Goal: Information Seeking & Learning: Learn about a topic

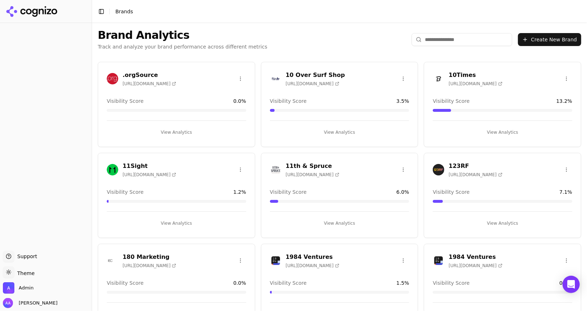
click at [453, 41] on input "search" at bounding box center [462, 39] width 101 height 13
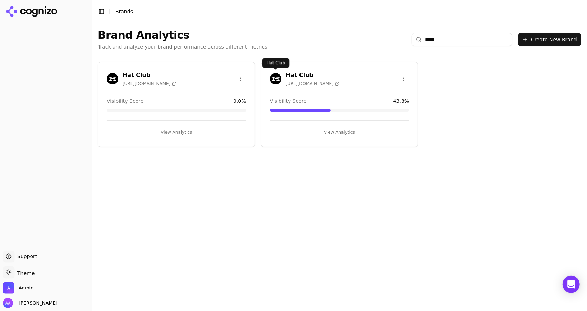
type input "*****"
click at [275, 78] on img at bounding box center [276, 79] width 12 height 12
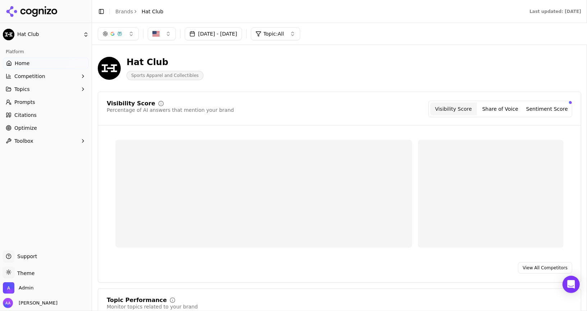
click at [129, 36] on button "button" at bounding box center [118, 33] width 41 height 13
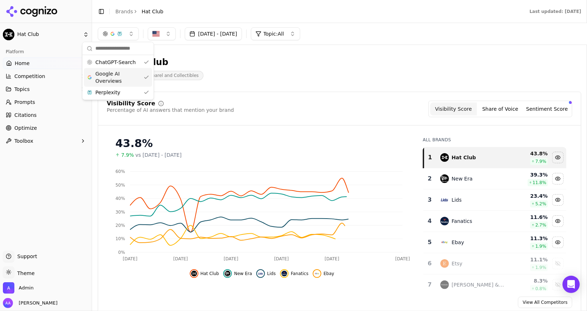
click at [126, 73] on span "Google AI Overviews" at bounding box center [117, 77] width 45 height 14
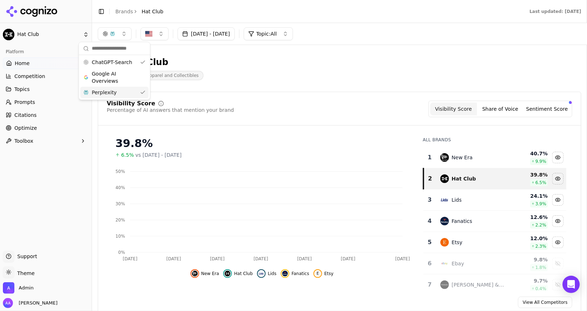
click at [125, 90] on div "Perplexity" at bounding box center [114, 93] width 68 height 12
click at [253, 65] on div "Hat Club Sports Apparel and Collectibles" at bounding box center [259, 68] width 322 height 24
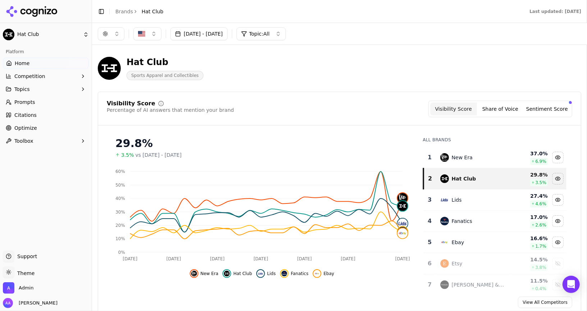
click at [45, 104] on link "Prompts" at bounding box center [46, 102] width 86 height 12
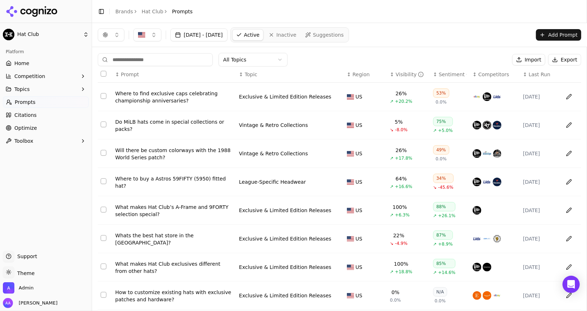
click at [541, 75] on span "Last Run" at bounding box center [540, 74] width 22 height 7
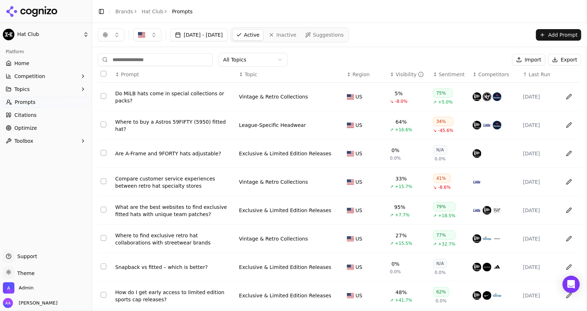
click at [541, 75] on span "Last Run" at bounding box center [540, 74] width 22 height 7
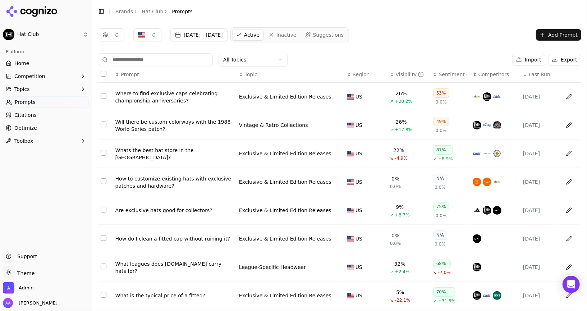
click at [541, 75] on span "Last Run" at bounding box center [540, 74] width 22 height 7
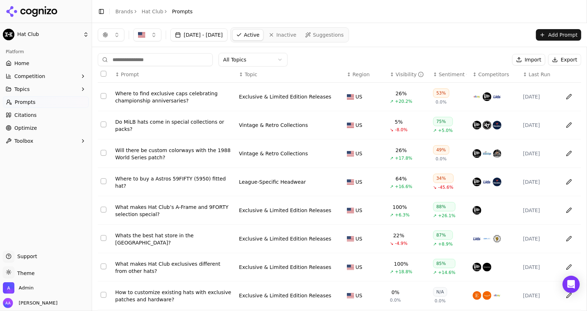
click at [541, 75] on span "Last Run" at bounding box center [540, 74] width 22 height 7
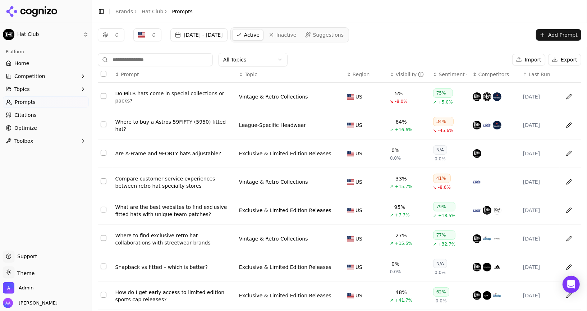
scroll to position [76, 0]
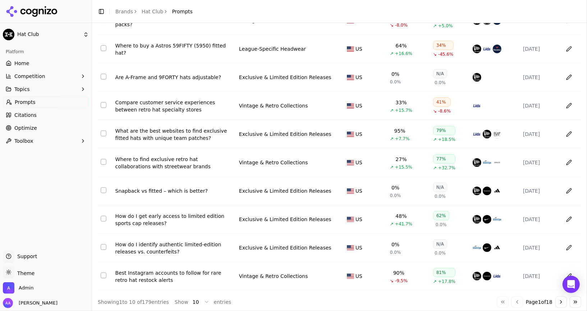
click at [564, 302] on button "Go to next page" at bounding box center [562, 302] width 12 height 12
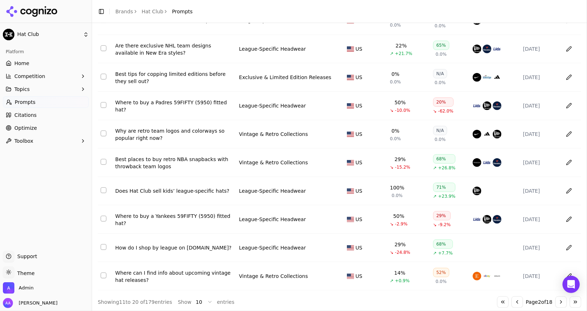
click at [564, 302] on button "Go to next page" at bounding box center [562, 302] width 12 height 12
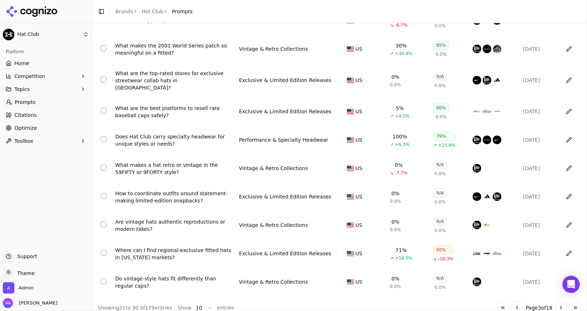
click at [564, 302] on button "Go to next page" at bounding box center [562, 308] width 12 height 12
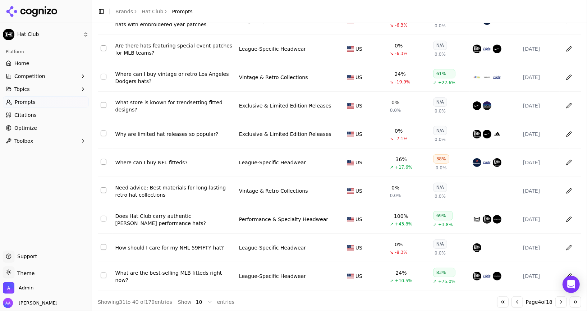
click at [564, 302] on button "Go to next page" at bounding box center [562, 302] width 12 height 12
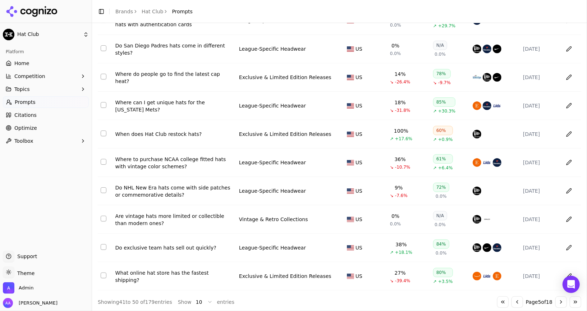
click at [564, 302] on button "Go to next page" at bounding box center [562, 302] width 12 height 12
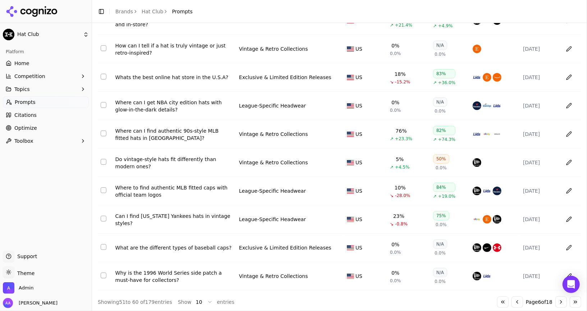
click at [564, 302] on button "Go to next page" at bounding box center [562, 302] width 12 height 12
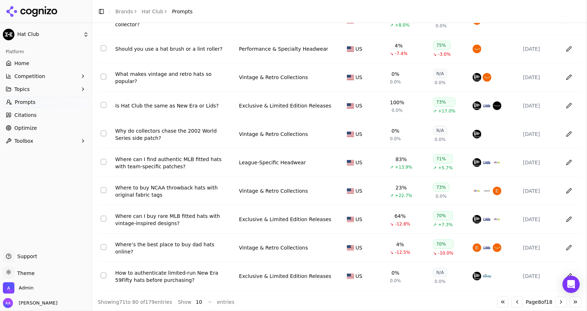
click at [564, 302] on button "Go to next page" at bounding box center [562, 302] width 12 height 12
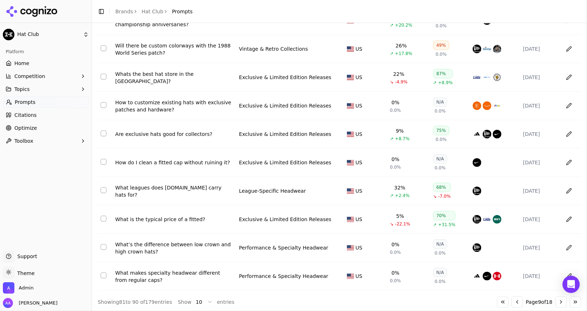
click at [564, 302] on button "Go to next page" at bounding box center [562, 302] width 12 height 12
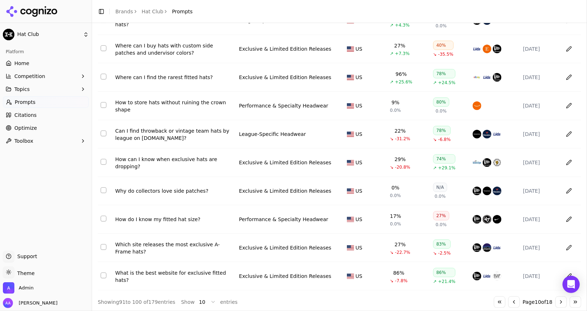
click at [564, 302] on button "Go to next page" at bounding box center [562, 302] width 12 height 12
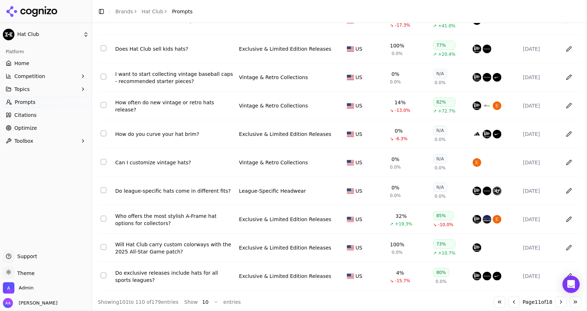
click at [564, 302] on button "Go to next page" at bounding box center [562, 302] width 12 height 12
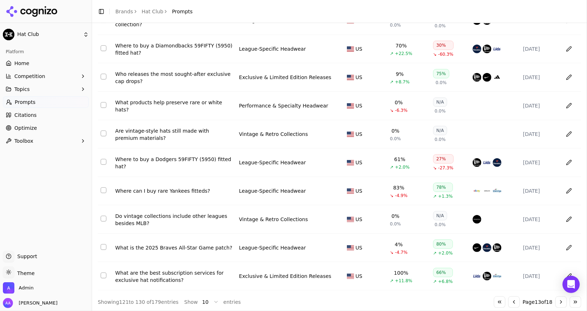
click at [564, 302] on button "Go to next page" at bounding box center [562, 302] width 12 height 12
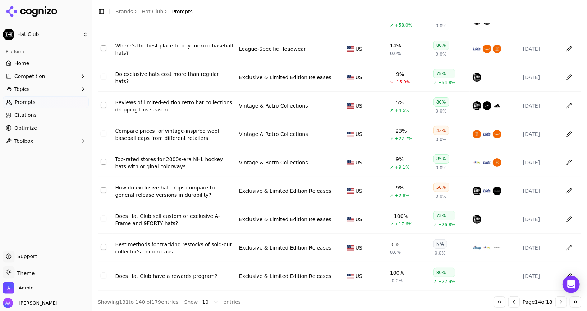
click at [564, 302] on button "Go to next page" at bounding box center [562, 302] width 12 height 12
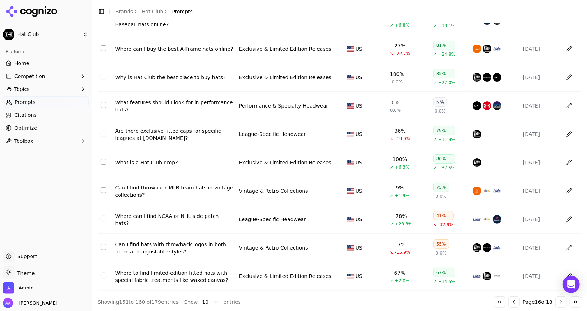
click at [494, 297] on button "Go to first page" at bounding box center [500, 302] width 12 height 12
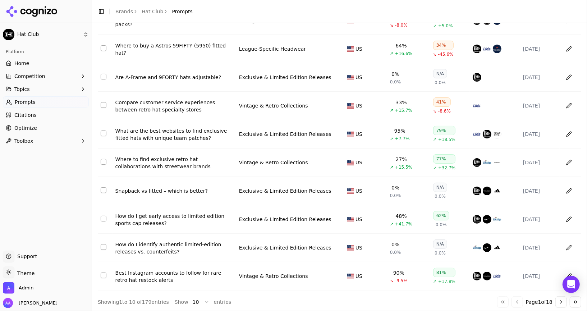
click at [167, 133] on div "What are the best websites to find exclusive fitted hats with unique team patch…" at bounding box center [174, 134] width 118 height 14
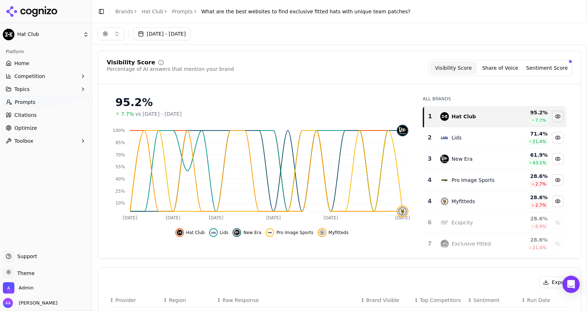
click at [28, 59] on link "Home" at bounding box center [46, 64] width 86 height 12
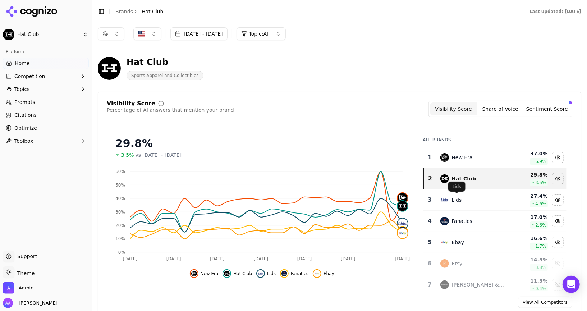
click at [458, 204] on td "Lids" at bounding box center [473, 200] width 74 height 21
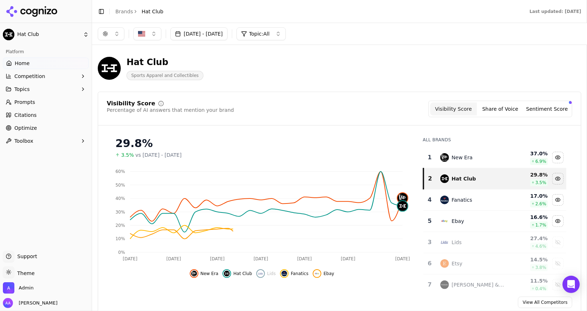
click at [460, 202] on div "Fanatics" at bounding box center [473, 200] width 65 height 9
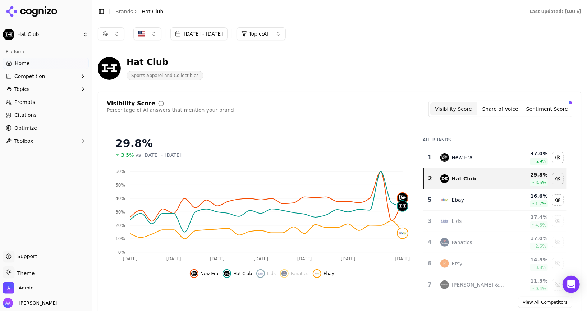
click at [273, 71] on div "Hat Club Sports Apparel and Collectibles" at bounding box center [259, 68] width 322 height 24
click at [67, 114] on link "Citations" at bounding box center [46, 115] width 86 height 12
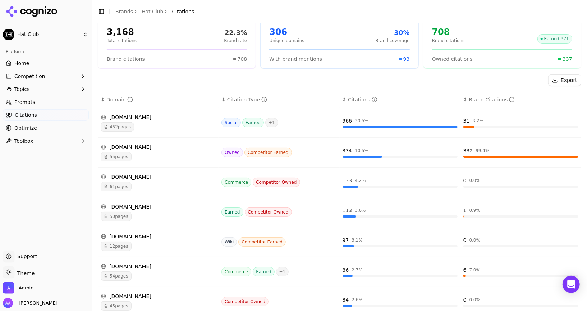
scroll to position [62, 0]
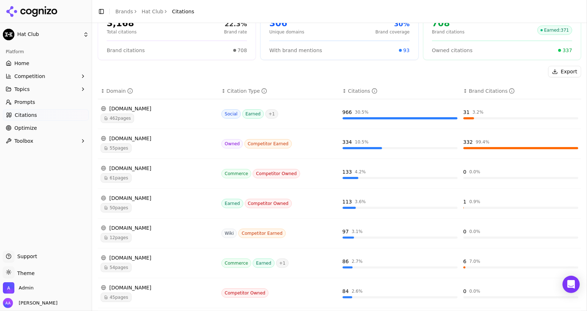
click at [124, 203] on span "50 pages" at bounding box center [116, 207] width 31 height 9
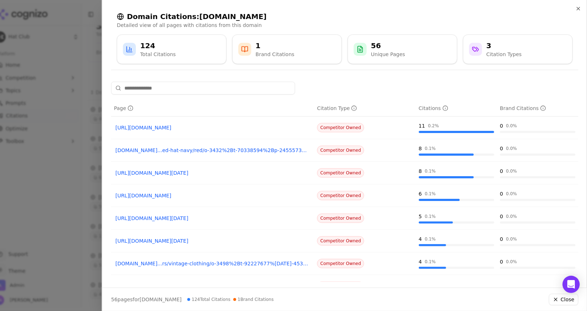
click at [174, 126] on link "https://lids.com/milb-hats/o-1208%2Bd-17881284%2Bz-96139-2303010749" at bounding box center [212, 127] width 195 height 7
click at [227, 192] on link "https://lids.com/mlb-fitted/o-2354%2Bd-62003408%2Bz-95860-4151112706" at bounding box center [212, 195] width 195 height 7
click at [60, 200] on div at bounding box center [293, 155] width 587 height 311
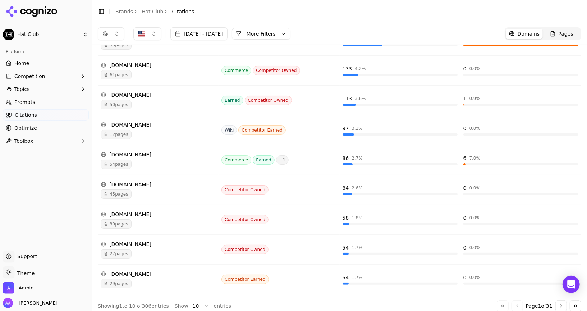
scroll to position [165, 0]
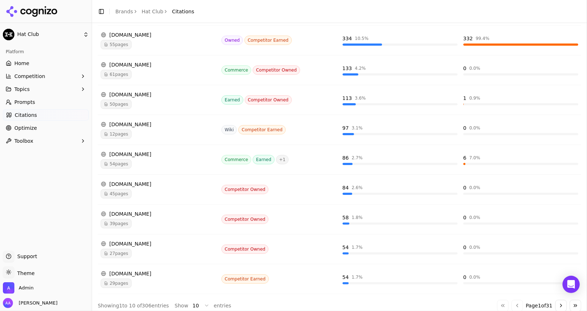
click at [184, 283] on td "neweracap.com 29 pages" at bounding box center [158, 279] width 121 height 30
click at [171, 280] on div "29 pages" at bounding box center [158, 283] width 115 height 9
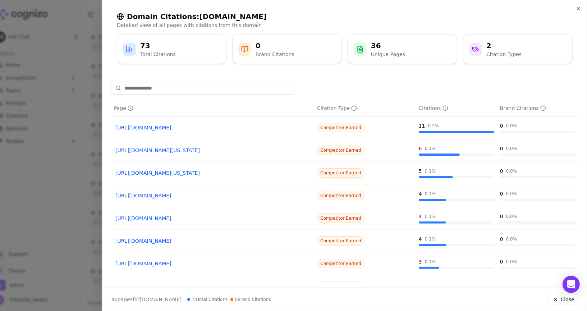
click at [90, 207] on div at bounding box center [293, 155] width 587 height 311
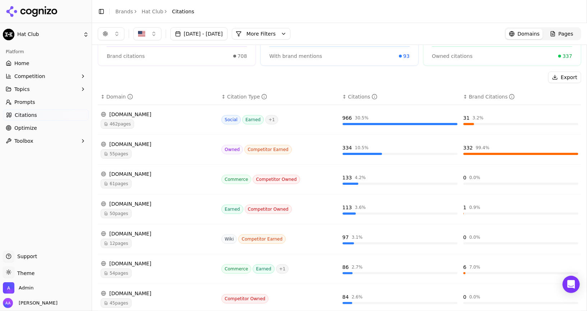
scroll to position [0, 0]
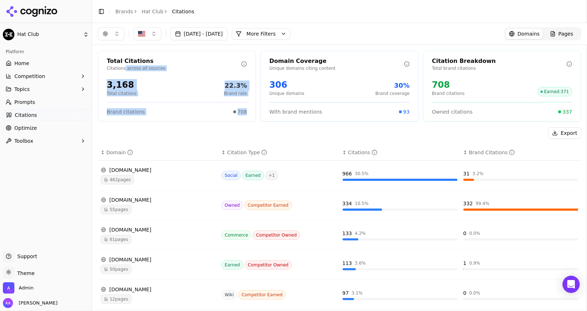
drag, startPoint x: 251, startPoint y: 110, endPoint x: 124, endPoint y: 66, distance: 134.5
click at [124, 66] on div "Total Citations Citations across all sources 3,168 Total citations 22.3% Brand …" at bounding box center [177, 86] width 158 height 71
click at [124, 66] on p "Citations across all sources" at bounding box center [174, 68] width 135 height 6
drag, startPoint x: 106, startPoint y: 60, endPoint x: 189, endPoint y: 93, distance: 89.0
click at [189, 93] on div "Total Citations Citations across all sources 3,168 Total citations 22.3% Brand …" at bounding box center [177, 86] width 158 height 71
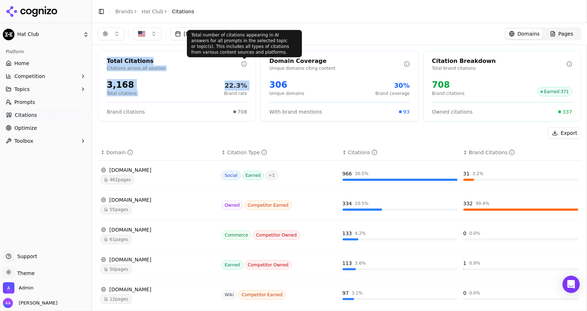
click at [219, 68] on p "Citations across all sources" at bounding box center [174, 68] width 135 height 6
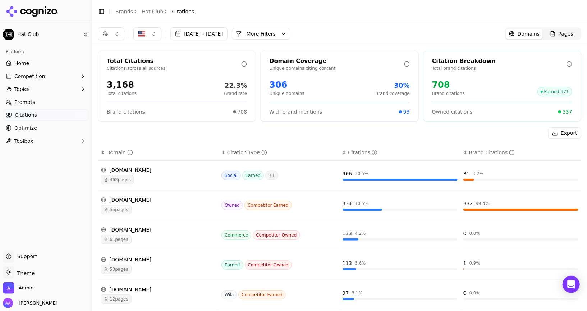
click at [291, 34] on button "More Filters" at bounding box center [261, 34] width 59 height 12
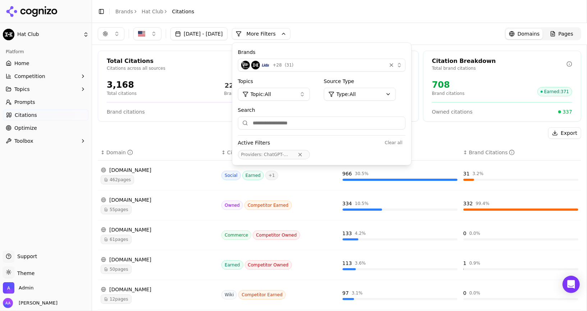
click at [318, 68] on div "+ 28 ( 31 )" at bounding box center [312, 65] width 142 height 9
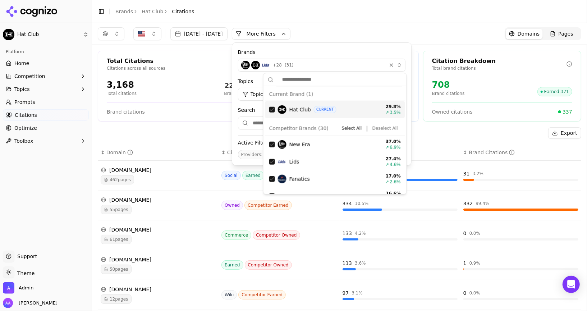
click at [387, 126] on button "Deselect All" at bounding box center [385, 128] width 31 height 9
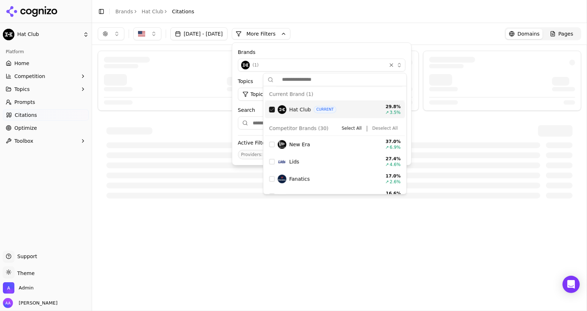
click at [273, 107] on div "Suggestions" at bounding box center [272, 110] width 6 height 6
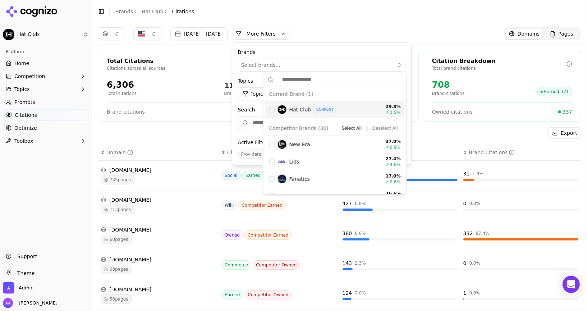
click at [174, 132] on div "Export" at bounding box center [340, 133] width 484 height 12
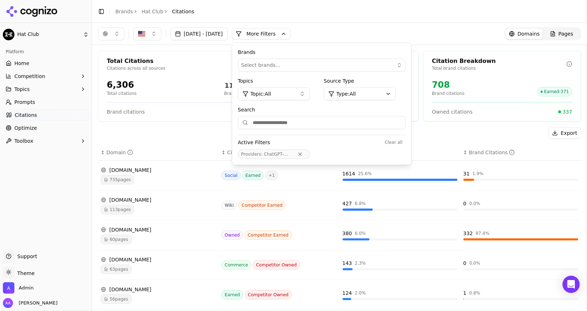
click at [166, 146] on th "↕ Domain" at bounding box center [158, 153] width 121 height 16
click at [182, 131] on div "Export" at bounding box center [340, 133] width 484 height 12
click at [280, 33] on button "More Filters" at bounding box center [261, 34] width 59 height 12
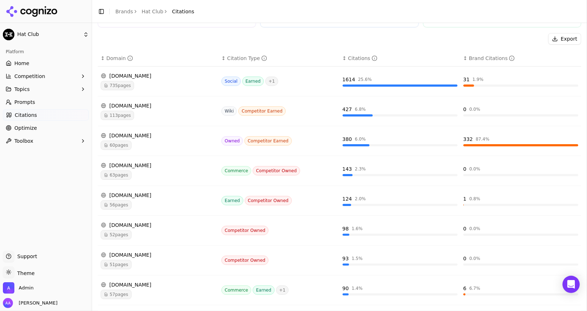
scroll to position [96, 0]
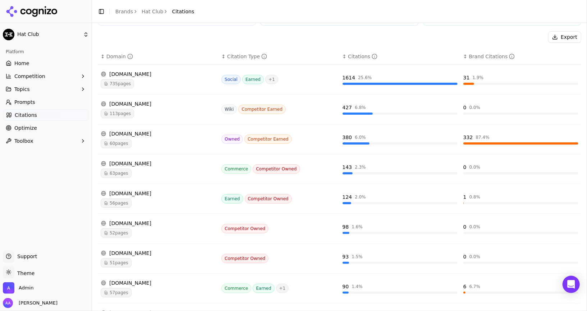
click at [126, 169] on span "63 pages" at bounding box center [116, 173] width 31 height 9
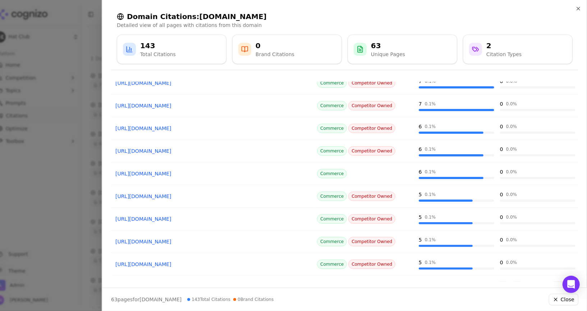
scroll to position [82, 0]
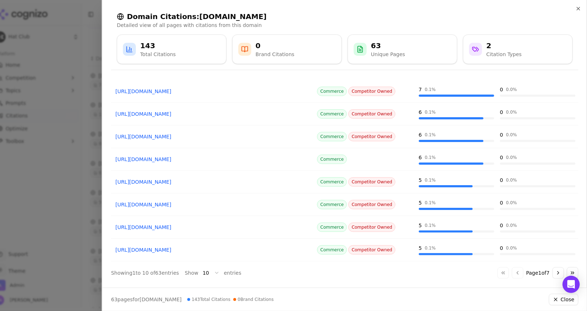
click at [77, 203] on div at bounding box center [293, 155] width 587 height 311
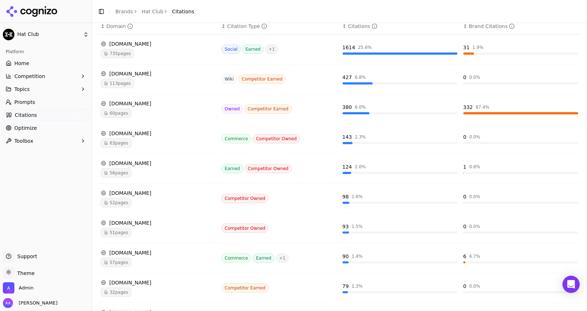
scroll to position [165, 0]
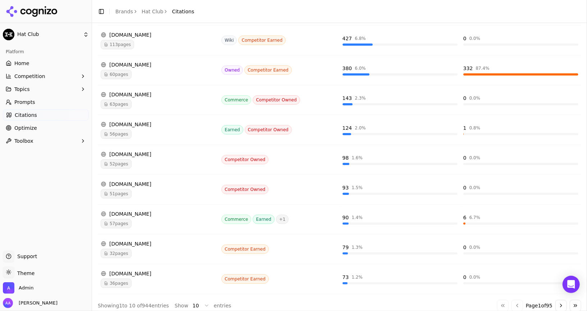
click at [38, 105] on link "Prompts" at bounding box center [46, 102] width 86 height 12
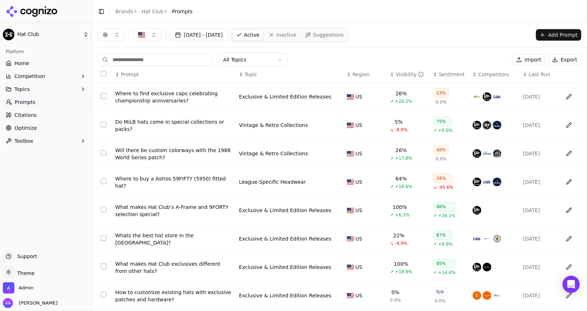
click at [487, 69] on th "↕ Competitors" at bounding box center [495, 75] width 50 height 16
click at [489, 73] on span "Competitors" at bounding box center [494, 74] width 31 height 7
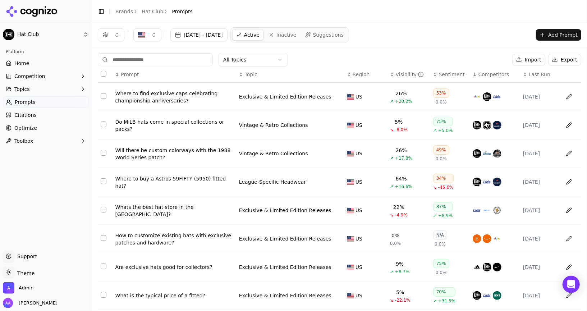
click at [404, 74] on div "Visibility" at bounding box center [410, 74] width 28 height 7
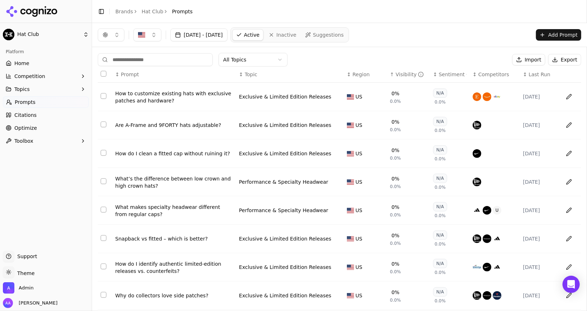
click at [404, 74] on div "Visibility" at bounding box center [410, 74] width 28 height 7
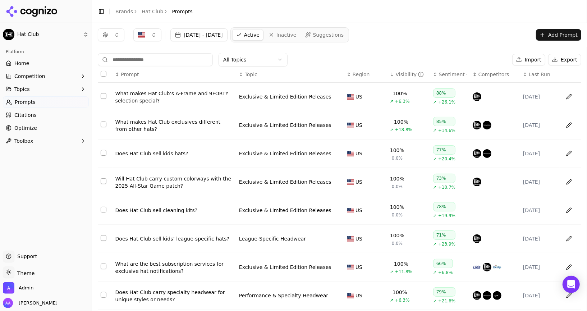
scroll to position [76, 0]
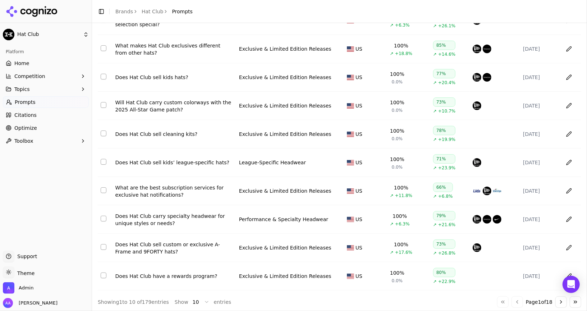
click at [559, 301] on button "Go to next page" at bounding box center [562, 302] width 12 height 12
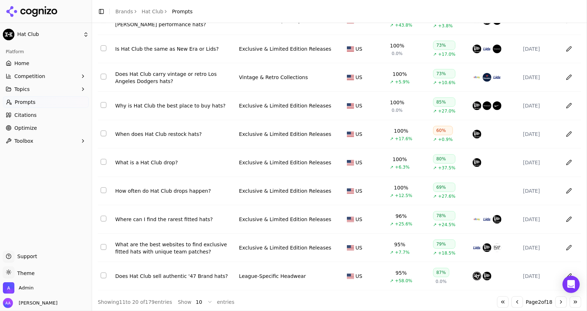
click at [559, 301] on button "Go to next page" at bounding box center [562, 302] width 12 height 12
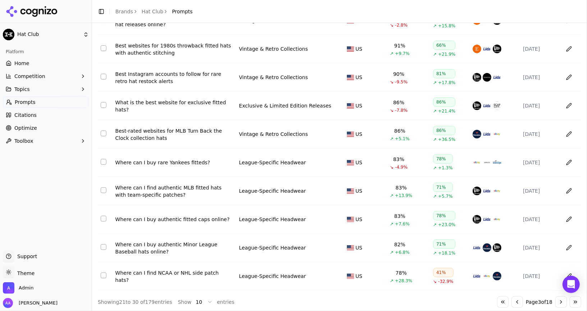
click at [574, 303] on button "Go to last page" at bounding box center [576, 302] width 12 height 12
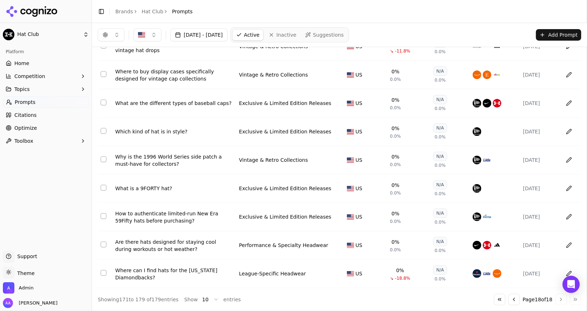
scroll to position [48, 0]
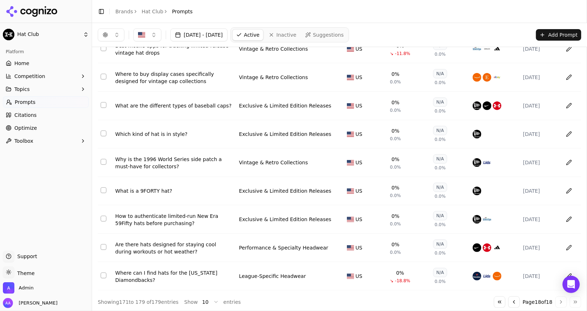
click at [514, 299] on button "Go to previous page" at bounding box center [515, 302] width 12 height 12
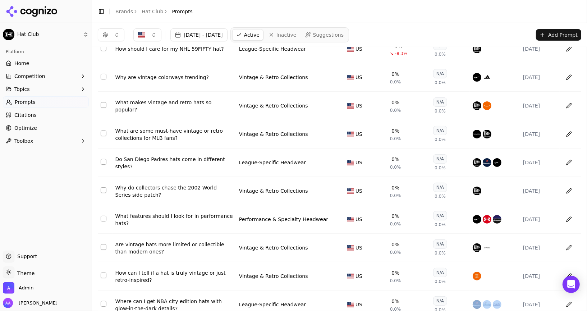
click at [514, 300] on div "Data table" at bounding box center [495, 304] width 45 height 9
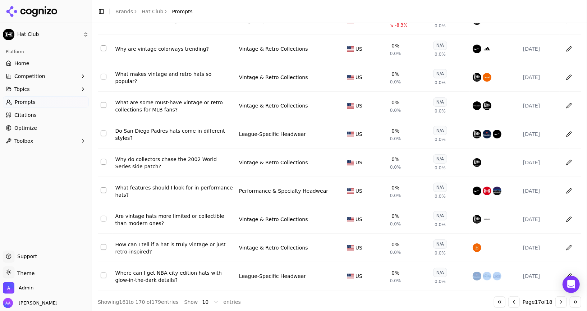
click at [511, 303] on button "Go to previous page" at bounding box center [515, 302] width 12 height 12
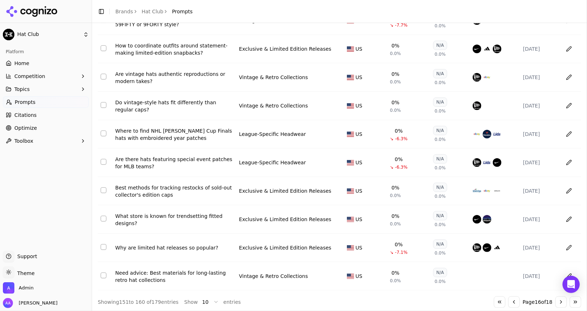
click at [511, 303] on button "Go to previous page" at bounding box center [515, 302] width 12 height 12
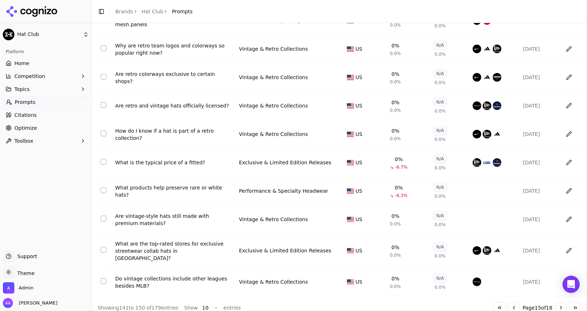
click at [47, 180] on div "Platform Home Competition Topics Prompts Citations Optimize Toolbox" at bounding box center [46, 145] width 92 height 205
click at [515, 302] on button "Go to previous page" at bounding box center [515, 308] width 12 height 12
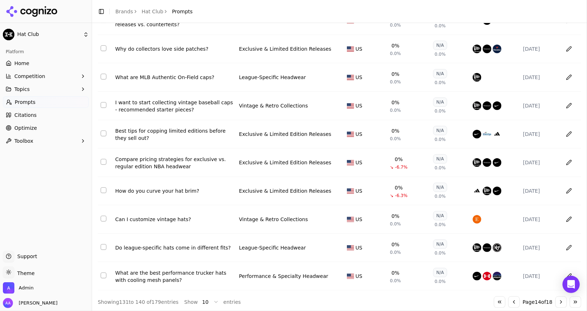
click at [513, 301] on button "Go to previous page" at bounding box center [515, 302] width 12 height 12
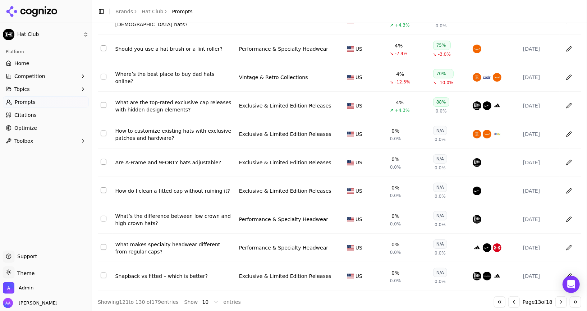
click at [511, 301] on button "Go to previous page" at bounding box center [515, 302] width 12 height 12
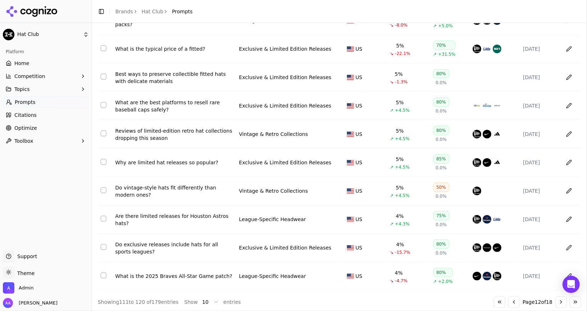
click at [511, 301] on button "Go to previous page" at bounding box center [515, 302] width 12 height 12
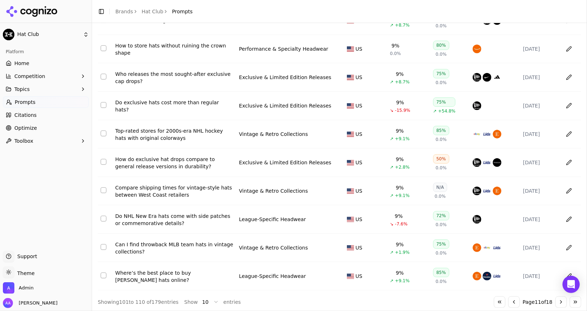
click at [511, 301] on button "Go to previous page" at bounding box center [515, 302] width 12 height 12
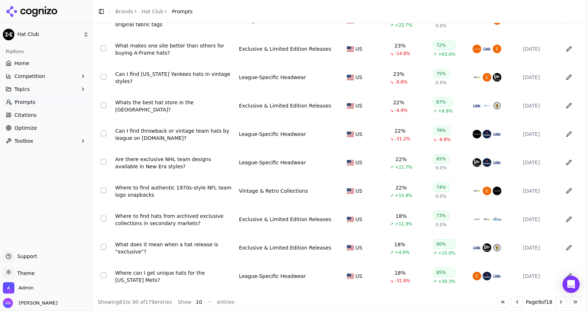
click at [512, 301] on button "Go to previous page" at bounding box center [518, 302] width 12 height 12
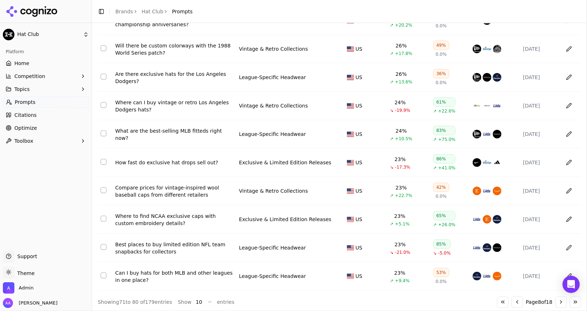
click at [517, 302] on button "Go to previous page" at bounding box center [518, 302] width 12 height 12
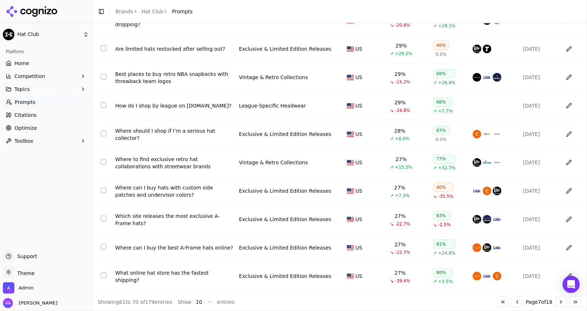
click at [517, 302] on button "Go to previous page" at bounding box center [518, 302] width 12 height 12
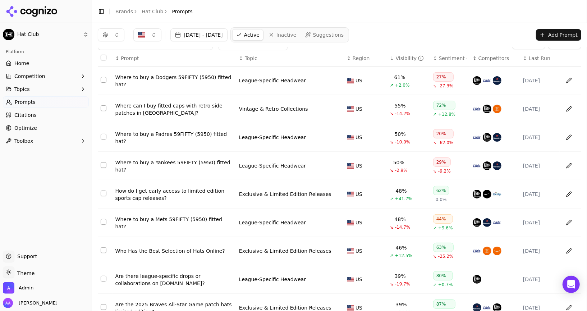
scroll to position [0, 0]
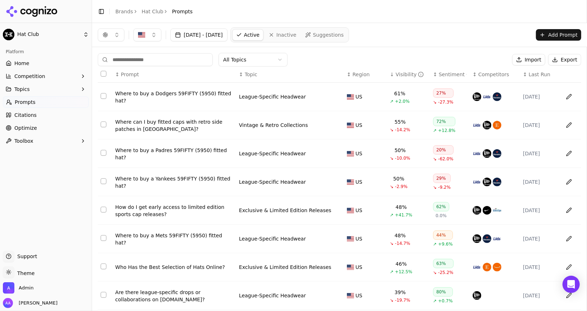
click at [208, 268] on div "Who Has the Best Selection of Hats Online?" at bounding box center [174, 267] width 118 height 7
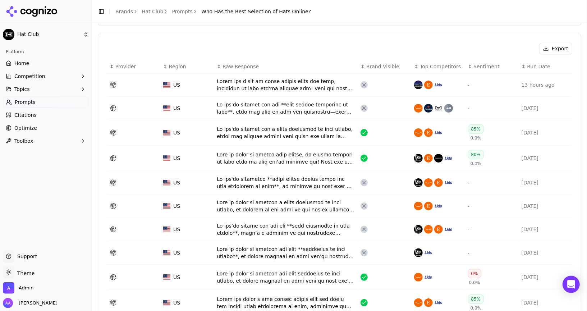
scroll to position [215, 0]
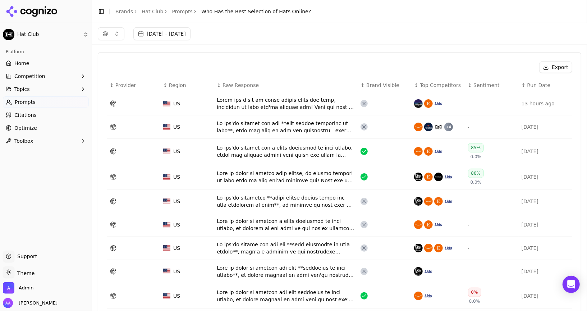
click at [279, 150] on div "Data table" at bounding box center [286, 151] width 138 height 14
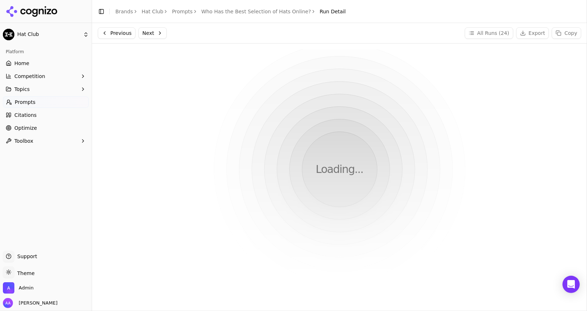
click at [272, 11] on link "Who Has the Best Selection of Hats Online?" at bounding box center [256, 11] width 110 height 7
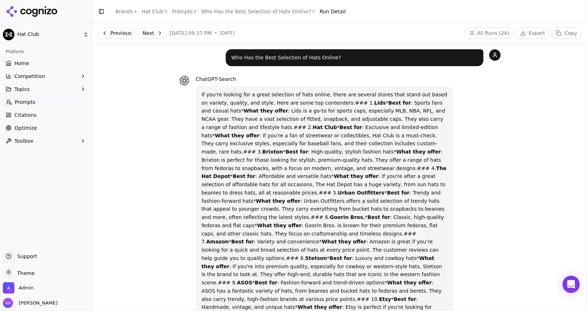
click at [494, 33] on button "All Runs ( 24 )" at bounding box center [489, 33] width 49 height 12
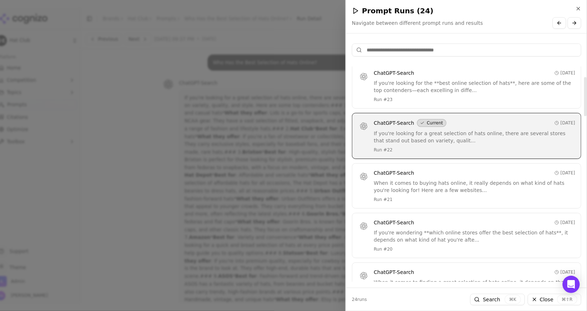
scroll to position [56, 0]
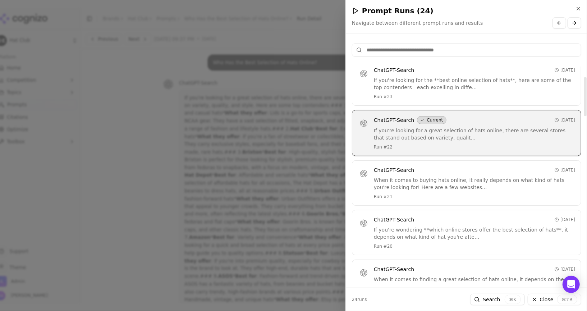
click at [417, 50] on input at bounding box center [467, 50] width 230 height 13
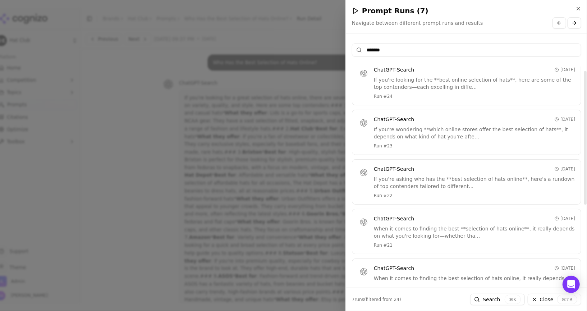
type input "*******"
click at [403, 82] on div "If you're looking for the **best online selection of hats**, here are some of t…" at bounding box center [474, 83] width 201 height 14
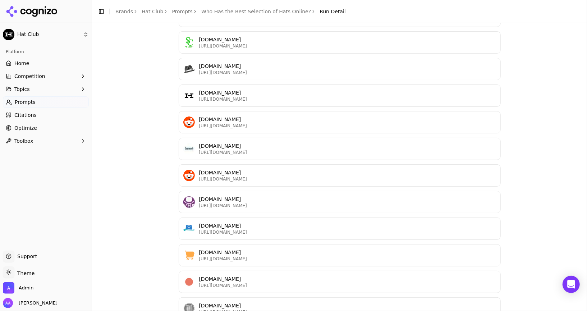
scroll to position [1175, 0]
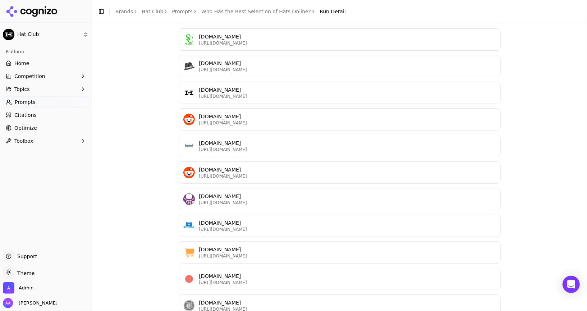
click at [364, 86] on p "hatclub.com" at bounding box center [347, 89] width 297 height 7
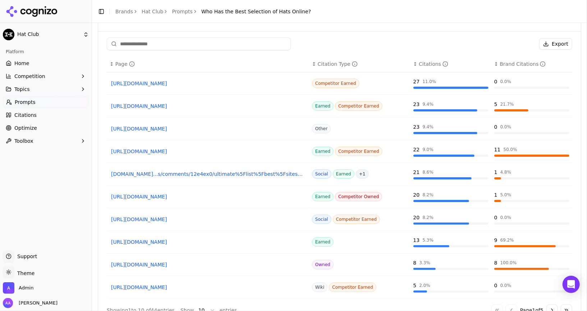
scroll to position [590, 0]
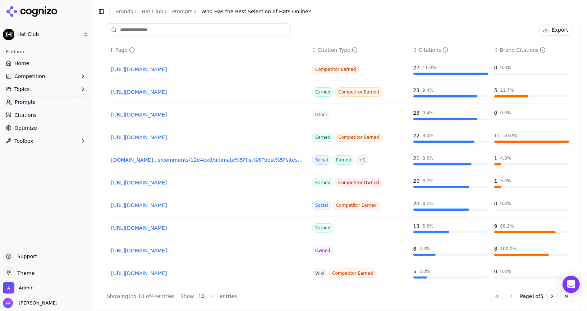
click at [251, 156] on link "reddit.com...s/comments/12e4ex0/ultimate%5Flist%5Fbest%5Fsites%5Fto%5Fbuy%5Fhats" at bounding box center [208, 159] width 194 height 7
click at [553, 293] on button "Go to next page" at bounding box center [553, 297] width 12 height 12
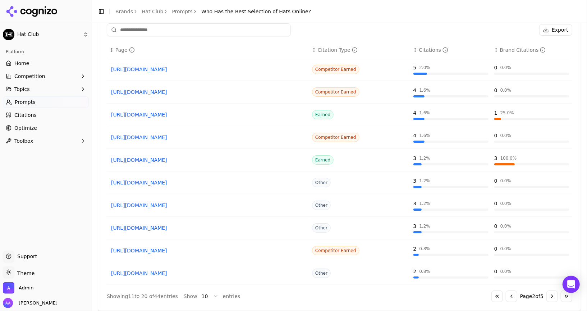
click at [199, 224] on link "https://sizechart.net/where-to-buy-hats-online" at bounding box center [208, 227] width 194 height 7
click at [516, 291] on div "Go to first page Go to previous page Page 2 of 5 Go to next page Go to last page" at bounding box center [532, 297] width 81 height 12
click at [512, 291] on button "Go to previous page" at bounding box center [512, 297] width 12 height 12
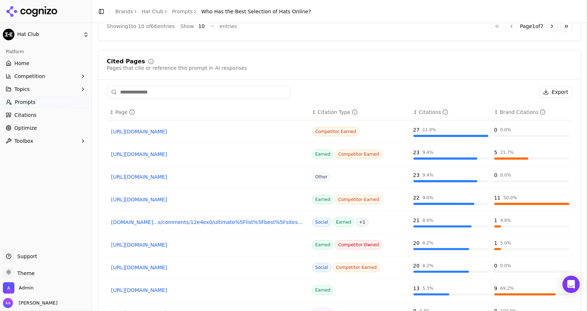
scroll to position [532, 0]
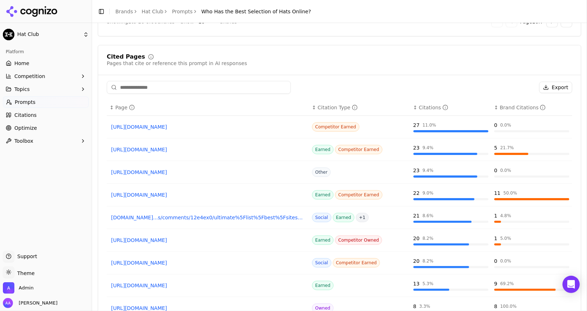
click at [58, 116] on link "Citations" at bounding box center [46, 115] width 86 height 12
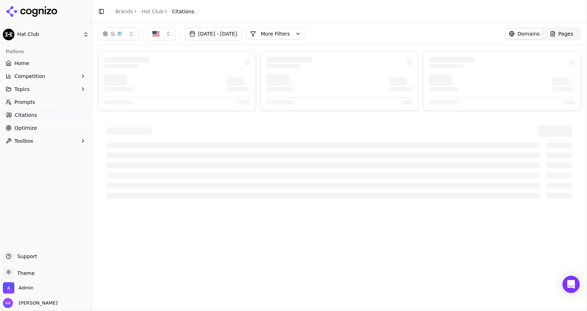
click at [298, 31] on button "More Filters" at bounding box center [275, 34] width 59 height 12
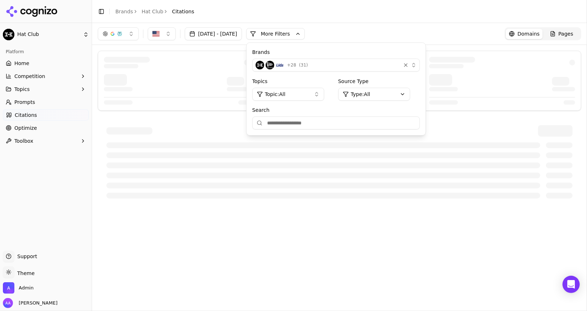
click at [308, 64] on span "( 31 )" at bounding box center [303, 65] width 9 height 6
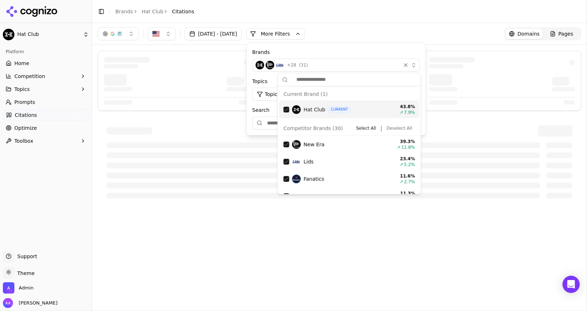
click at [401, 131] on button "Deselect All" at bounding box center [399, 128] width 31 height 9
click at [286, 109] on div "Suggestions" at bounding box center [287, 110] width 6 height 6
click at [118, 32] on div "button" at bounding box center [120, 34] width 6 height 6
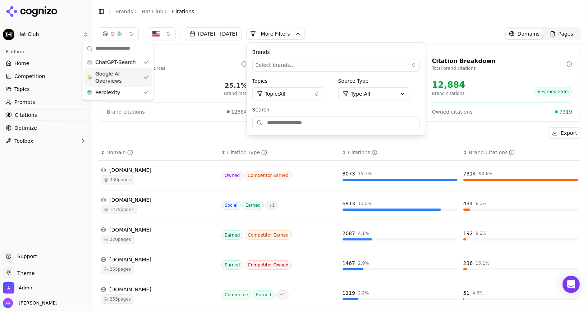
click at [117, 77] on span "Google AI Overviews" at bounding box center [117, 77] width 45 height 14
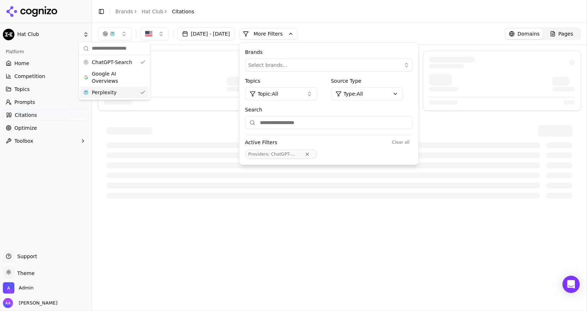
click at [119, 91] on div "Perplexity" at bounding box center [114, 93] width 68 height 12
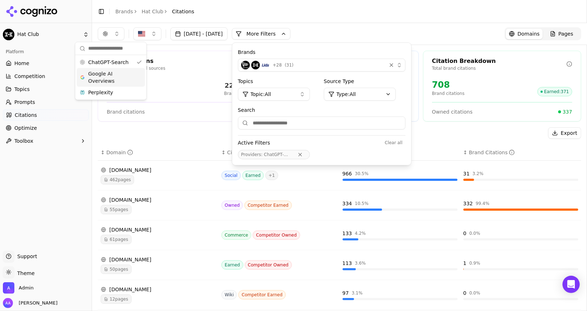
click at [350, 20] on header "Toggle Sidebar Brands Hat Club Citations" at bounding box center [339, 11] width 495 height 23
click at [356, 20] on header "Toggle Sidebar Brands Hat Club Citations" at bounding box center [339, 11] width 495 height 23
click at [291, 34] on button "More Filters" at bounding box center [261, 34] width 59 height 12
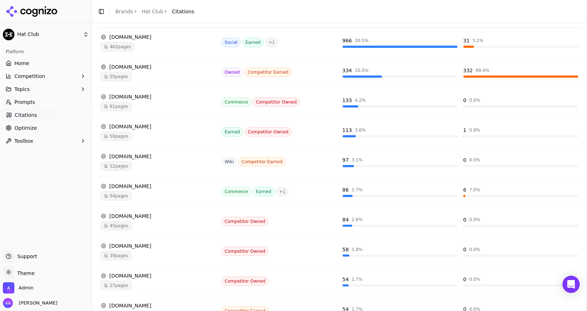
scroll to position [165, 0]
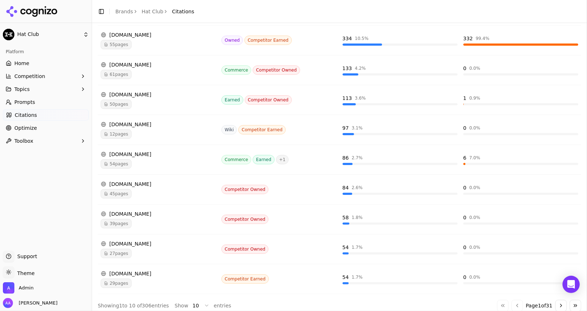
click at [561, 300] on button "Go to next page" at bounding box center [562, 306] width 12 height 12
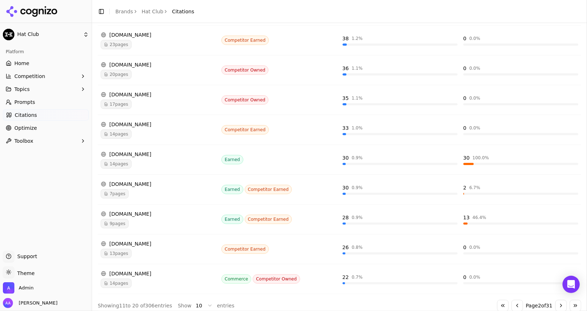
click at [517, 300] on button "Go to previous page" at bounding box center [518, 306] width 12 height 12
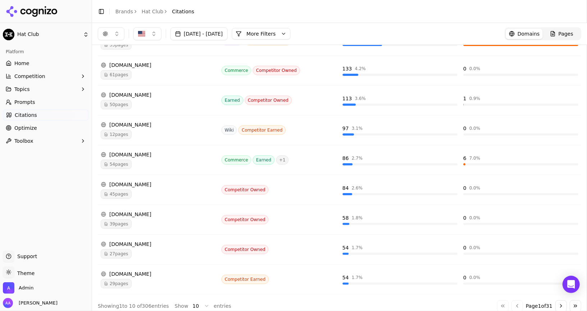
scroll to position [108, 0]
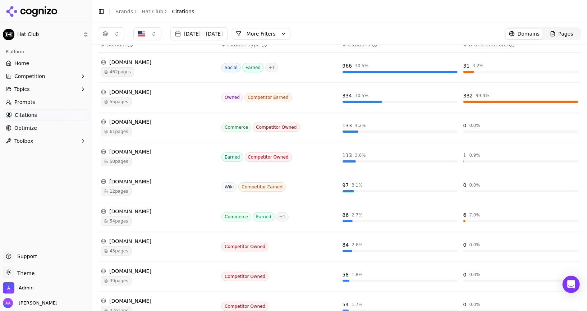
click at [131, 100] on span "55 pages" at bounding box center [116, 101] width 31 height 9
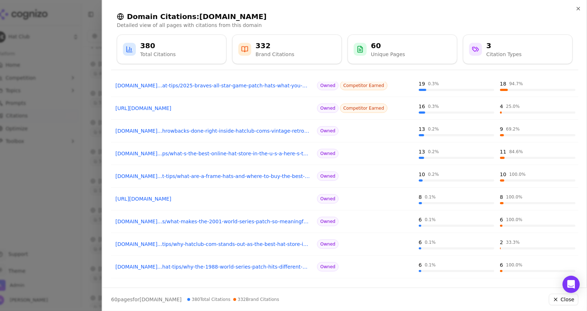
scroll to position [82, 0]
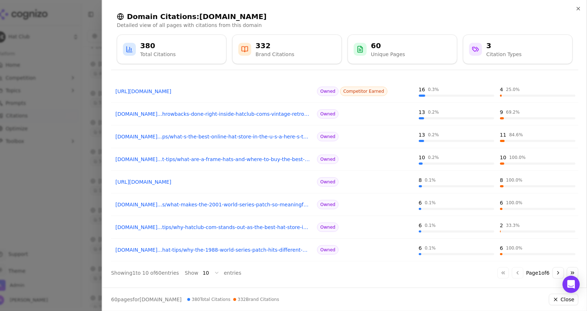
click at [559, 270] on button "Go to next page" at bounding box center [559, 273] width 12 height 12
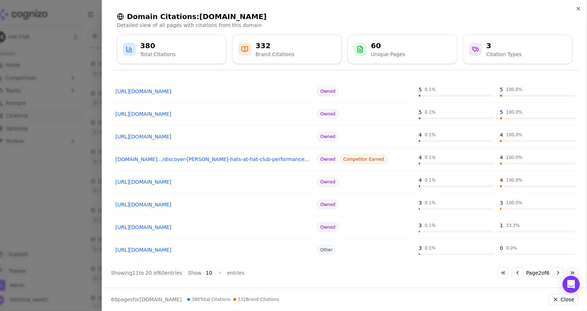
click at [559, 270] on button "Go to next page" at bounding box center [559, 273] width 12 height 12
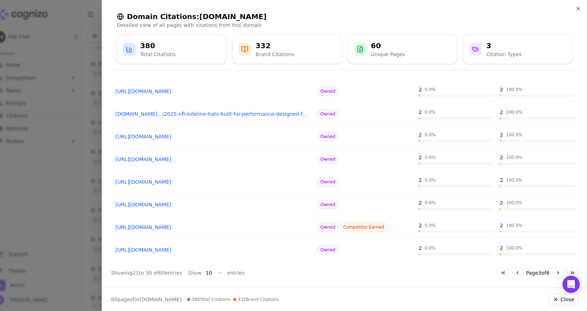
click at [559, 270] on button "Go to next page" at bounding box center [559, 273] width 12 height 12
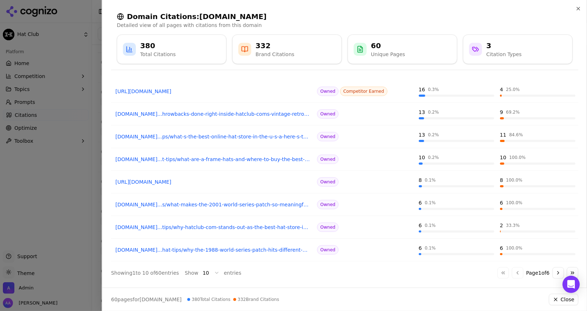
click at [74, 237] on div at bounding box center [293, 155] width 587 height 311
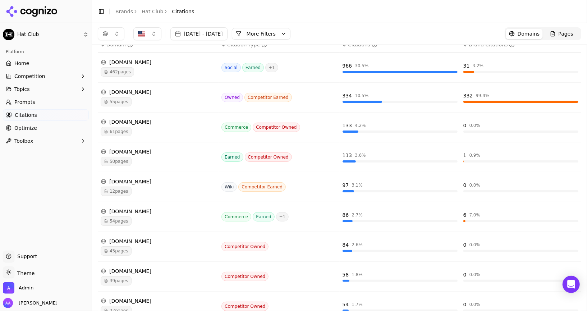
click at [290, 34] on button "More Filters" at bounding box center [261, 34] width 59 height 12
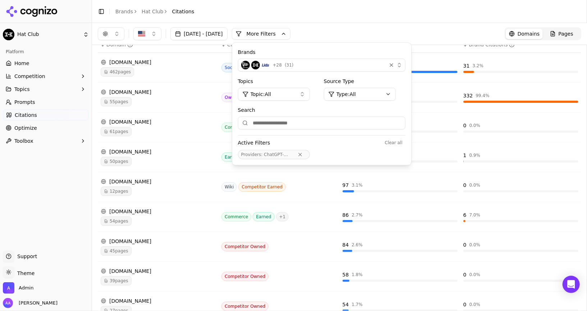
click at [377, 88] on html "Hat Club Platform Home Competition Topics Prompts Citations Optimize Toolbox Su…" at bounding box center [293, 155] width 587 height 311
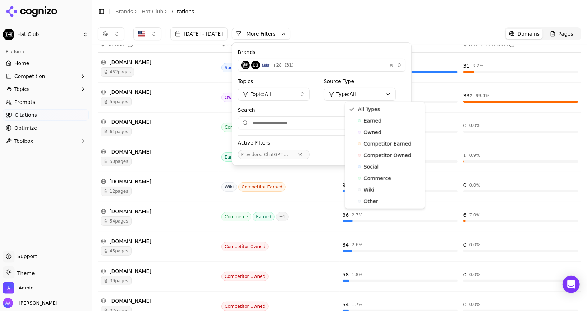
click at [282, 91] on html "Hat Club Platform Home Competition Topics Prompts Citations Optimize Toolbox Su…" at bounding box center [293, 155] width 587 height 311
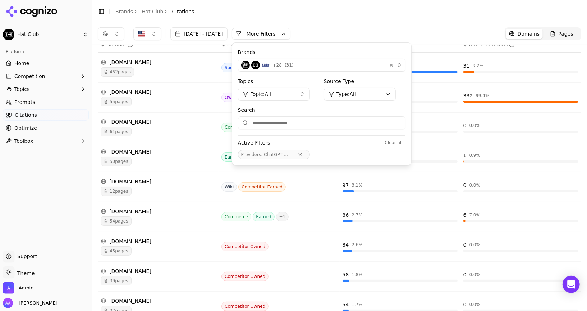
click at [271, 91] on span "Topic: All" at bounding box center [261, 94] width 21 height 7
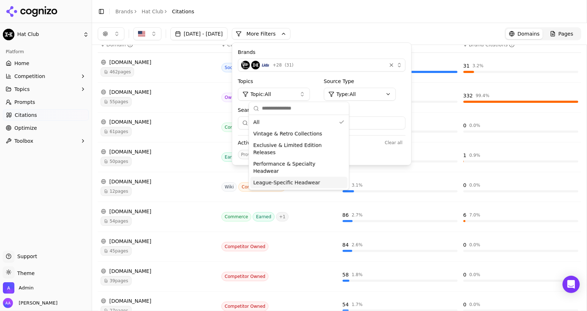
click at [328, 177] on div "League-Specific Headwear" at bounding box center [299, 183] width 97 height 12
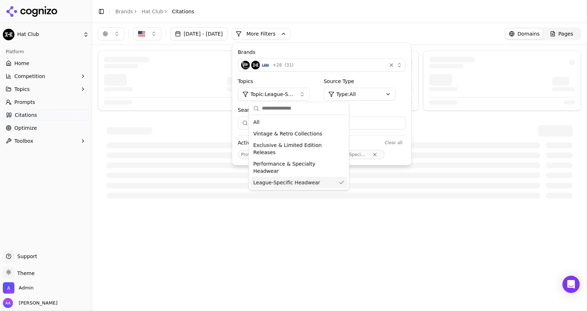
scroll to position [0, 0]
click at [41, 175] on div "Platform Home Competition Topics Prompts Citations Optimize Toolbox" at bounding box center [46, 145] width 92 height 205
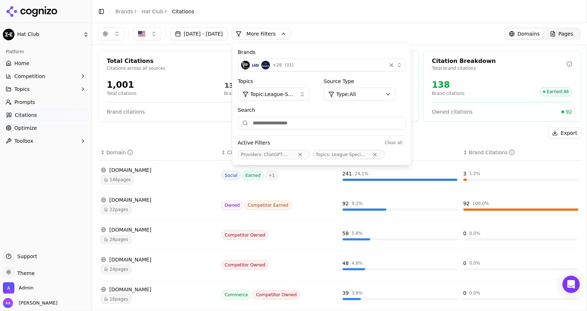
click at [75, 188] on div "Platform Home Competition Topics Prompts Citations Optimize Toolbox" at bounding box center [46, 145] width 92 height 205
click at [290, 34] on button "More Filters" at bounding box center [261, 34] width 59 height 12
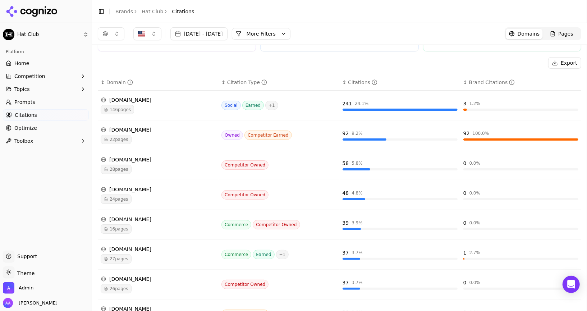
scroll to position [71, 0]
click at [123, 190] on div "fanatics.com" at bounding box center [158, 189] width 115 height 7
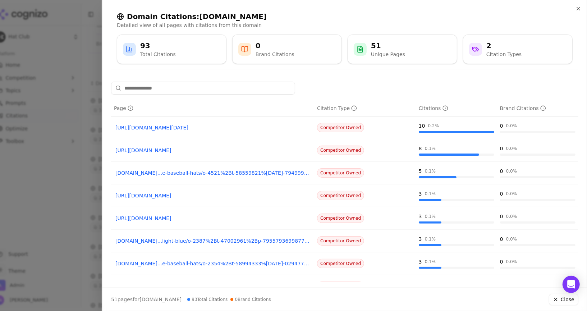
click at [207, 170] on link "fanatics.com...e-baseball-hats/o-4521%2Bt-58559821%2Bc-79499950%2Bz-9-2421475976" at bounding box center [212, 172] width 195 height 7
click at [82, 182] on div at bounding box center [293, 155] width 587 height 311
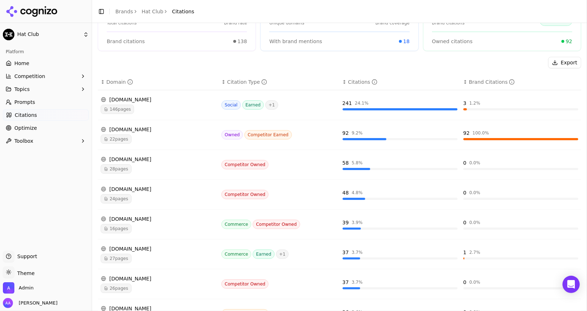
click at [132, 135] on div "22 pages" at bounding box center [158, 139] width 115 height 9
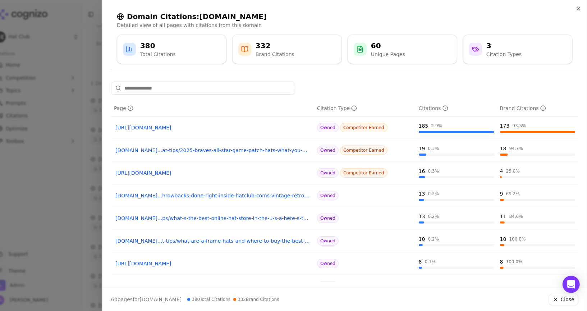
scroll to position [82, 0]
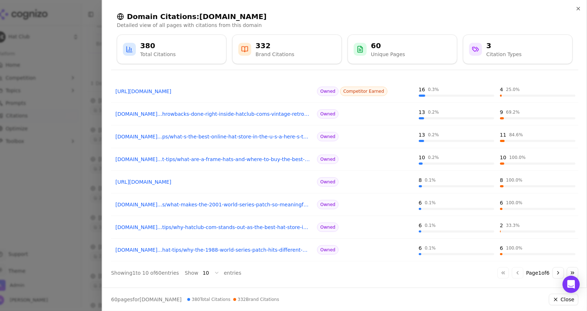
click at [278, 247] on link "hatclub.com...hat-tips/why-the-1988-world-series-patch-hits-different-on-fitteds" at bounding box center [212, 249] width 195 height 7
click at [40, 126] on div at bounding box center [293, 155] width 587 height 311
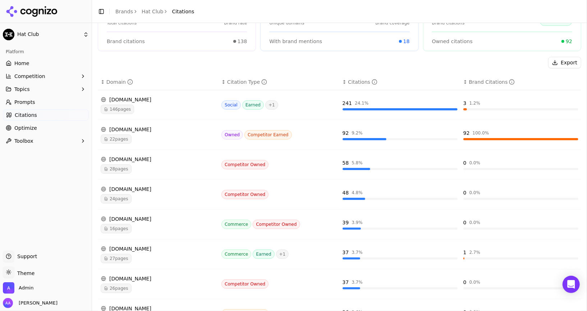
scroll to position [165, 0]
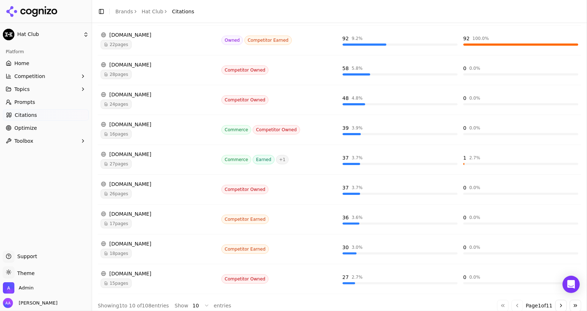
click at [562, 300] on button "Go to next page" at bounding box center [562, 306] width 12 height 12
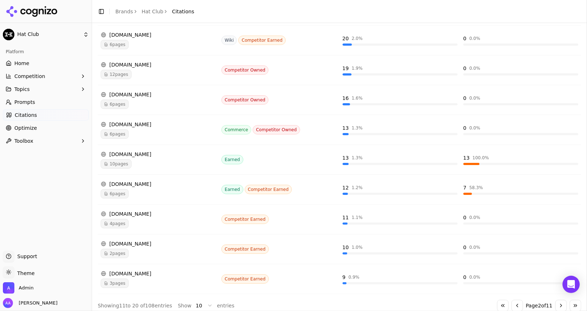
click at [519, 300] on button "Go to previous page" at bounding box center [518, 306] width 12 height 12
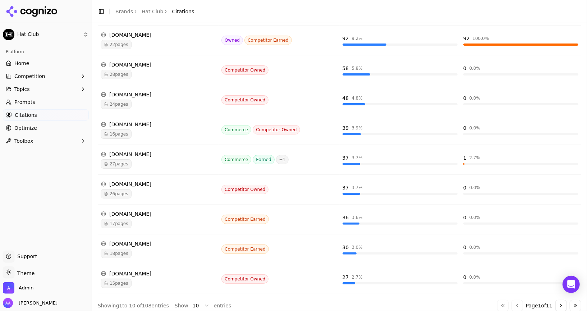
click at [122, 195] on td "mlbshop.com 26 pages" at bounding box center [158, 190] width 121 height 30
click at [122, 189] on span "26 pages" at bounding box center [116, 193] width 31 height 9
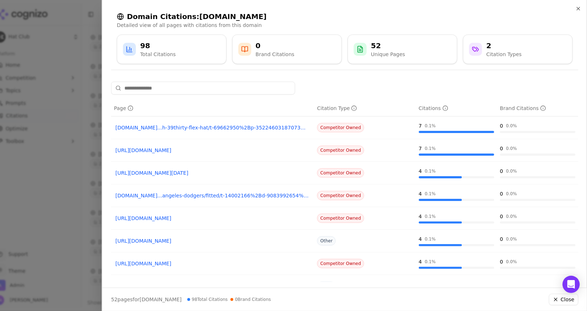
click at [151, 169] on link "https://mlbshop.com/houston-astros/59fifty/t-14772007%2Bc-37921465%2Bz-993-2737…" at bounding box center [212, 172] width 195 height 7
click at [79, 151] on div at bounding box center [293, 155] width 587 height 311
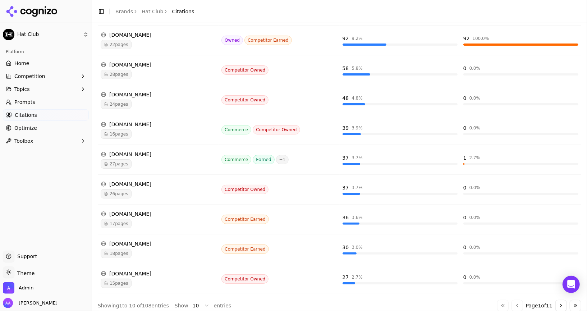
click at [38, 87] on button "Topics" at bounding box center [46, 89] width 86 height 12
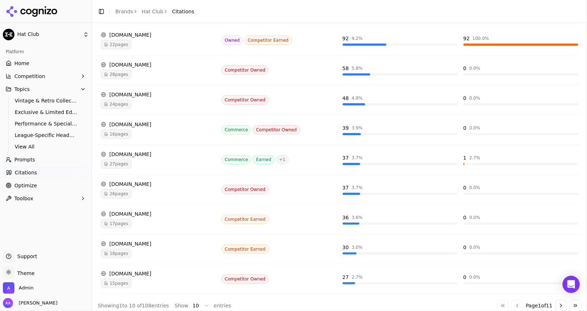
click at [32, 154] on link "Prompts" at bounding box center [46, 160] width 86 height 12
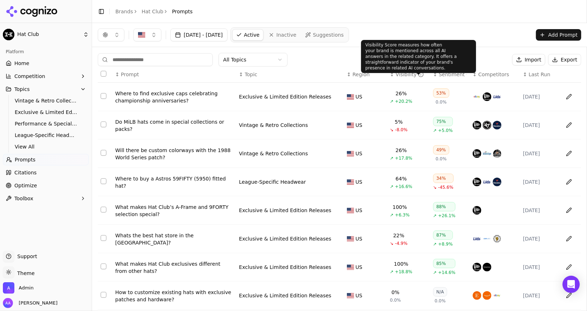
click at [395, 69] on th "↕ Visibility" at bounding box center [408, 75] width 43 height 16
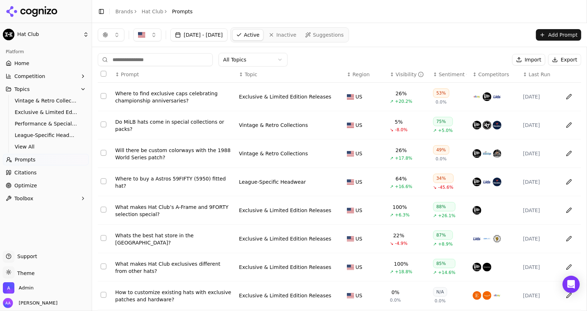
click at [480, 68] on th "↕ Competitors" at bounding box center [495, 75] width 50 height 16
click at [482, 71] on span "Competitors" at bounding box center [494, 74] width 31 height 7
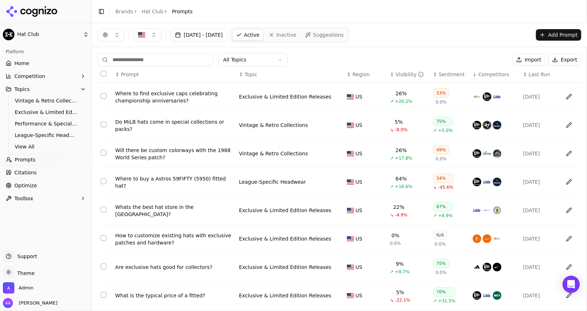
click at [482, 71] on span "Competitors" at bounding box center [494, 74] width 31 height 7
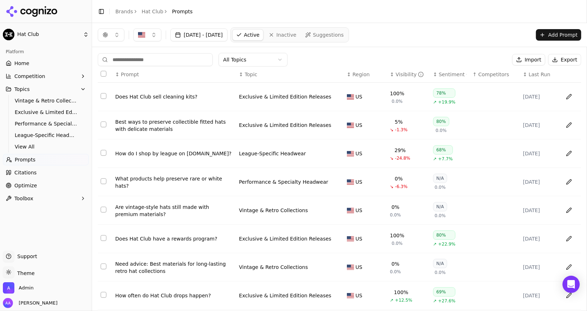
click at [482, 71] on span "Competitors" at bounding box center [494, 74] width 31 height 7
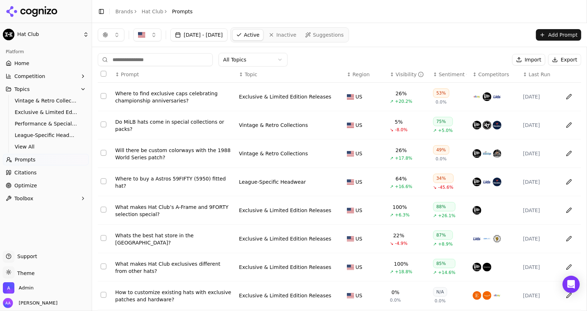
click at [153, 99] on div "Where to find exclusive caps celebrating championship anniversaries?" at bounding box center [174, 97] width 118 height 14
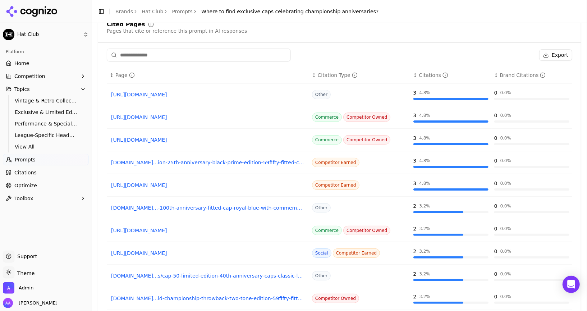
scroll to position [595, 0]
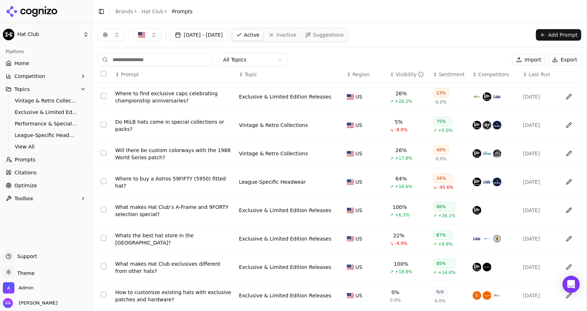
click at [207, 183] on div "Where to buy a Astros 59FIFTY (5950) fitted hat?" at bounding box center [174, 182] width 118 height 14
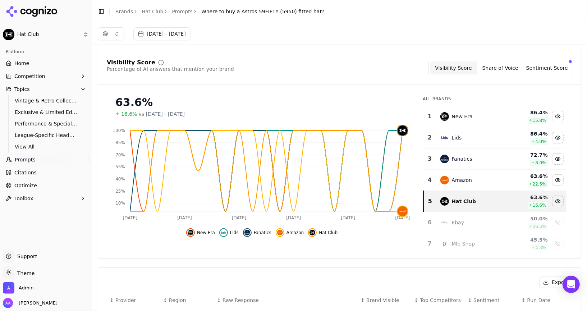
click at [41, 173] on link "Citations" at bounding box center [46, 173] width 86 height 12
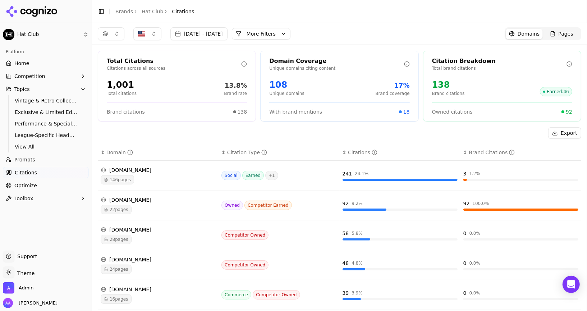
click at [125, 209] on span "22 pages" at bounding box center [116, 209] width 31 height 9
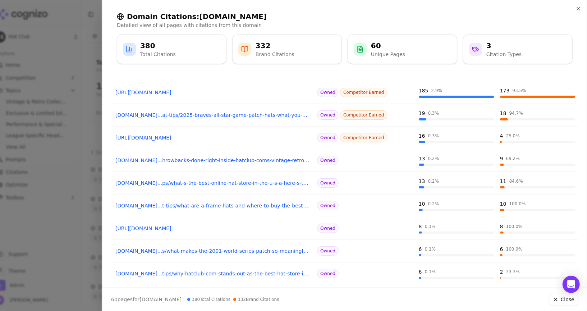
scroll to position [82, 0]
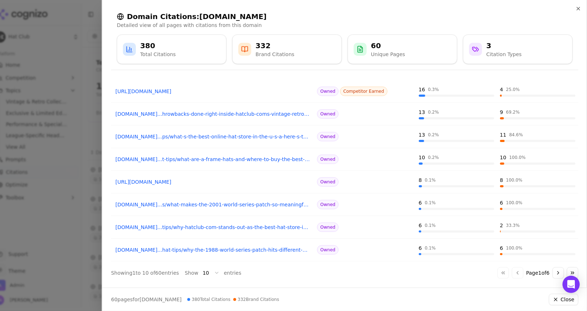
click at [558, 273] on button "Go to next page" at bounding box center [559, 273] width 12 height 12
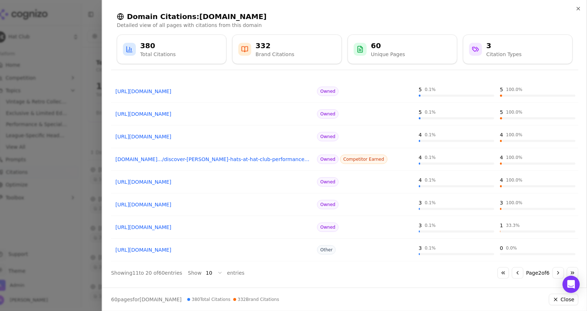
click at [558, 273] on button "Go to next page" at bounding box center [559, 273] width 12 height 12
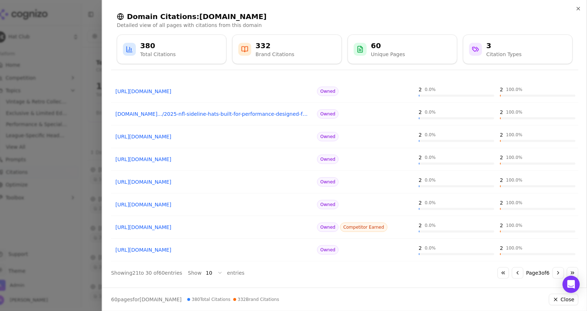
click at [558, 273] on button "Go to next page" at bounding box center [559, 273] width 12 height 12
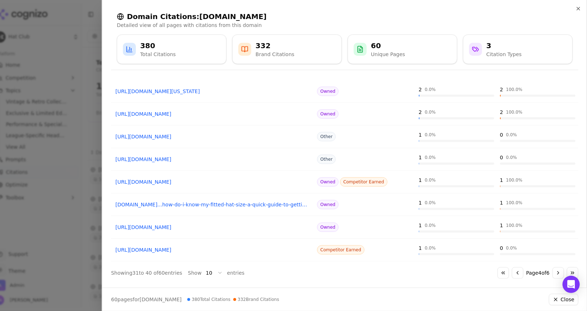
click at [558, 273] on button "Go to next page" at bounding box center [559, 273] width 12 height 12
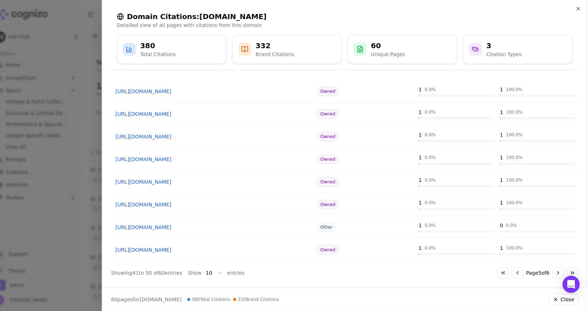
click at [558, 273] on button "Go to next page" at bounding box center [559, 273] width 12 height 12
click at [558, 273] on div "Go to first page Go to previous page Page 6 of 6 Go to next page Go to last page" at bounding box center [538, 273] width 81 height 12
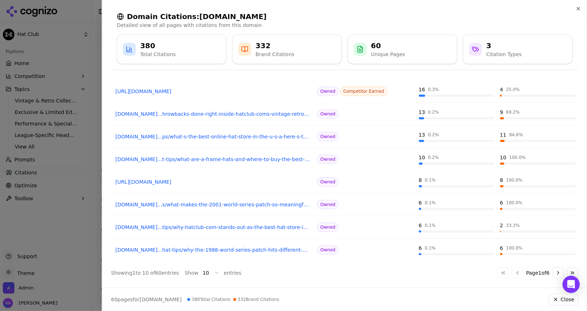
click at [68, 227] on div at bounding box center [293, 155] width 587 height 311
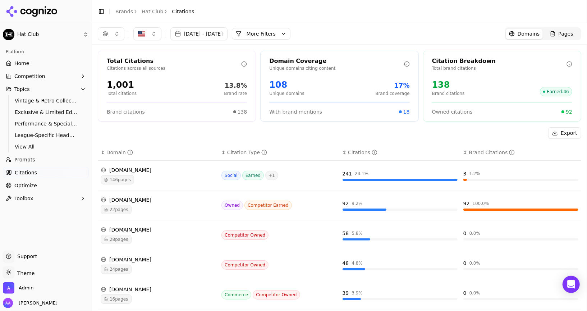
click at [120, 14] on link "Brands" at bounding box center [124, 12] width 18 height 6
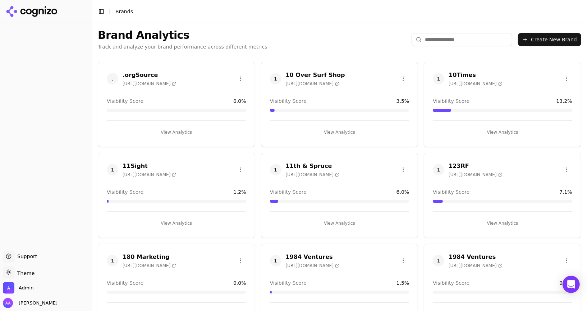
click at [464, 40] on input "search" at bounding box center [462, 39] width 101 height 13
click at [467, 38] on input "search" at bounding box center [462, 39] width 101 height 13
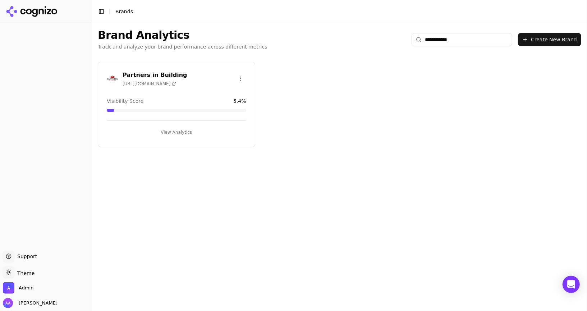
type input "**********"
click at [118, 78] on img at bounding box center [113, 79] width 12 height 12
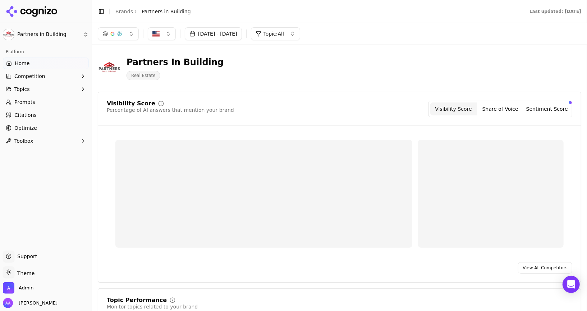
click at [32, 105] on span "Prompts" at bounding box center [24, 102] width 21 height 7
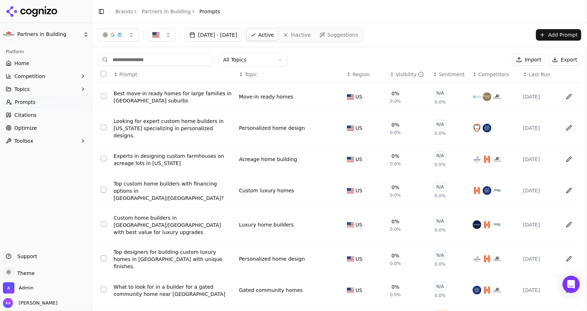
click at [543, 75] on span "Last Run" at bounding box center [540, 74] width 22 height 7
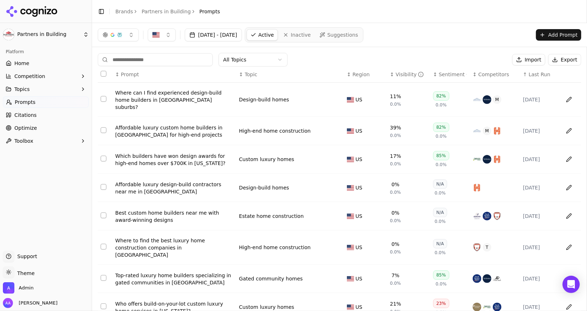
click at [543, 75] on span "Last Run" at bounding box center [540, 74] width 22 height 7
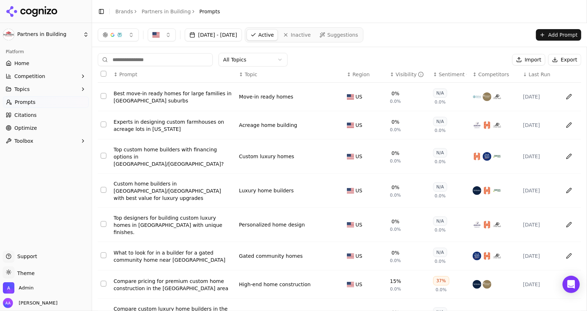
click at [543, 75] on span "Last Run" at bounding box center [540, 74] width 22 height 7
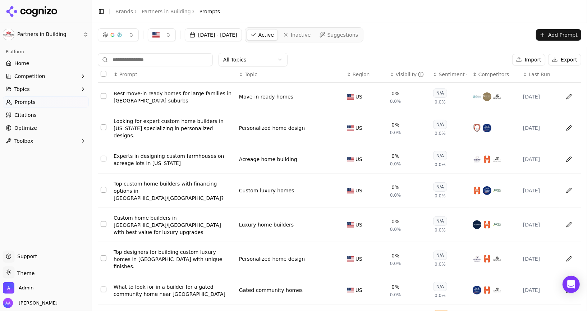
click at [543, 75] on span "Last Run" at bounding box center [540, 74] width 22 height 7
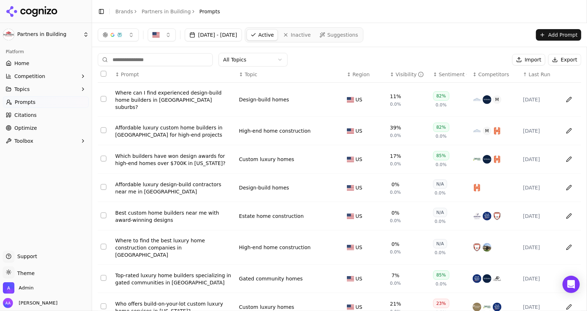
scroll to position [76, 0]
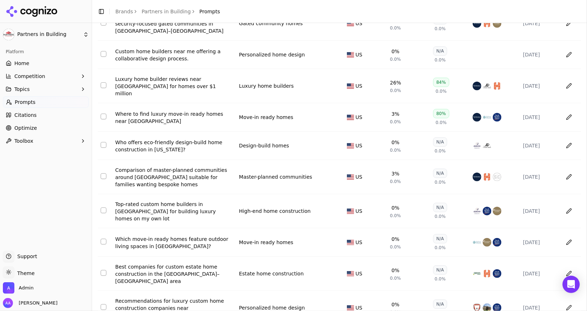
scroll to position [82, 0]
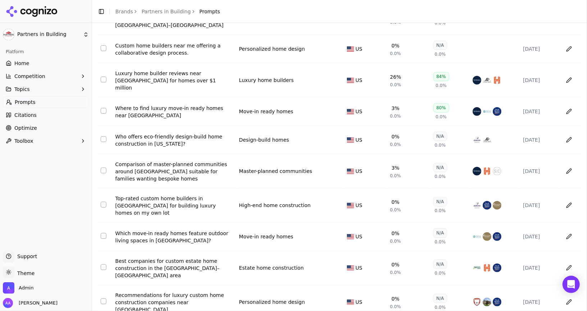
click at [119, 13] on link "Brands" at bounding box center [124, 12] width 18 height 6
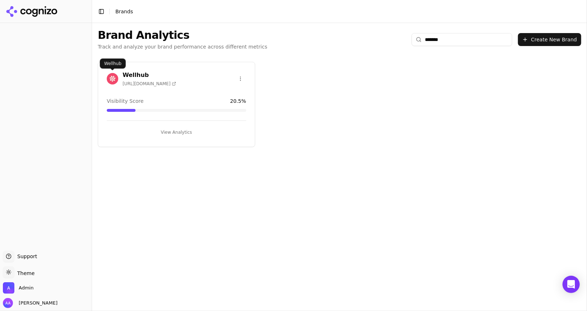
type input "*******"
click at [107, 77] on img at bounding box center [113, 79] width 12 height 12
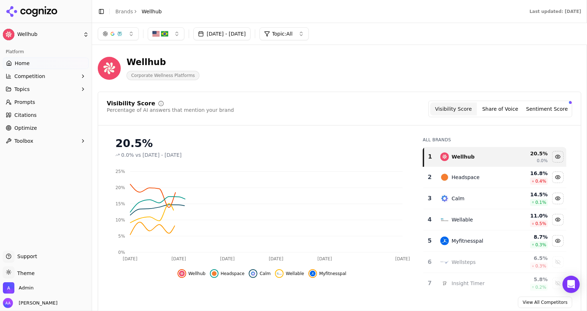
click at [49, 104] on link "Prompts" at bounding box center [46, 102] width 86 height 12
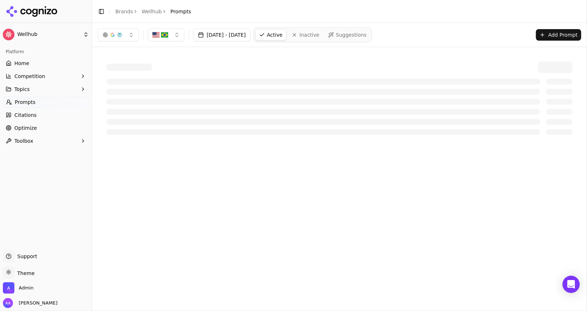
click at [444, 47] on div "Command Palette Search for a command to run..." at bounding box center [339, 98] width 495 height 102
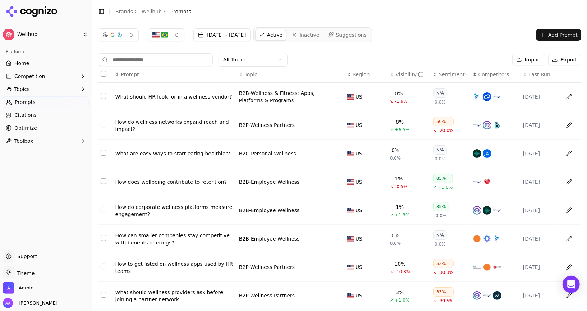
click at [536, 74] on span "Last Run" at bounding box center [540, 74] width 22 height 7
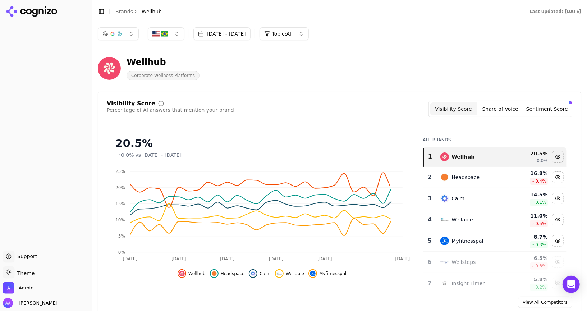
click at [123, 9] on link "Brands" at bounding box center [124, 12] width 18 height 6
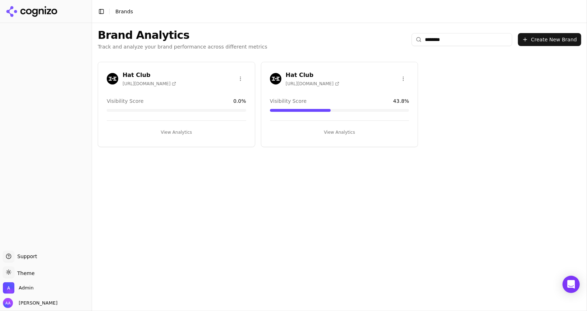
type input "********"
click at [270, 78] on img at bounding box center [276, 79] width 12 height 12
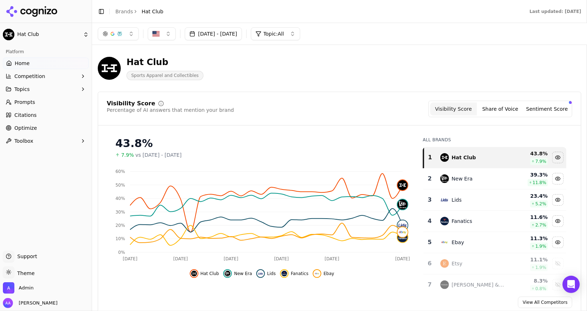
click at [58, 107] on link "Prompts" at bounding box center [46, 102] width 86 height 12
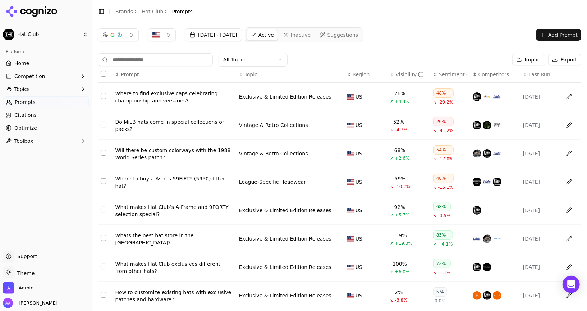
click at [545, 77] on span "Last Run" at bounding box center [540, 74] width 22 height 7
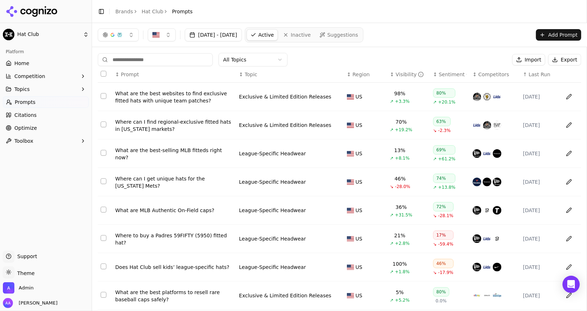
click at [545, 77] on span "Last Run" at bounding box center [540, 74] width 22 height 7
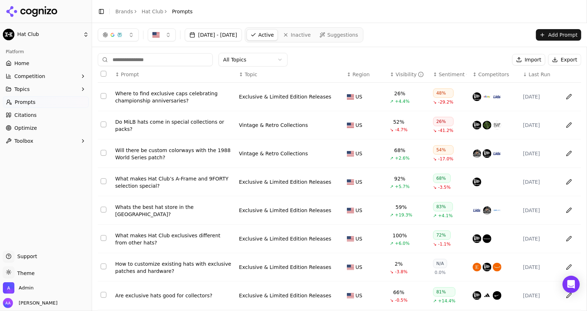
click at [545, 77] on span "Last Run" at bounding box center [540, 74] width 22 height 7
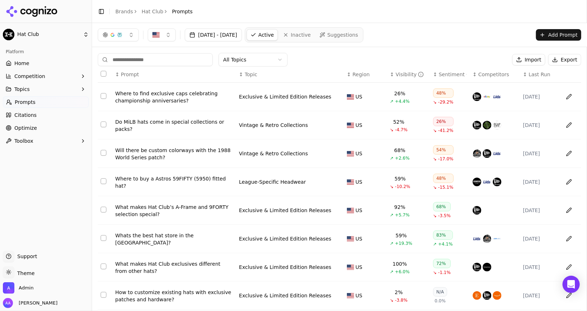
click at [545, 77] on span "Last Run" at bounding box center [540, 74] width 22 height 7
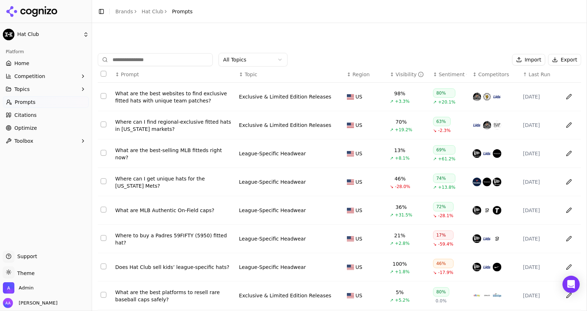
scroll to position [76, 0]
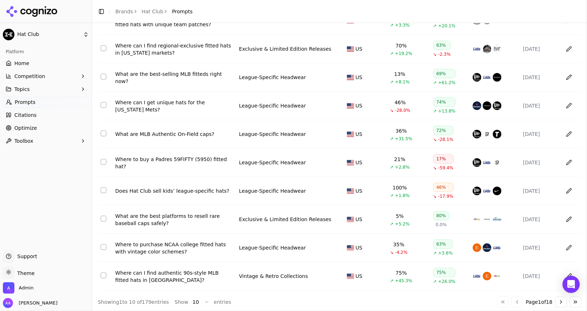
click at [561, 301] on button "Go to next page" at bounding box center [562, 302] width 12 height 12
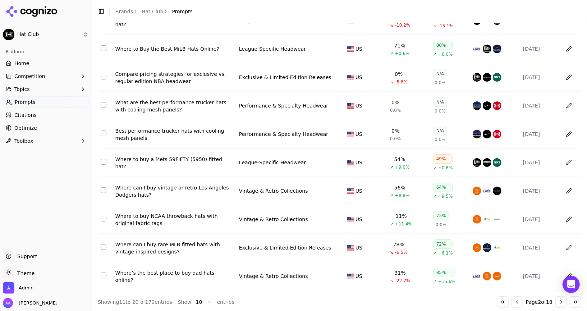
click at [561, 301] on button "Go to next page" at bounding box center [562, 302] width 12 height 12
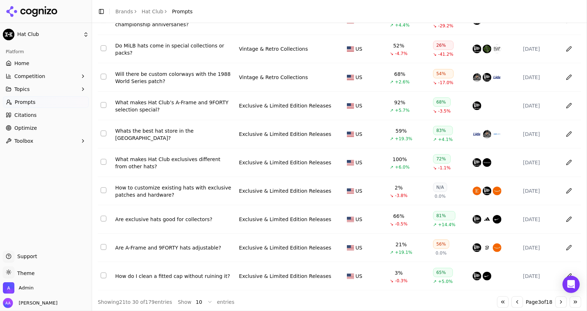
click at [503, 302] on button "Go to first page" at bounding box center [504, 302] width 12 height 12
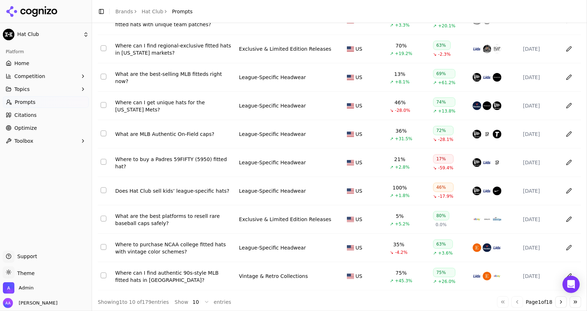
scroll to position [0, 0]
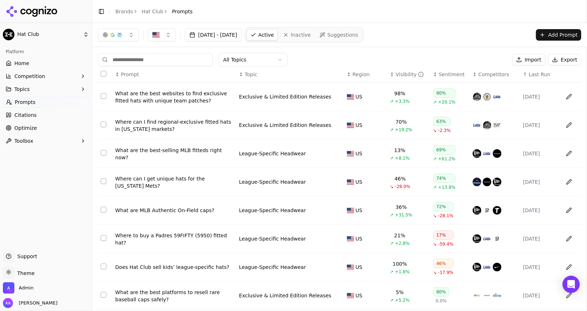
click at [131, 10] on link "Brands" at bounding box center [124, 12] width 18 height 6
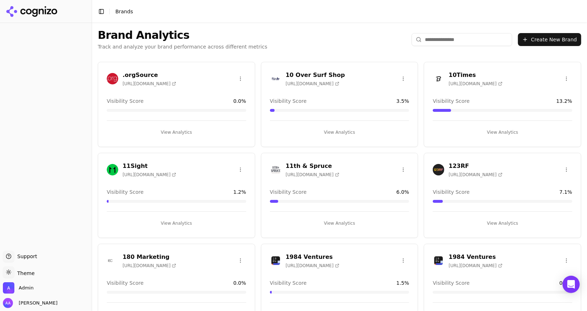
click at [456, 35] on input "search" at bounding box center [462, 39] width 101 height 13
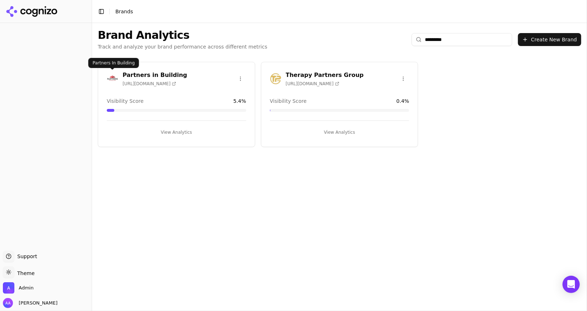
type input "********"
click at [114, 77] on img at bounding box center [113, 79] width 12 height 12
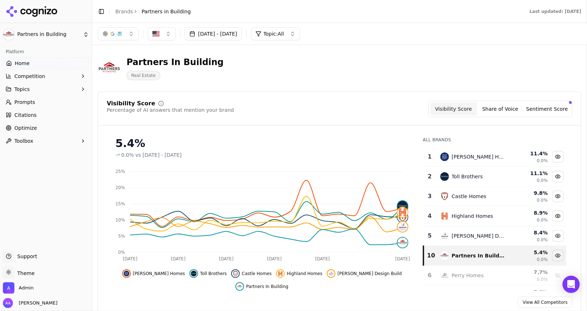
click at [25, 128] on span "Optimize" at bounding box center [25, 127] width 23 height 7
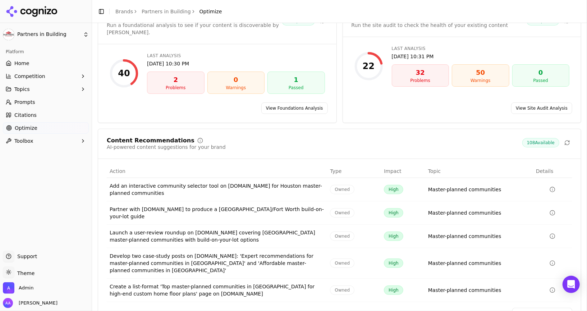
scroll to position [55, 0]
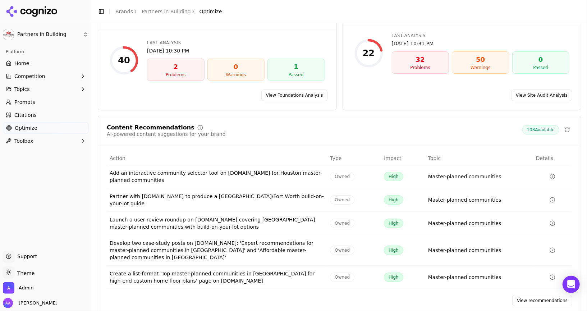
click at [524, 295] on link "View recommendations" at bounding box center [543, 301] width 60 height 12
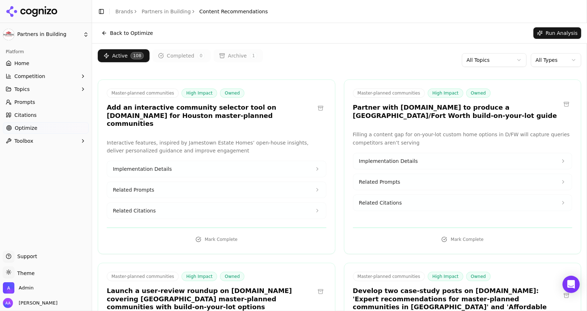
click at [225, 58] on button "Archive 1" at bounding box center [239, 55] width 50 height 13
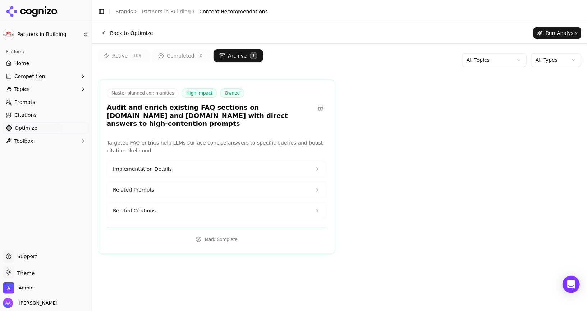
click at [111, 55] on button "Active 108" at bounding box center [124, 55] width 52 height 13
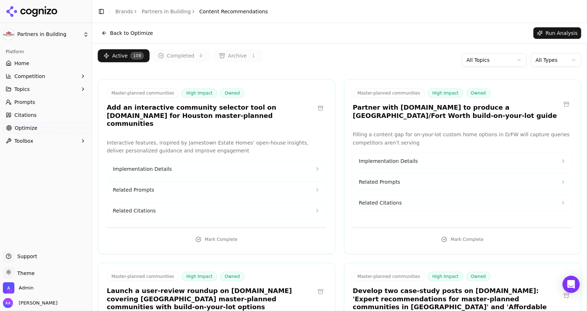
click at [214, 59] on button "Archive 1" at bounding box center [239, 55] width 50 height 13
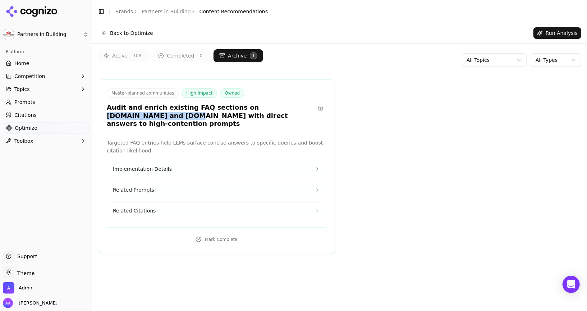
drag, startPoint x: 233, startPoint y: 108, endPoint x: 314, endPoint y: 107, distance: 81.3
click at [314, 107] on h3 "Audit and enrich existing FAQ sections on grandendeavorhomes.com and sterlingcu…" at bounding box center [211, 116] width 208 height 24
copy h3 "grandendeavorhomes.com"
click at [121, 56] on button "Active 108" at bounding box center [124, 55] width 52 height 13
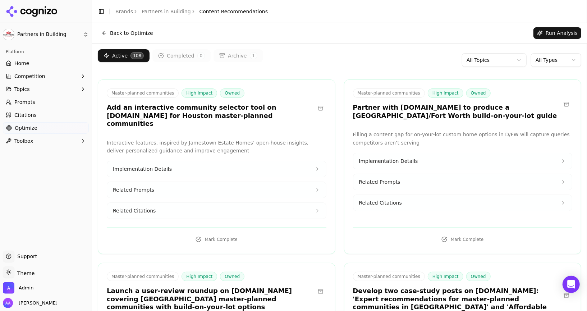
click at [322, 104] on button at bounding box center [321, 109] width 12 height 12
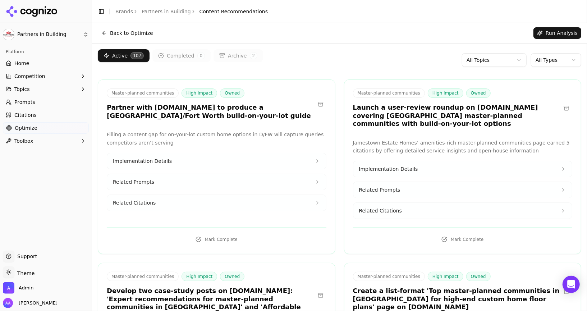
click at [186, 111] on h3 "Partner with legacyclassichomes.com to produce a Dallas/Fort Worth build-on-you…" at bounding box center [211, 112] width 208 height 16
click at [319, 103] on button at bounding box center [321, 105] width 12 height 12
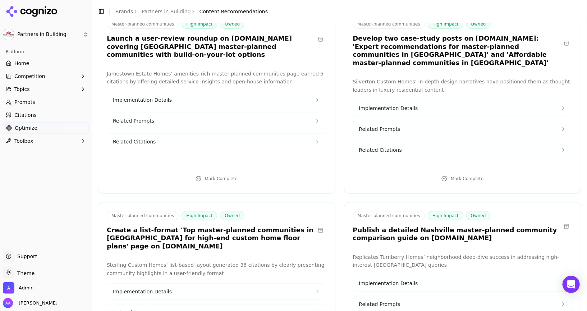
scroll to position [71, 0]
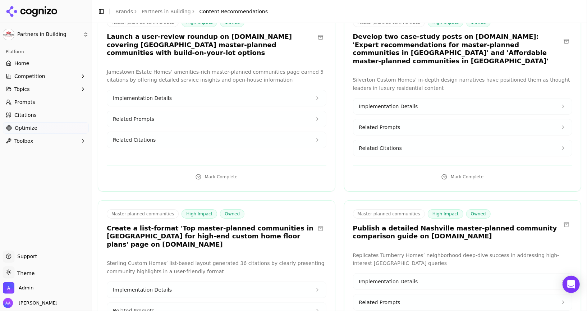
click at [240, 227] on h3 "Create a list-format 'Top master-planned communities in Austin for high-end cus…" at bounding box center [211, 236] width 208 height 24
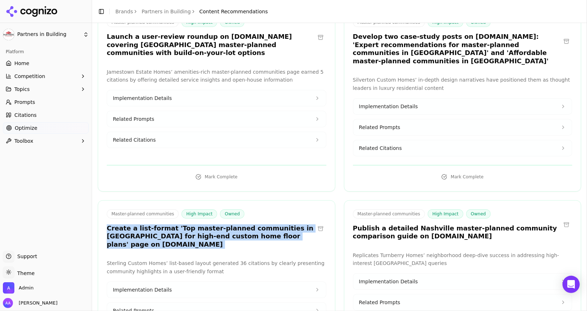
click at [240, 227] on h3 "Create a list-format 'Top master-planned communities in Austin for high-end cus…" at bounding box center [211, 236] width 208 height 24
click at [219, 232] on h3 "Create a list-format 'Top master-planned communities in Austin for high-end cus…" at bounding box center [211, 236] width 208 height 24
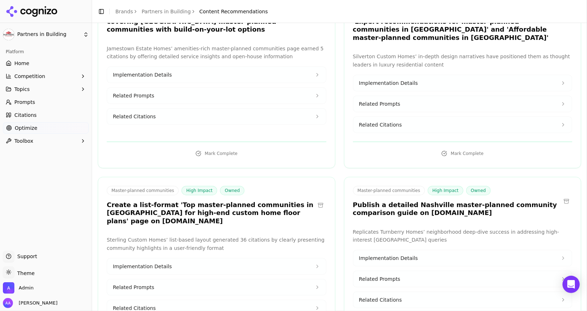
scroll to position [103, 0]
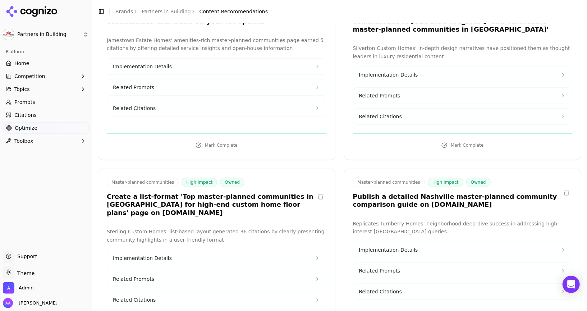
click at [191, 199] on h3 "Create a list-format 'Top master-planned communities in Austin for high-end cus…" at bounding box center [211, 205] width 208 height 24
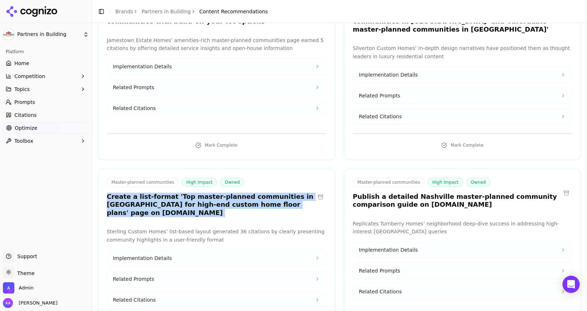
click at [191, 199] on h3 "Create a list-format 'Top master-planned communities in Austin for high-end cus…" at bounding box center [211, 205] width 208 height 24
click at [185, 201] on h3 "Create a list-format 'Top master-planned communities in Austin for high-end cus…" at bounding box center [211, 205] width 208 height 24
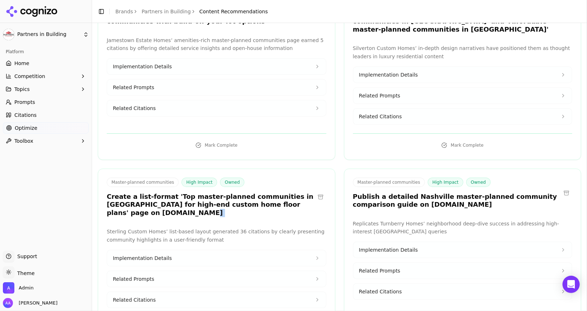
click at [185, 201] on h3 "Create a list-format 'Top master-planned communities in Austin for high-end cus…" at bounding box center [211, 205] width 208 height 24
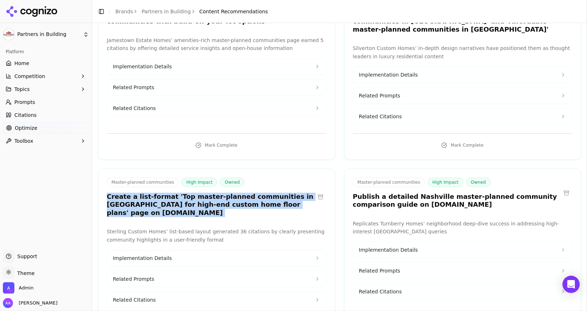
click at [185, 201] on h3 "Create a list-format 'Top master-planned communities in Austin for high-end cus…" at bounding box center [211, 205] width 208 height 24
click at [191, 204] on h3 "Create a list-format 'Top master-planned communities in Austin for high-end cus…" at bounding box center [211, 205] width 208 height 24
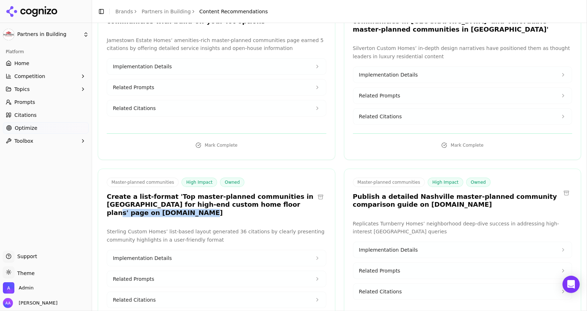
drag, startPoint x: 149, startPoint y: 199, endPoint x: 101, endPoint y: 200, distance: 48.6
click at [101, 200] on div "Master-planned communities High Impact Owned Create a list-format 'Top master-p…" at bounding box center [216, 199] width 237 height 42
copy h3 "sterlingcustomhomes.com"
click at [39, 13] on icon at bounding box center [41, 11] width 5 height 5
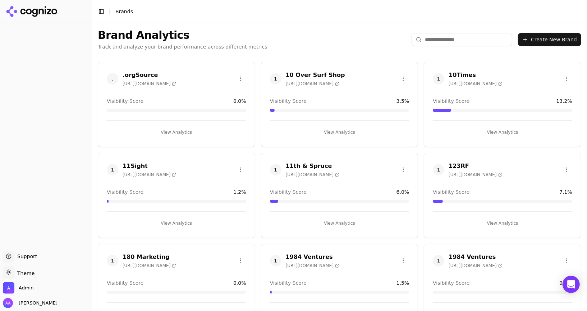
click at [466, 30] on div "Brand Analytics Track and analyze your brand performance across different metri…" at bounding box center [339, 39] width 495 height 33
click at [460, 42] on input "search" at bounding box center [462, 39] width 101 height 13
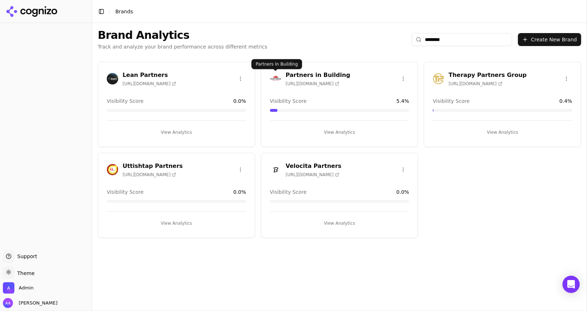
type input "********"
click at [273, 81] on img at bounding box center [276, 79] width 12 height 12
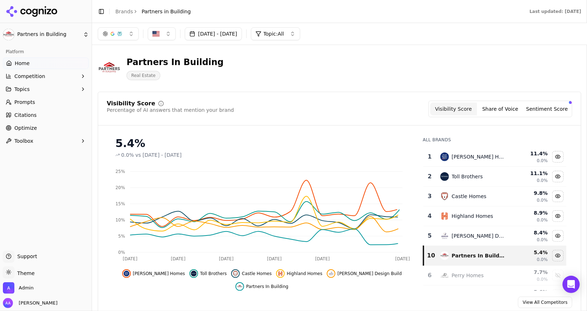
click at [40, 128] on link "Optimize" at bounding box center [46, 128] width 86 height 12
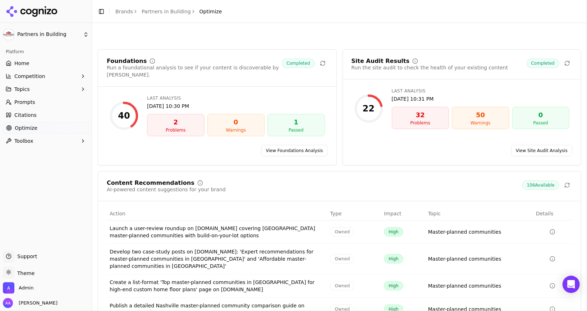
scroll to position [50, 0]
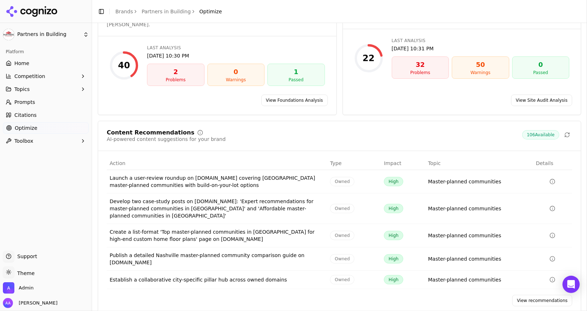
click at [514, 295] on div "View recommendations" at bounding box center [339, 301] width 483 height 12
click at [532, 295] on link "View recommendations" at bounding box center [543, 301] width 60 height 12
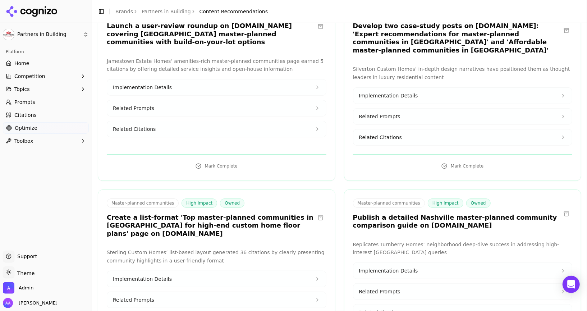
scroll to position [83, 0]
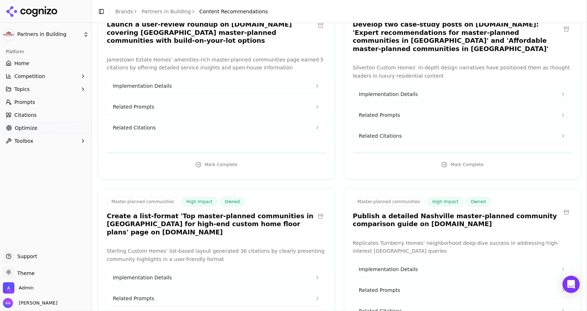
click at [172, 212] on h3 "Create a list-format 'Top master-planned communities in Austin for high-end cus…" at bounding box center [211, 224] width 208 height 24
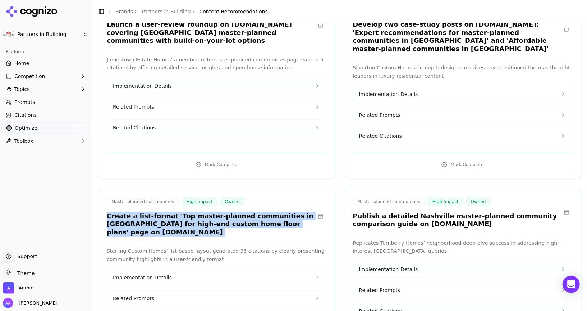
click at [172, 212] on h3 "Create a list-format 'Top master-planned communities in Austin for high-end cus…" at bounding box center [211, 224] width 208 height 24
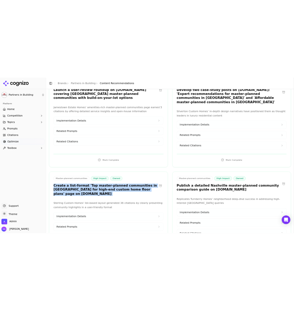
scroll to position [117, 0]
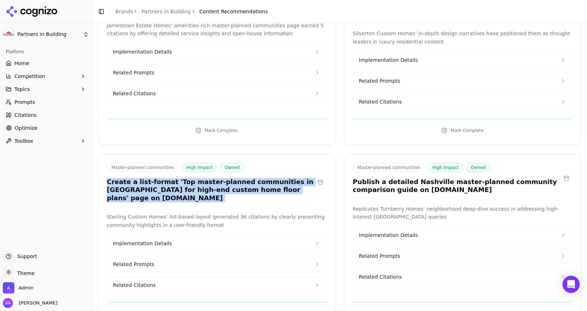
click at [152, 178] on h3 "Create a list-format 'Top master-planned communities in Austin for high-end cus…" at bounding box center [211, 190] width 208 height 24
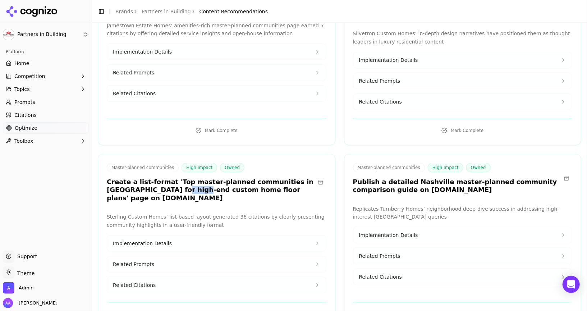
click at [152, 178] on h3 "Create a list-format 'Top master-planned communities in Austin for high-end cus…" at bounding box center [211, 190] width 208 height 24
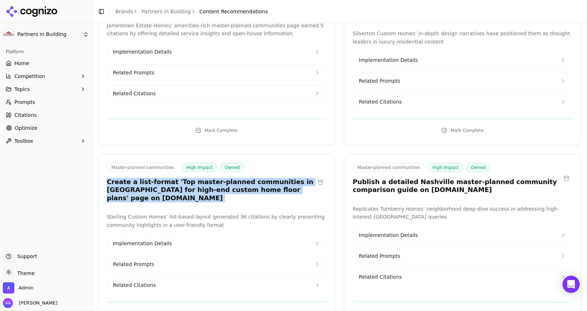
click at [152, 178] on h3 "Create a list-format 'Top master-planned communities in Austin for high-end cus…" at bounding box center [211, 190] width 208 height 24
click at [148, 194] on div "Master-planned communities High Impact Owned Create a list-format 'Top master-p…" at bounding box center [217, 241] width 238 height 175
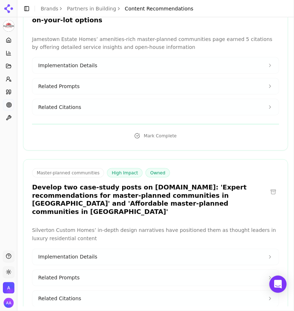
scroll to position [136, 0]
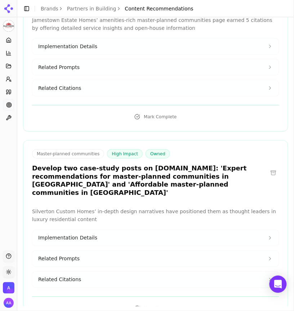
click at [189, 169] on h3 "Develop two case-study posts on silvertoncustomhomes.com: 'Expert recommendatio…" at bounding box center [149, 180] width 235 height 32
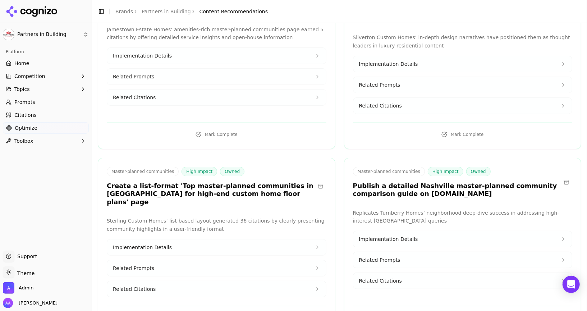
scroll to position [114, 0]
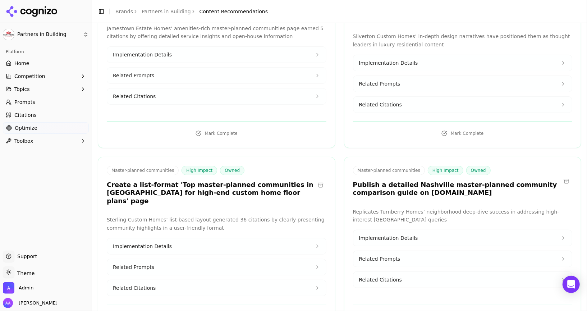
click at [92, 202] on button "Toggle Sidebar" at bounding box center [92, 155] width 6 height 311
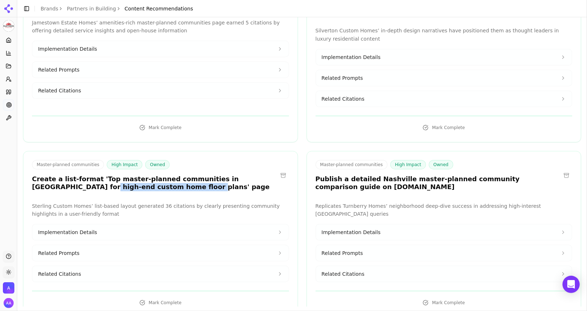
drag, startPoint x: 146, startPoint y: 182, endPoint x: 36, endPoint y: 174, distance: 110.3
click at [36, 174] on div "Master-planned communities High Impact Owned Create a list-format 'Top master-p…" at bounding box center [160, 234] width 275 height 167
click at [30, 174] on div "Master-planned communities High Impact Owned Create a list-format 'Top master-p…" at bounding box center [160, 176] width 274 height 33
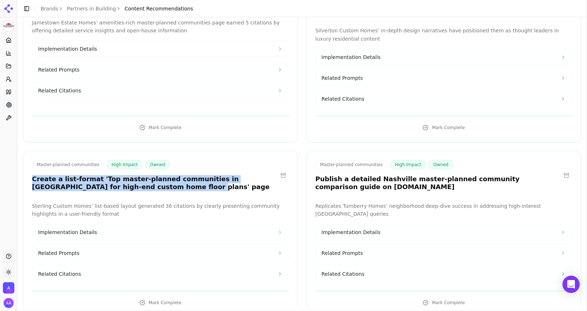
drag, startPoint x: 26, startPoint y: 169, endPoint x: 143, endPoint y: 180, distance: 117.1
click at [142, 180] on div "Master-planned communities High Impact Owned Create a list-format 'Top master-p…" at bounding box center [160, 176] width 274 height 33
click at [143, 180] on div "Master-planned communities High Impact Owned Create a list-format 'Top master-p…" at bounding box center [160, 176] width 274 height 33
drag, startPoint x: 143, startPoint y: 180, endPoint x: 23, endPoint y: 162, distance: 121.5
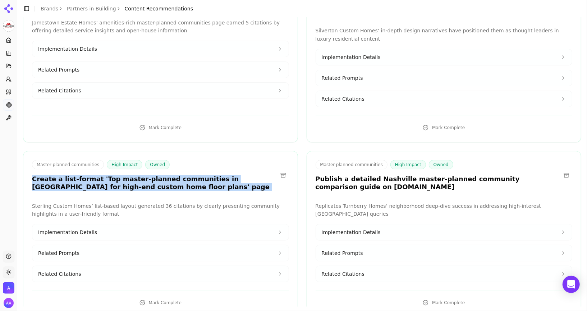
click at [146, 181] on div "Master-planned communities High Impact Owned Create a list-format 'Top master-p…" at bounding box center [160, 176] width 274 height 33
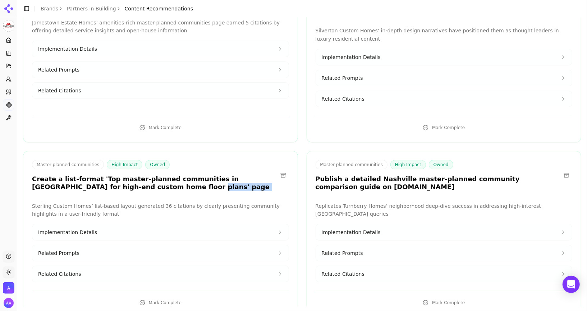
click at [146, 181] on div "Master-planned communities High Impact Owned Create a list-format 'Top master-p…" at bounding box center [160, 176] width 274 height 33
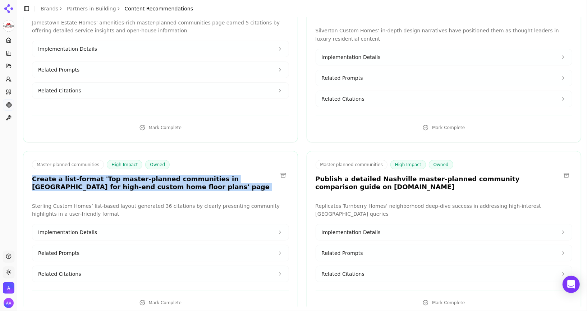
click at [146, 181] on div "Master-planned communities High Impact Owned Create a list-format 'Top master-p…" at bounding box center [160, 176] width 274 height 33
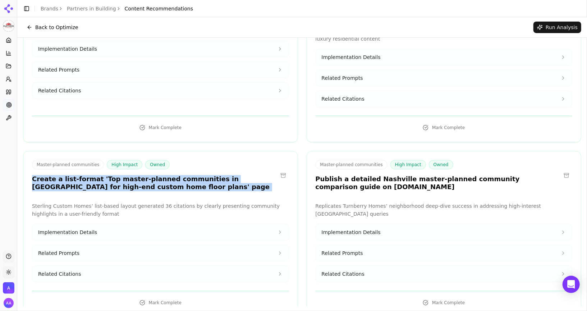
scroll to position [0, 0]
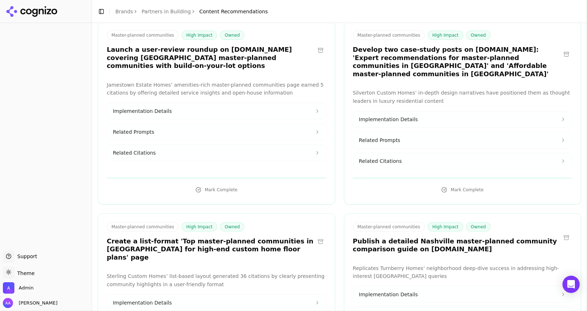
scroll to position [63, 0]
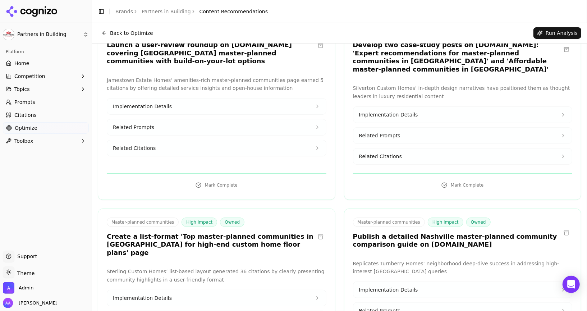
click at [245, 235] on h3 "Create a list-format 'Top master-planned communities in [GEOGRAPHIC_DATA] for h…" at bounding box center [211, 245] width 208 height 24
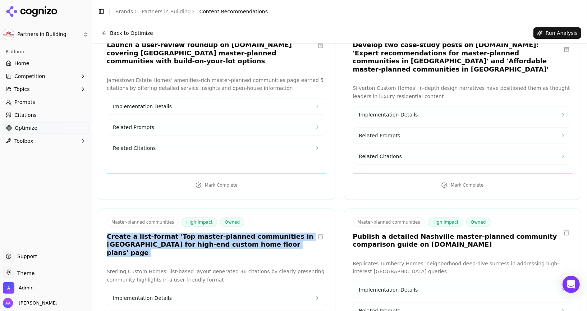
click at [245, 235] on h3 "Create a list-format 'Top master-planned communities in [GEOGRAPHIC_DATA] for h…" at bounding box center [211, 245] width 208 height 24
copy div "Create a list-format 'Top master-planned communities in [GEOGRAPHIC_DATA] for h…"
click at [122, 9] on link "Brands" at bounding box center [124, 12] width 18 height 6
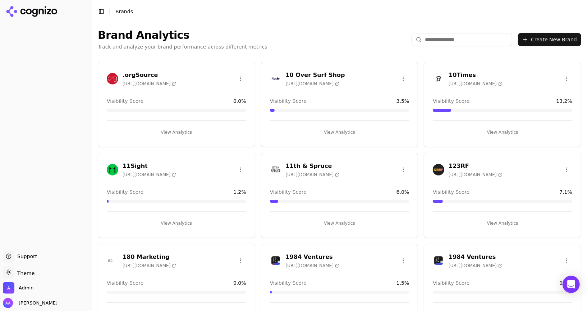
click at [472, 38] on input "search" at bounding box center [462, 39] width 101 height 13
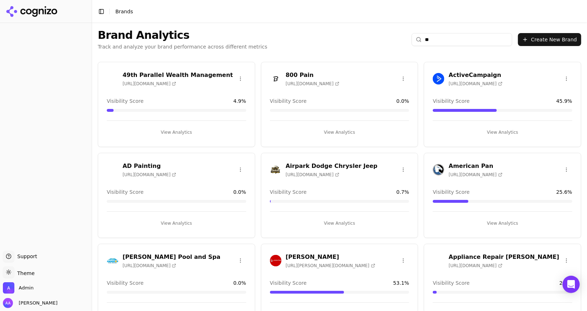
click at [367, 28] on div "Brand Analytics Track and analyze your brand performance across different metri…" at bounding box center [339, 39] width 495 height 33
click at [450, 39] on input "**" at bounding box center [462, 39] width 101 height 13
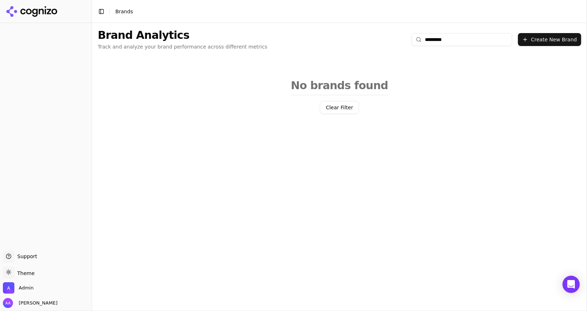
type input "**********"
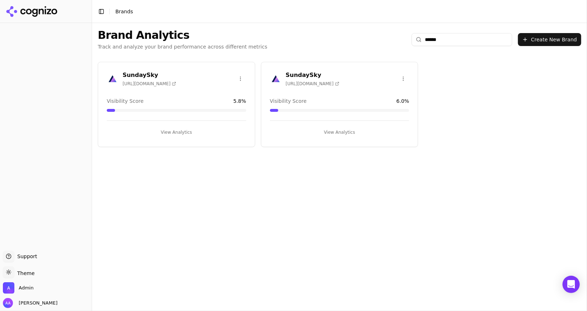
type input "******"
click at [281, 80] on img at bounding box center [276, 79] width 12 height 12
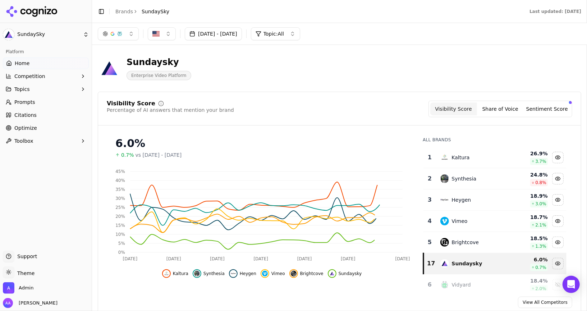
click at [41, 102] on link "Prompts" at bounding box center [46, 102] width 86 height 12
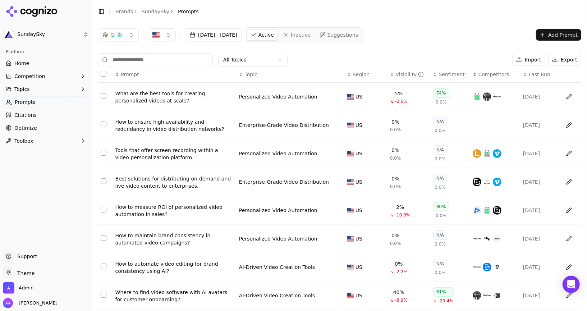
scroll to position [76, 0]
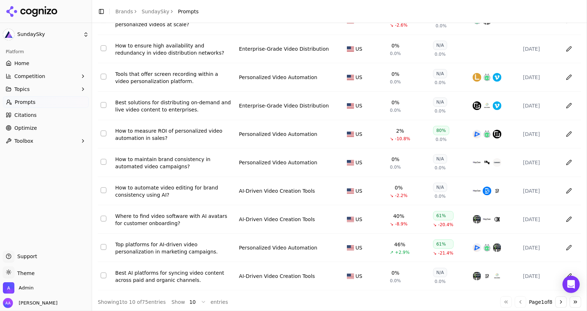
click at [153, 11] on link "SundaySky" at bounding box center [156, 11] width 28 height 7
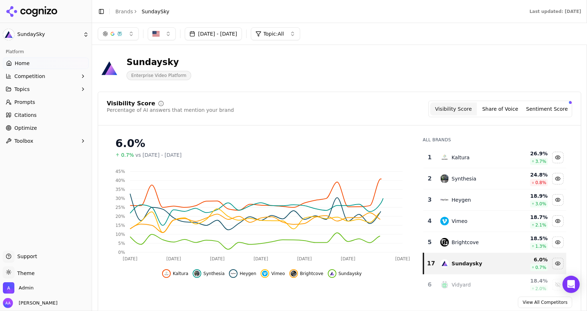
click at [127, 10] on link "Brands" at bounding box center [124, 12] width 18 height 6
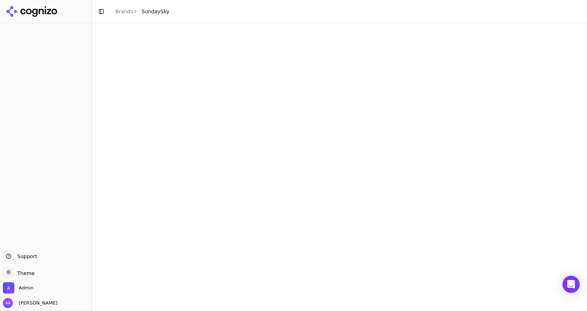
click at [120, 8] on html "Support Support Toggle theme Theme Admin Alp Aysan Toggle Sidebar Brands Sunday…" at bounding box center [293, 155] width 587 height 311
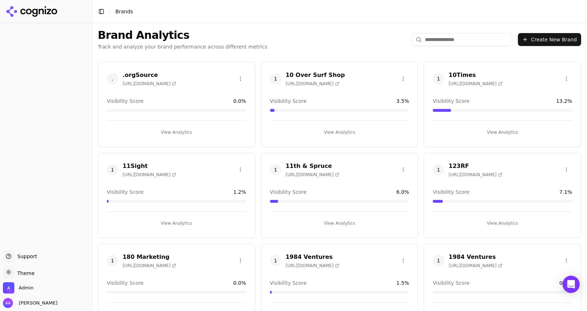
click at [294, 73] on html "Support Support Toggle theme Theme Admin Alp Aysan Toggle Sidebar Brands Brand …" at bounding box center [293, 155] width 587 height 311
click at [460, 41] on input "search" at bounding box center [462, 39] width 101 height 13
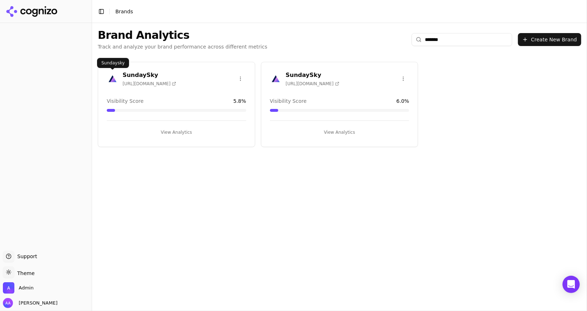
type input "*******"
click at [110, 78] on img at bounding box center [113, 79] width 12 height 12
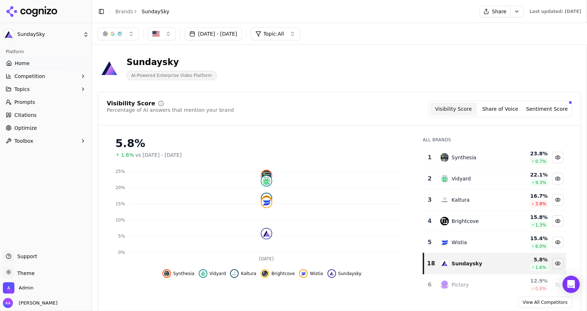
click at [38, 100] on link "Prompts" at bounding box center [46, 102] width 86 height 12
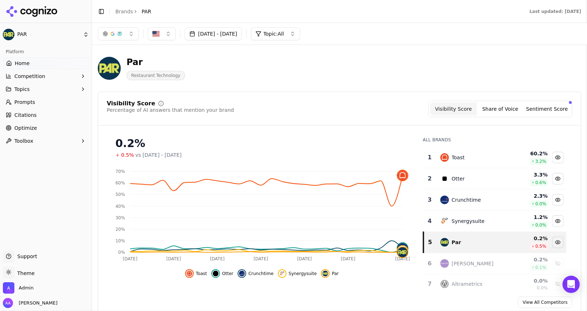
click at [27, 124] on link "Optimize" at bounding box center [46, 128] width 86 height 12
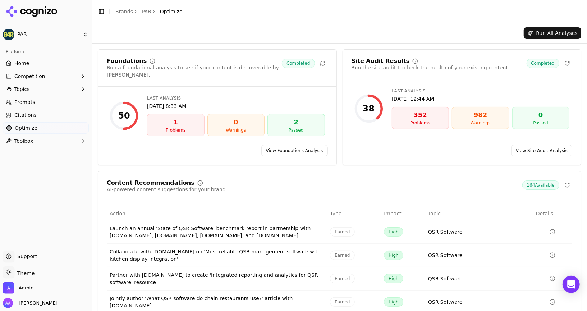
scroll to position [43, 0]
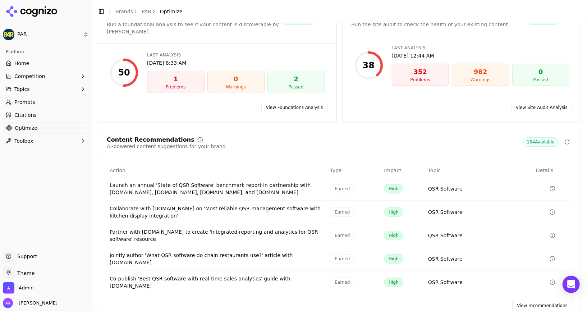
click at [40, 101] on link "Prompts" at bounding box center [46, 102] width 86 height 12
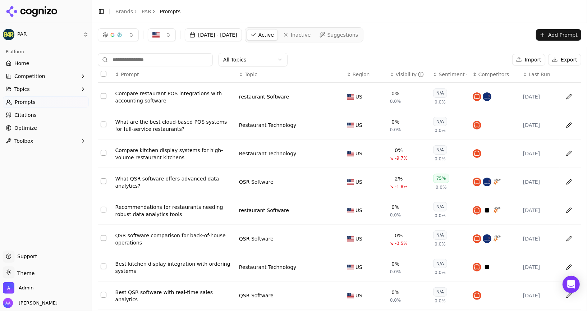
scroll to position [76, 0]
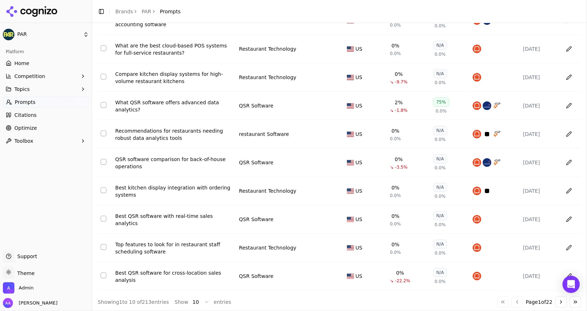
click at [27, 127] on span "Optimize" at bounding box center [25, 127] width 23 height 7
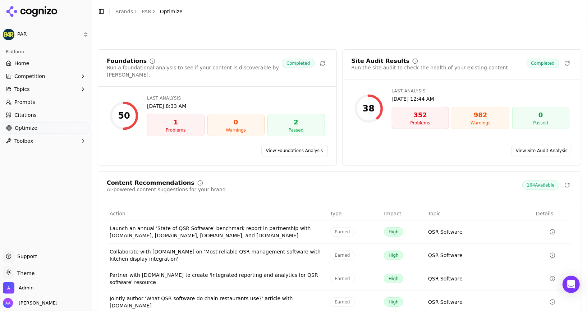
scroll to position [43, 0]
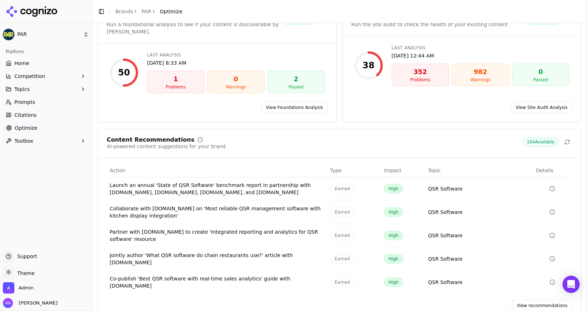
click at [535, 300] on link "View recommendations" at bounding box center [543, 306] width 60 height 12
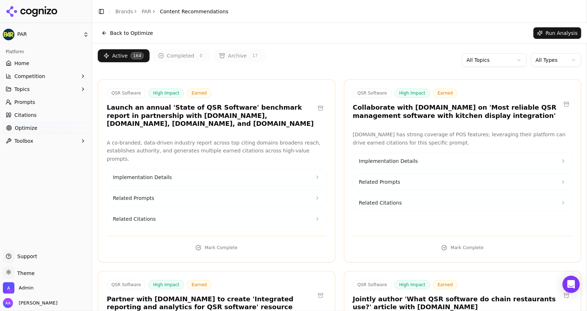
click at [35, 62] on link "Home" at bounding box center [46, 64] width 86 height 12
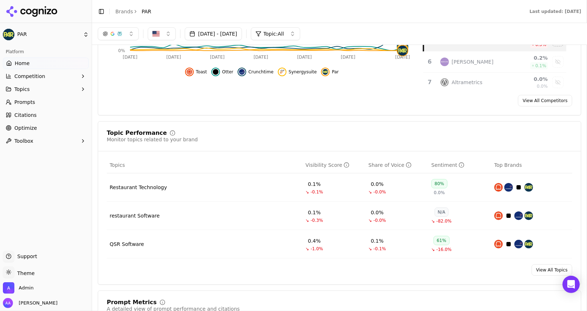
scroll to position [199, 0]
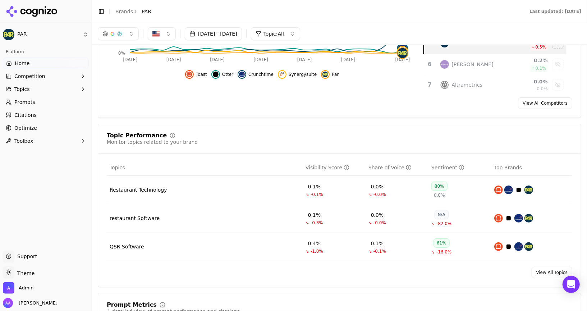
click at [35, 140] on button "Toolbox" at bounding box center [46, 141] width 86 height 12
click at [37, 130] on link "Optimize" at bounding box center [46, 128] width 86 height 12
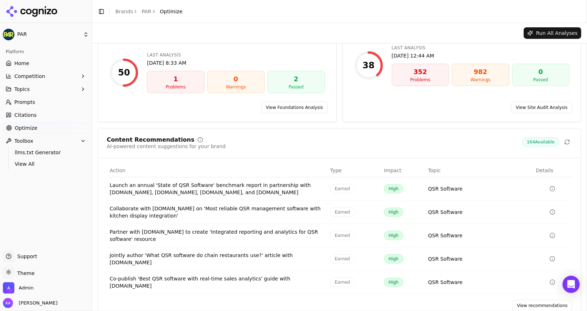
scroll to position [43, 0]
click at [534, 300] on link "View recommendations" at bounding box center [543, 306] width 60 height 12
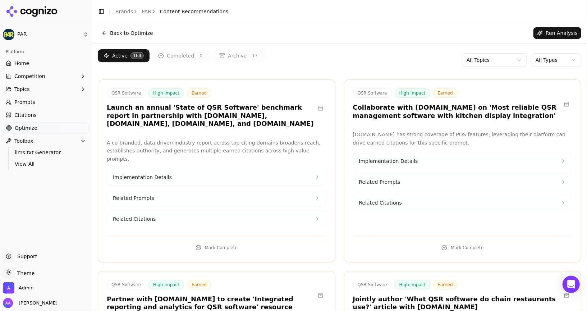
click at [541, 55] on html "PAR Platform Home Competition Topics Prompts Citations Optimize Toolbox llms.tx…" at bounding box center [293, 155] width 587 height 311
click at [43, 103] on link "Prompts" at bounding box center [46, 102] width 86 height 12
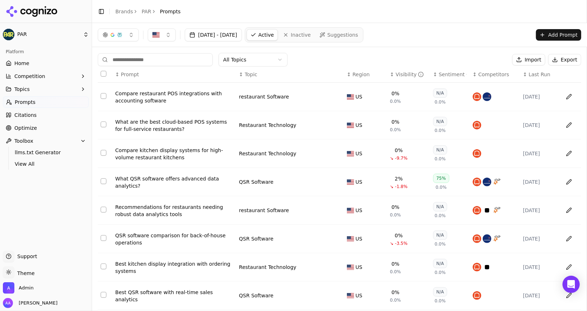
click at [46, 113] on link "Citations" at bounding box center [46, 115] width 86 height 12
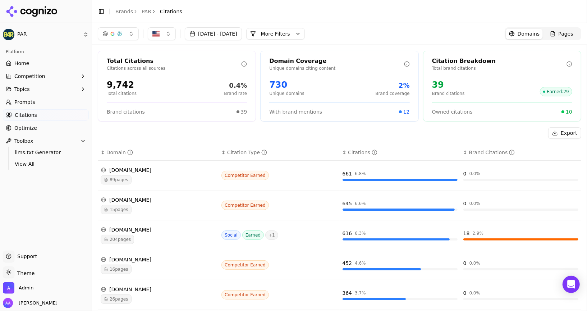
click at [141, 175] on div "89 pages" at bounding box center [158, 179] width 115 height 9
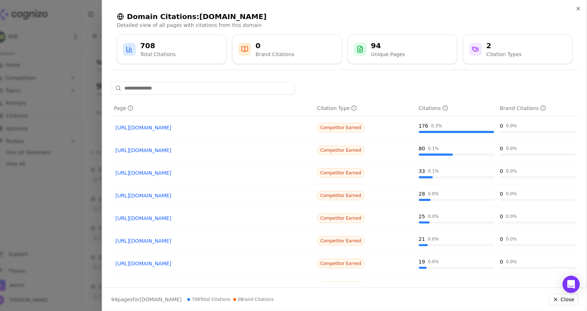
click at [213, 126] on link "[URL][DOMAIN_NAME]" at bounding box center [212, 127] width 195 height 7
click at [209, 153] on link "[URL][DOMAIN_NAME]" at bounding box center [212, 150] width 195 height 7
click at [213, 195] on link "[URL][DOMAIN_NAME]" at bounding box center [212, 195] width 195 height 7
click at [213, 217] on link "[URL][DOMAIN_NAME]" at bounding box center [212, 218] width 195 height 7
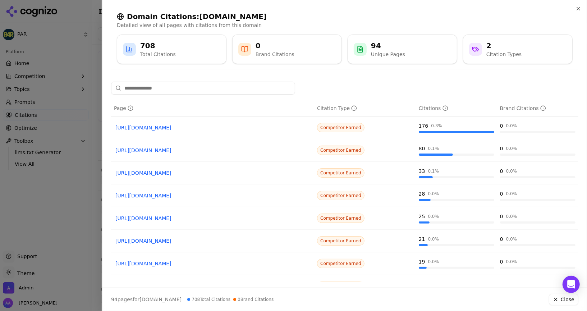
click at [40, 221] on div at bounding box center [293, 155] width 587 height 311
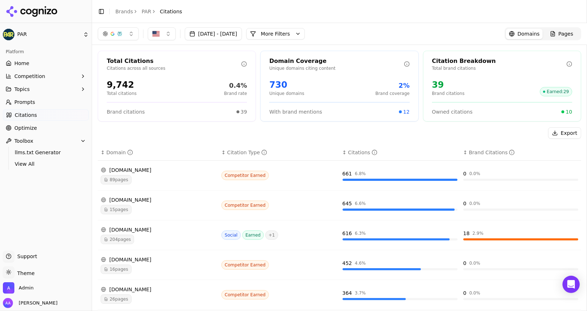
click at [124, 12] on link "Brands" at bounding box center [124, 12] width 18 height 6
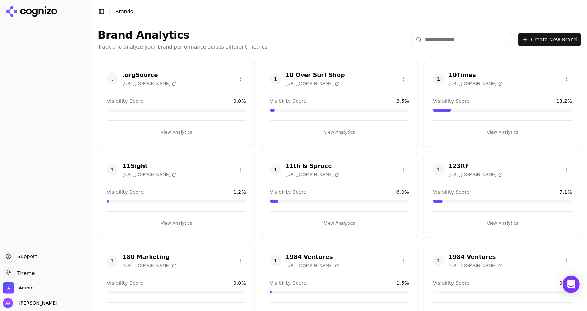
click at [440, 42] on input "search" at bounding box center [462, 39] width 101 height 13
click at [441, 42] on input "search" at bounding box center [462, 39] width 101 height 13
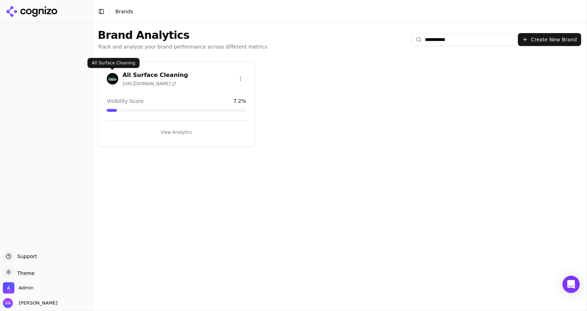
type input "**********"
click at [107, 76] on img at bounding box center [113, 79] width 12 height 12
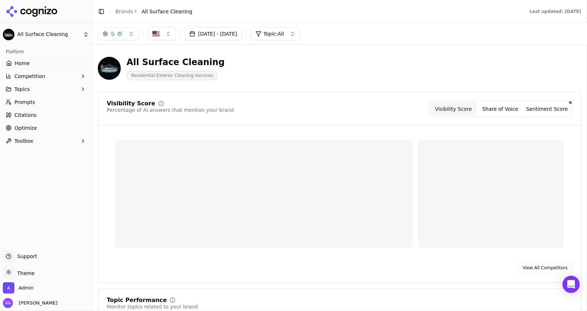
click at [49, 104] on link "Prompts" at bounding box center [46, 102] width 86 height 12
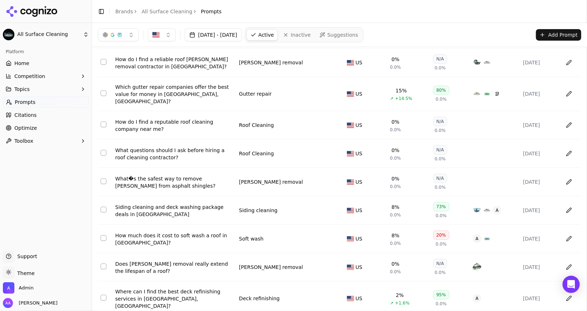
scroll to position [76, 0]
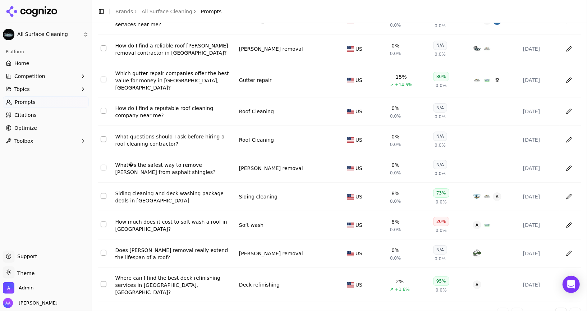
click at [576, 308] on button "Go to last page" at bounding box center [576, 314] width 12 height 12
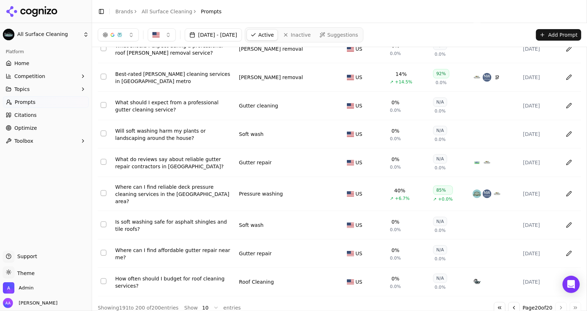
scroll to position [0, 0]
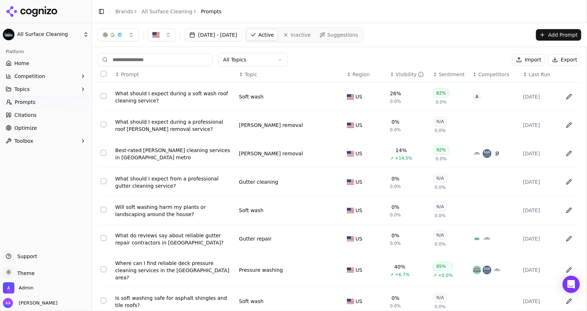
click at [484, 72] on span "Competitors" at bounding box center [494, 74] width 31 height 7
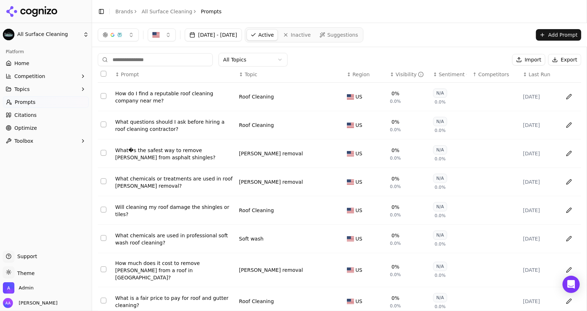
scroll to position [76, 0]
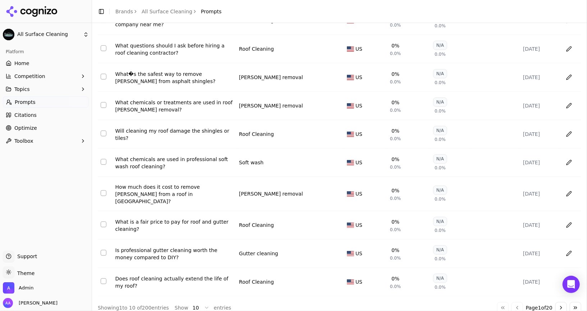
click at [563, 302] on button "Go to next page" at bounding box center [562, 308] width 12 height 12
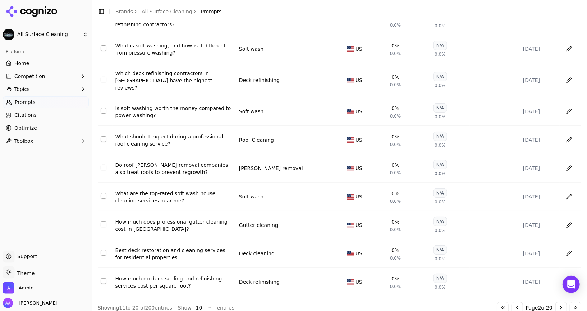
click at [563, 302] on button "Go to next page" at bounding box center [562, 308] width 12 height 12
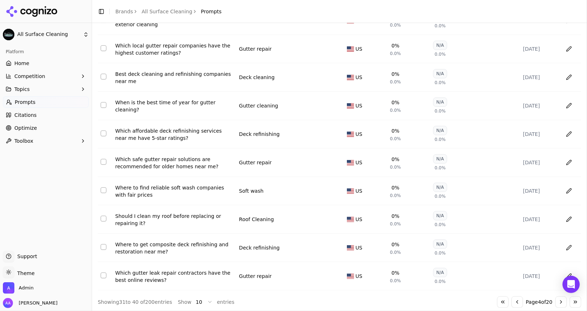
click at [563, 300] on button "Go to next page" at bounding box center [562, 302] width 12 height 12
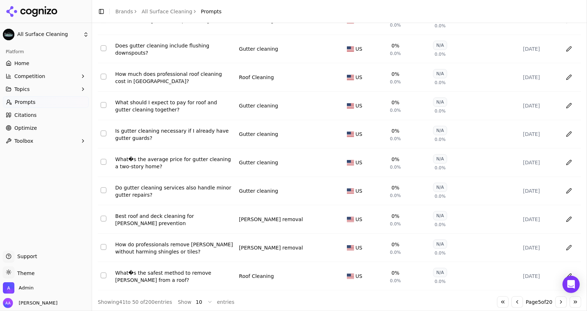
click at [563, 300] on button "Go to next page" at bounding box center [562, 302] width 12 height 12
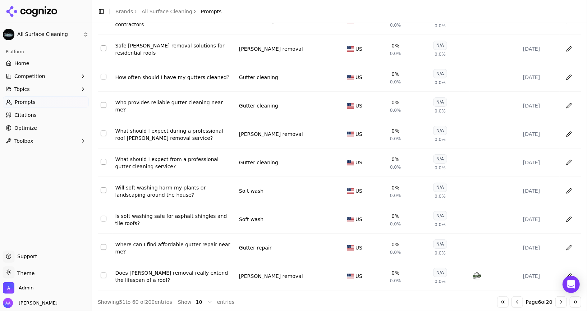
click at [563, 300] on button "Go to next page" at bounding box center [562, 302] width 12 height 12
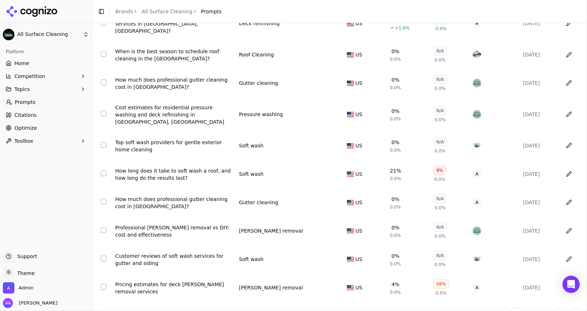
click at [517, 308] on button "Go to previous page" at bounding box center [518, 314] width 12 height 12
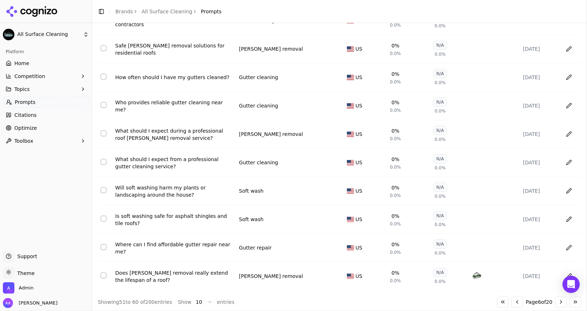
click at [517, 299] on button "Go to previous page" at bounding box center [518, 302] width 12 height 12
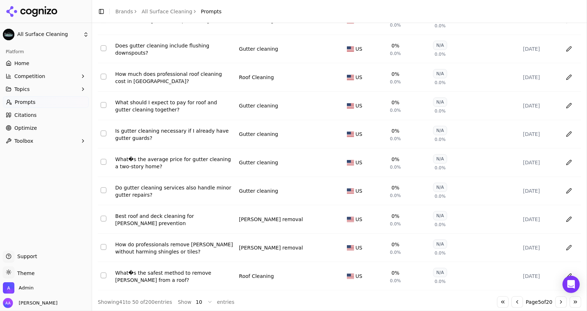
click at [517, 299] on button "Go to previous page" at bounding box center [518, 302] width 12 height 12
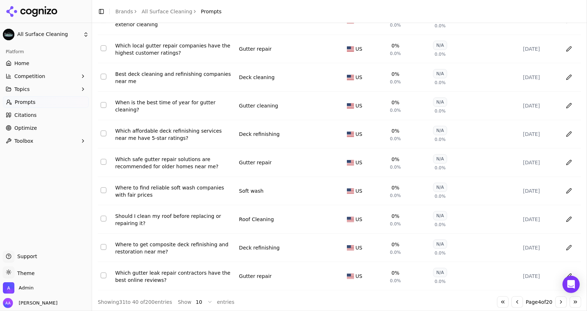
click at [517, 299] on button "Go to previous page" at bounding box center [518, 302] width 12 height 12
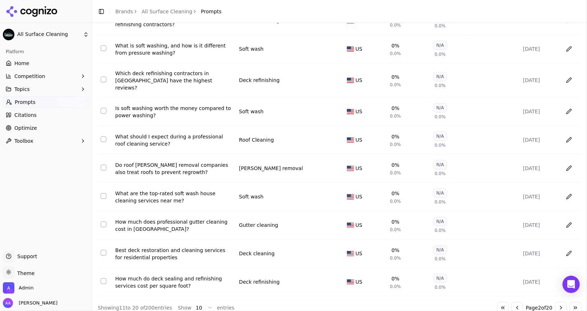
click at [517, 302] on button "Go to previous page" at bounding box center [518, 308] width 12 height 12
click at [517, 302] on div "Go to first page Go to previous page Page 2 of 20 Go to next page Go to last pa…" at bounding box center [540, 308] width 84 height 12
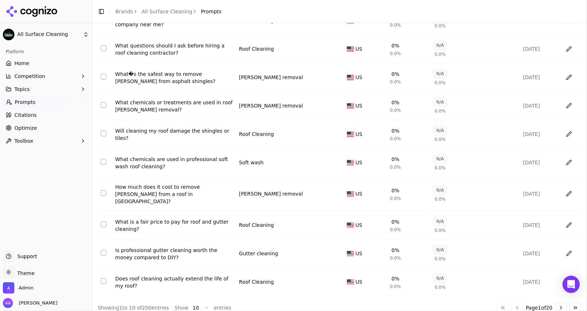
click at [517, 302] on div "Go to first page Go to previous page Page 1 of 20 Go to next page Go to last pa…" at bounding box center [540, 308] width 84 height 12
click at [46, 124] on link "Optimize" at bounding box center [46, 128] width 86 height 12
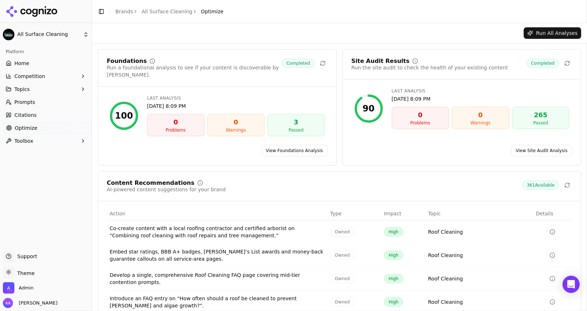
scroll to position [43, 0]
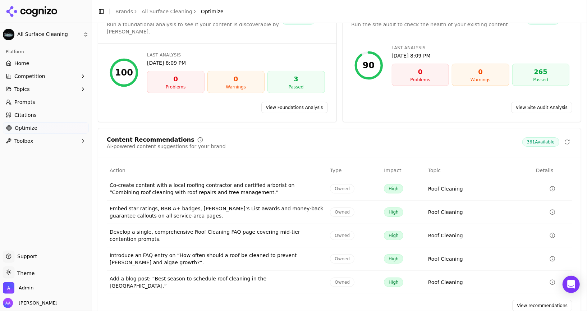
click at [525, 300] on link "View recommendations" at bounding box center [543, 306] width 60 height 12
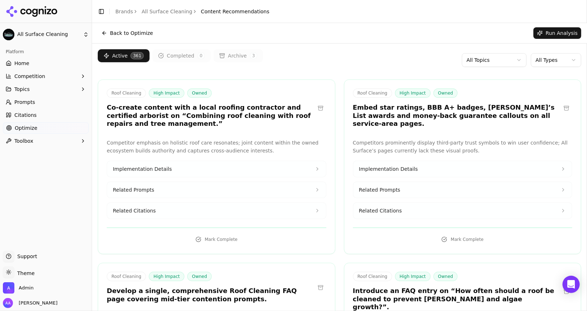
click at [187, 116] on h3 "Co-create content with a local roofing contractor and certified arborist on “Co…" at bounding box center [211, 116] width 208 height 24
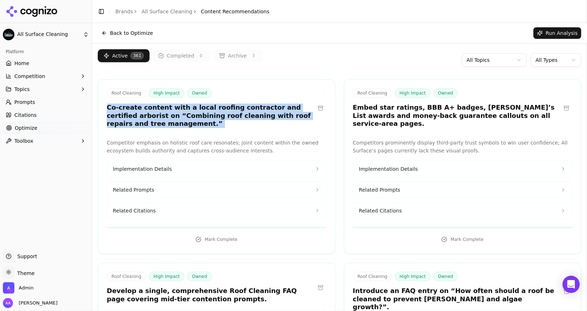
click at [187, 116] on h3 "Co-create content with a local roofing contractor and certified arborist on “Co…" at bounding box center [211, 116] width 208 height 24
click at [225, 123] on h3 "Co-create content with a local roofing contractor and certified arborist on “Co…" at bounding box center [211, 116] width 208 height 24
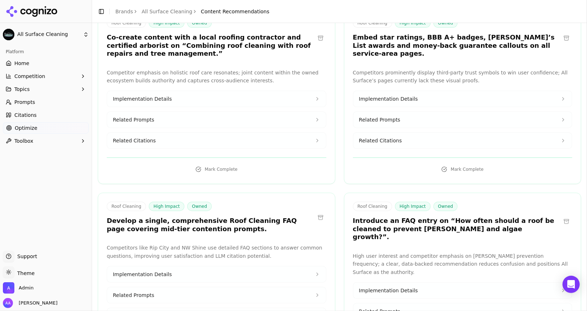
scroll to position [73, 0]
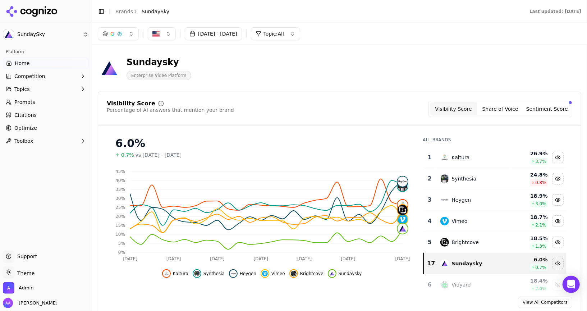
click at [61, 103] on link "Prompts" at bounding box center [46, 102] width 86 height 12
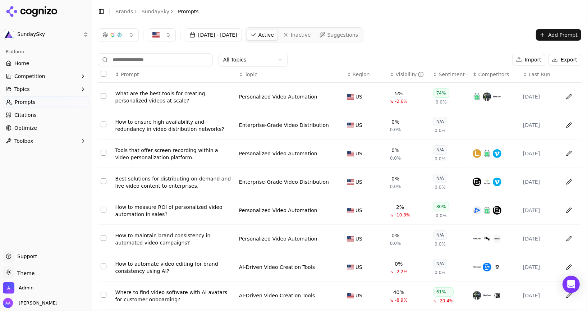
scroll to position [76, 0]
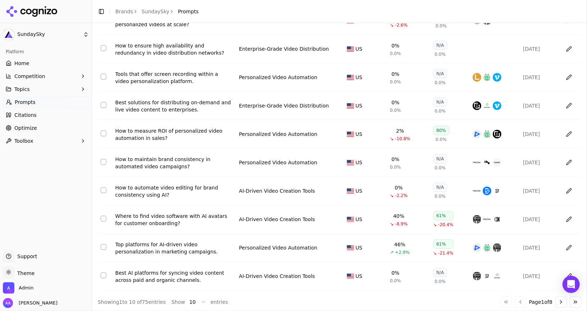
click at [30, 17] on div at bounding box center [46, 11] width 92 height 23
click at [32, 13] on icon at bounding box center [32, 11] width 52 height 11
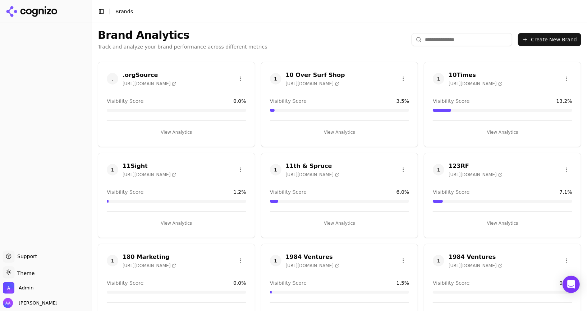
click at [458, 45] on input "search" at bounding box center [462, 39] width 101 height 13
click at [457, 43] on input "search" at bounding box center [462, 39] width 101 height 13
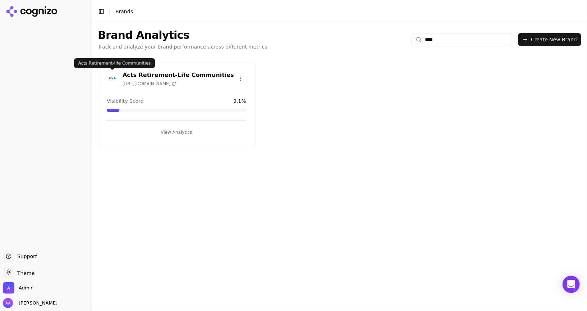
type input "****"
click at [113, 77] on img at bounding box center [113, 79] width 12 height 12
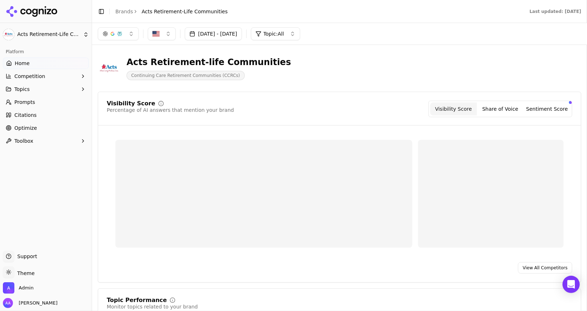
click at [44, 117] on link "Citations" at bounding box center [46, 115] width 86 height 12
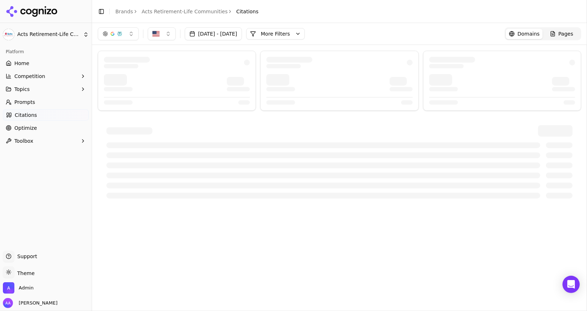
click at [38, 104] on link "Prompts" at bounding box center [46, 102] width 86 height 12
click at [35, 123] on link "Optimize" at bounding box center [46, 128] width 86 height 12
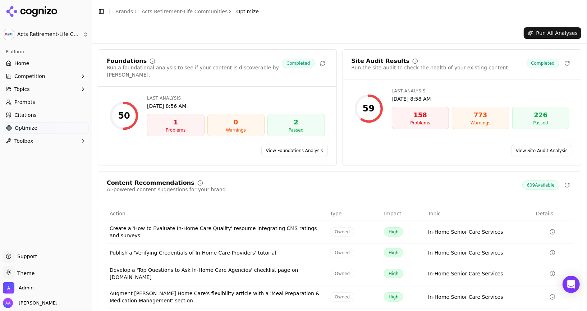
scroll to position [43, 0]
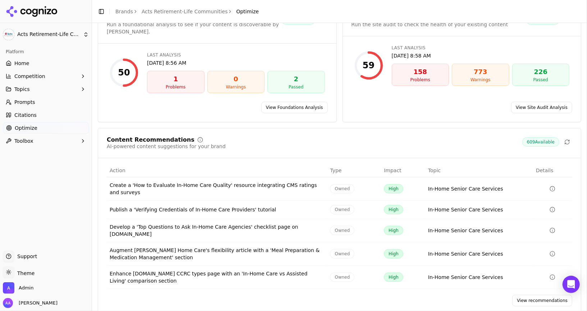
click at [533, 296] on link "View recommendations" at bounding box center [543, 301] width 60 height 12
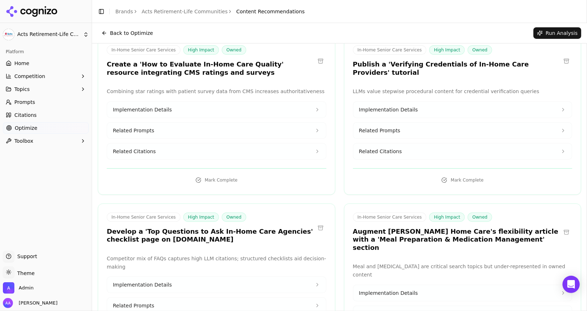
click at [535, 294] on html "Acts Retirement-Life Communities Platform Home Competition Topics Prompts Citat…" at bounding box center [293, 155] width 587 height 311
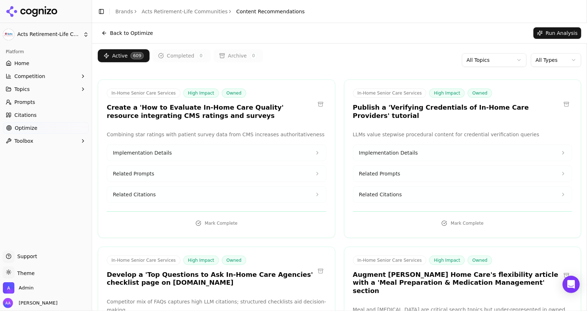
click at [240, 100] on div "In-Home Senior Care Services High Impact Owned Create a 'How to Evaluate In-Hom…" at bounding box center [211, 104] width 208 height 31
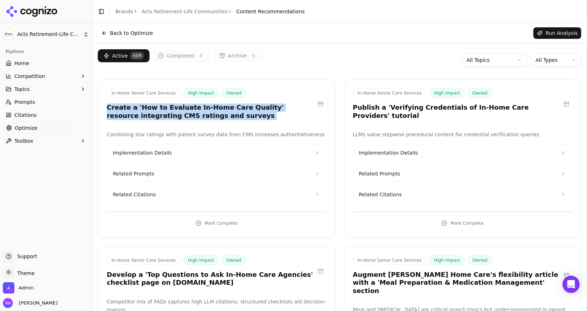
click at [240, 100] on div "In-Home Senior Care Services High Impact Owned Create a 'How to Evaluate In-Hom…" at bounding box center [211, 104] width 208 height 31
click at [246, 112] on h3 "Create a 'How to Evaluate In-Home Care Quality' resource integrating CMS rating…" at bounding box center [211, 112] width 208 height 16
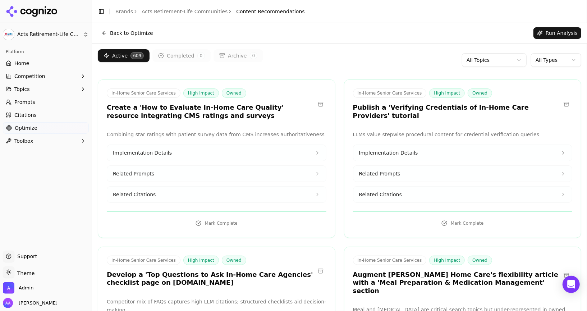
click at [171, 8] on link "Acts Retirement-Life Communities" at bounding box center [185, 11] width 86 height 7
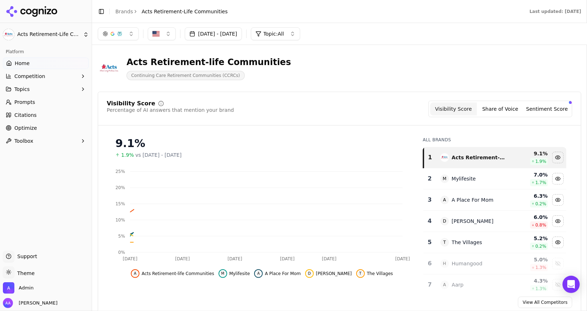
click at [127, 9] on link "Brands" at bounding box center [124, 12] width 18 height 6
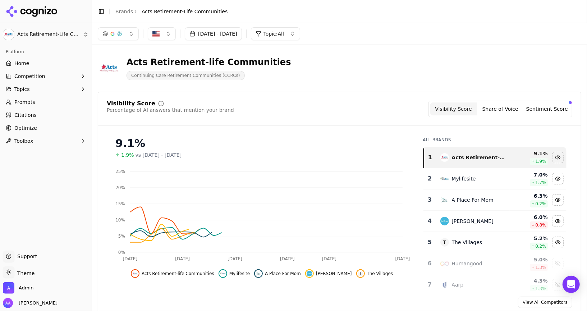
click at [126, 11] on html "Acts Retirement-Life Communities Platform Home Competition Topics Prompts Citat…" at bounding box center [293, 155] width 587 height 311
click at [17, 8] on html "Acts Retirement-Life Communities Platform Home Competition Topics Prompts Citat…" at bounding box center [293, 155] width 587 height 311
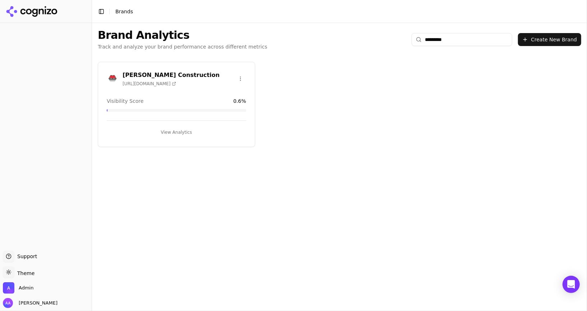
type input "*********"
click at [108, 77] on img at bounding box center [113, 79] width 12 height 12
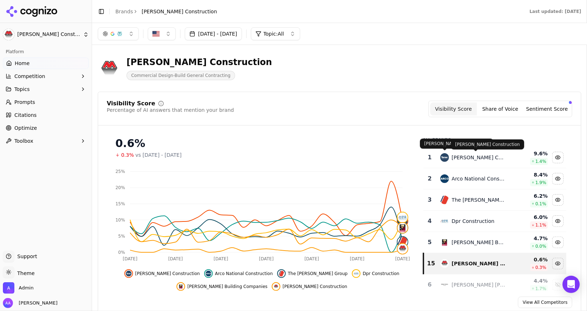
click at [453, 157] on div "[PERSON_NAME] Construction" at bounding box center [479, 157] width 54 height 7
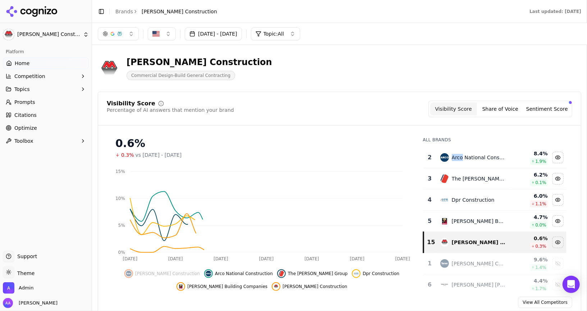
click at [453, 157] on div "Arco National Construction" at bounding box center [479, 157] width 54 height 7
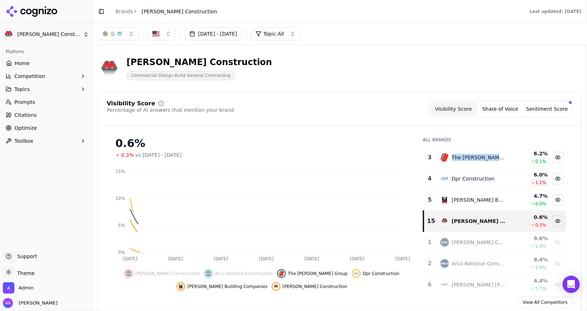
click at [453, 157] on div "The [PERSON_NAME] Group" at bounding box center [479, 157] width 54 height 7
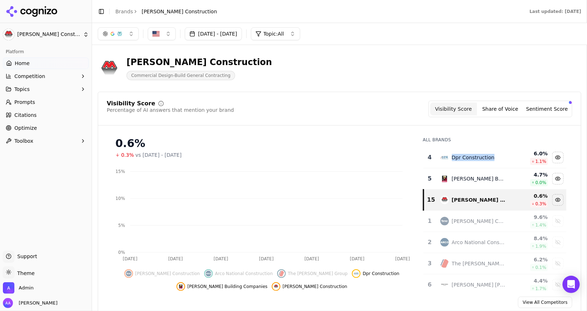
click at [453, 157] on div "Dpr Construction" at bounding box center [473, 157] width 43 height 7
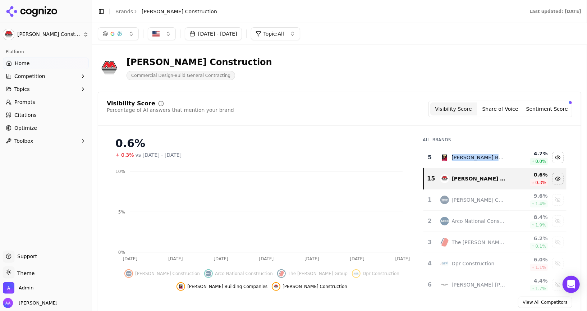
click at [453, 157] on div "[PERSON_NAME] Building Companies" at bounding box center [479, 157] width 54 height 7
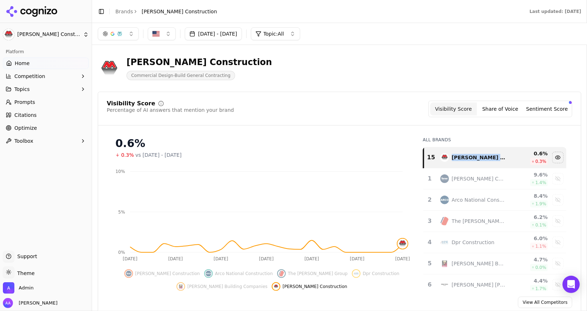
click at [242, 36] on button "[DATE] - [DATE]" at bounding box center [213, 33] width 57 height 13
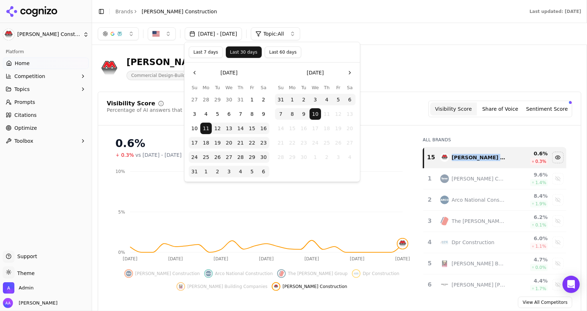
click at [285, 55] on button "Last 60 days" at bounding box center [283, 52] width 37 height 12
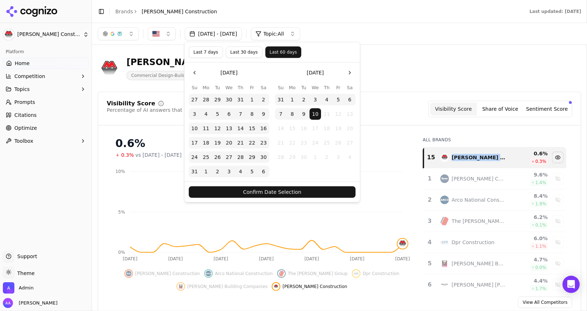
click at [280, 193] on button "Confirm Date Selection" at bounding box center [272, 192] width 167 height 12
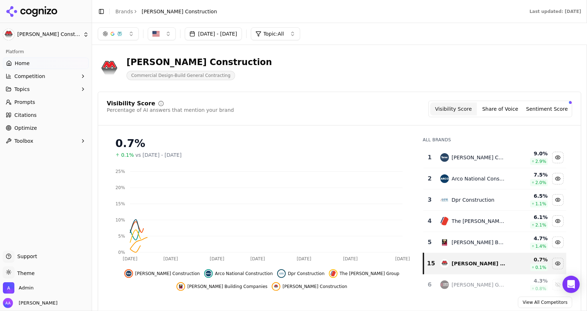
click at [44, 130] on link "Optimize" at bounding box center [46, 128] width 86 height 12
click at [44, 130] on html "[PERSON_NAME] Construction Platform Home Competition Topics Prompts Citations O…" at bounding box center [293, 155] width 587 height 311
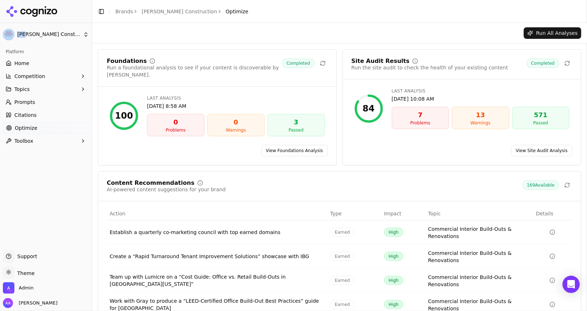
scroll to position [53, 0]
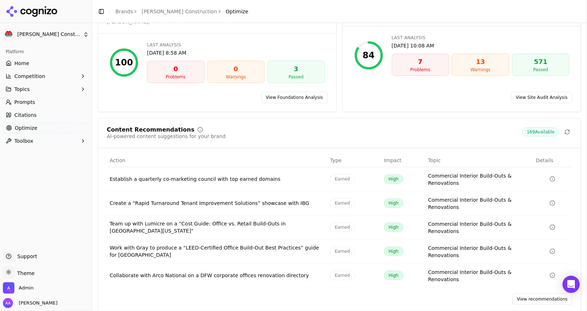
click at [521, 285] on div "Content Recommendations AI-powered content suggestions for your brand 169 Avail…" at bounding box center [340, 216] width 484 height 196
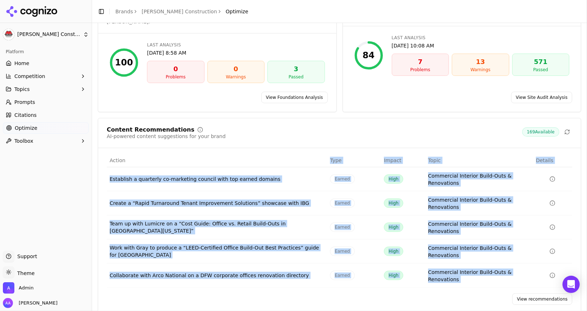
drag, startPoint x: 284, startPoint y: 232, endPoint x: 153, endPoint y: 146, distance: 156.6
click at [154, 150] on div "Content Recommendations AI-powered content suggestions for your brand 169 Avail…" at bounding box center [340, 216] width 484 height 196
click at [51, 117] on link "Citations" at bounding box center [46, 115] width 86 height 12
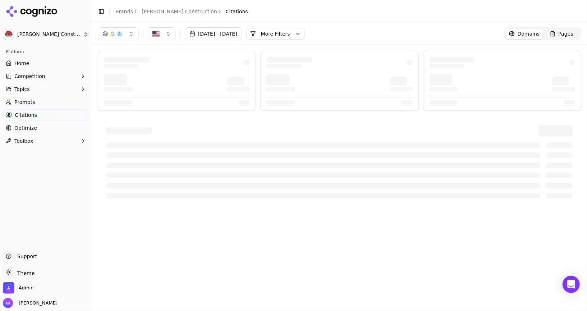
click at [50, 106] on link "Prompts" at bounding box center [46, 102] width 86 height 12
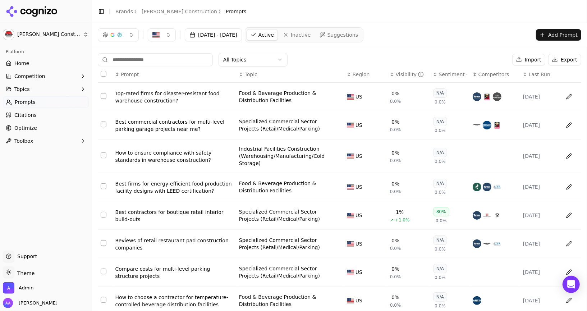
click at [124, 10] on link "Brands" at bounding box center [124, 12] width 18 height 6
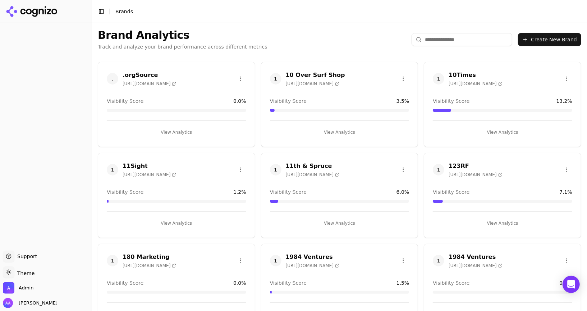
click at [441, 39] on input "search" at bounding box center [462, 39] width 101 height 13
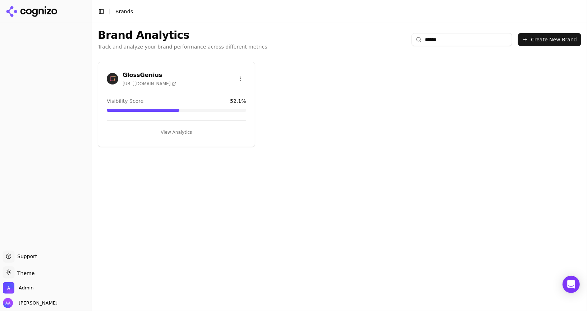
type input "******"
click at [112, 80] on img at bounding box center [113, 79] width 12 height 12
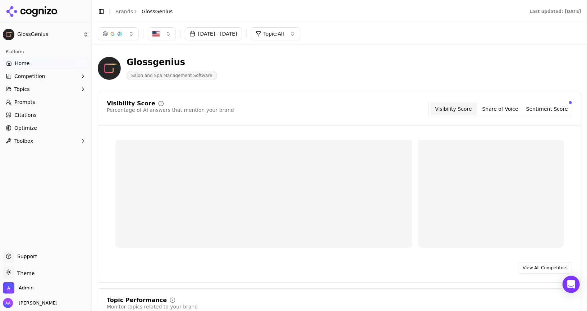
click at [38, 130] on link "Optimize" at bounding box center [46, 128] width 86 height 12
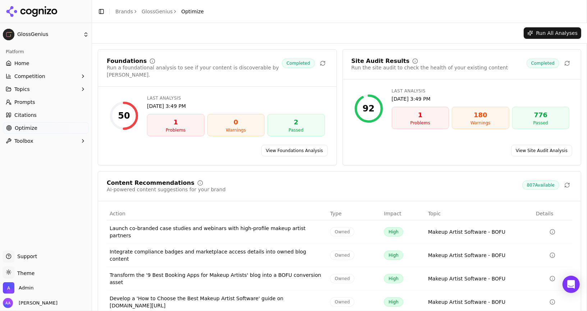
scroll to position [33, 0]
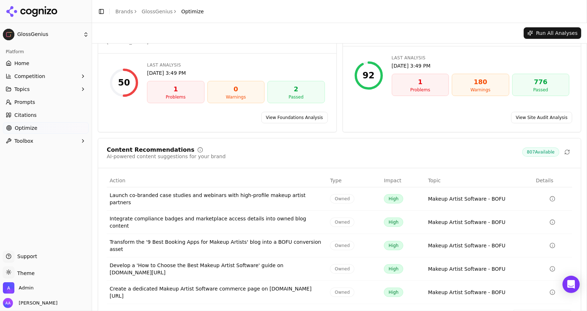
click at [535, 310] on link "View recommendations" at bounding box center [543, 316] width 60 height 12
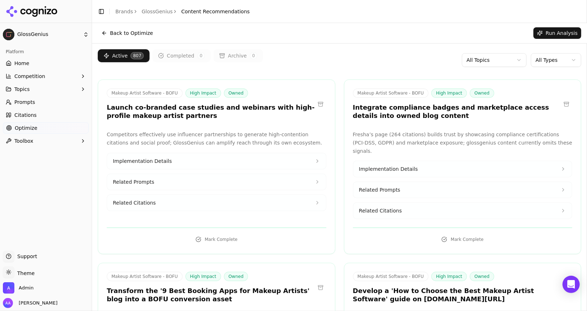
click at [198, 112] on h3 "Launch co-branded case studies and webinars with high-profile makeup artist par…" at bounding box center [211, 112] width 208 height 16
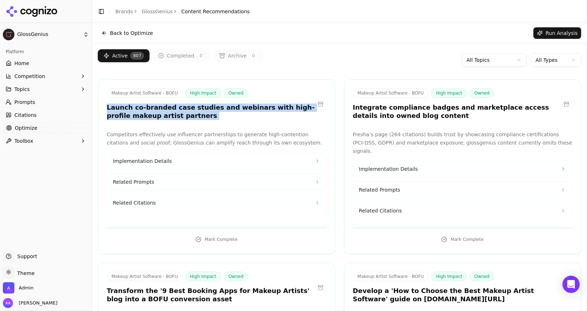
click at [198, 112] on h3 "Launch co-branded case studies and webinars with high-profile makeup artist par…" at bounding box center [211, 112] width 208 height 16
click at [242, 116] on h3 "Launch co-branded case studies and webinars with high-profile makeup artist par…" at bounding box center [211, 112] width 208 height 16
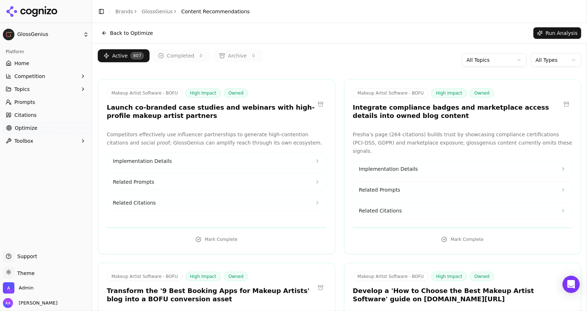
click at [401, 115] on h3 "Integrate compliance badges and marketplace access details into owned blog cont…" at bounding box center [457, 112] width 208 height 16
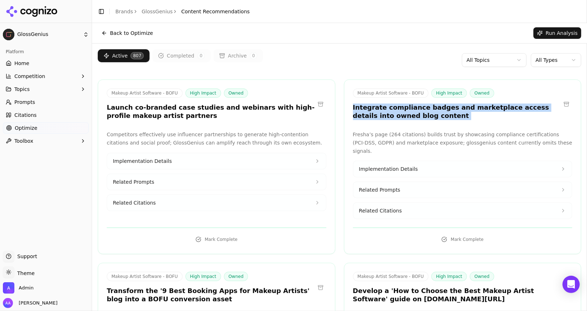
click at [401, 115] on h3 "Integrate compliance badges and marketplace access details into owned blog cont…" at bounding box center [457, 112] width 208 height 16
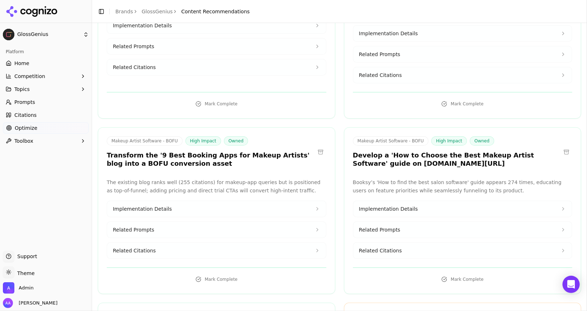
scroll to position [150, 0]
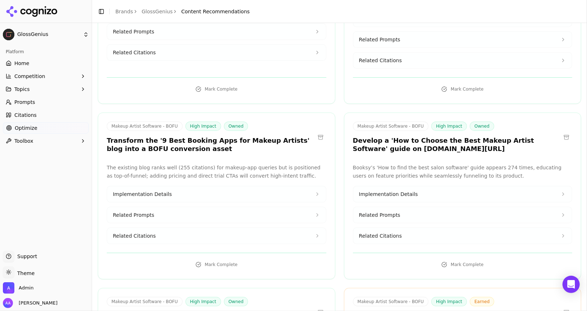
click at [165, 137] on h3 "Transform the '9 Best Booking Apps for Makeup Artists' blog into a BOFU convers…" at bounding box center [211, 145] width 208 height 16
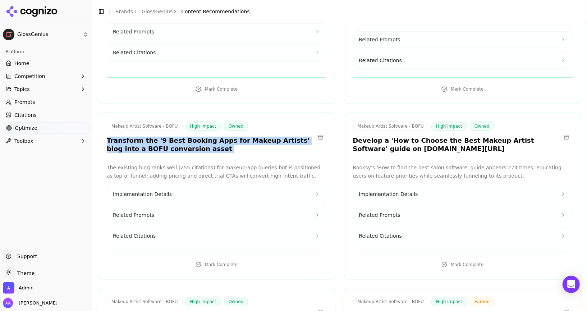
click at [165, 137] on h3 "Transform the '9 Best Booking Apps for Makeup Artists' blog into a BOFU convers…" at bounding box center [211, 145] width 208 height 16
copy div "Transform the '9 Best Booking Apps for Makeup Artists' blog into a BOFU convers…"
click at [167, 137] on h3 "Transform the '9 Best Booking Apps for Makeup Artists' blog into a BOFU convers…" at bounding box center [211, 145] width 208 height 16
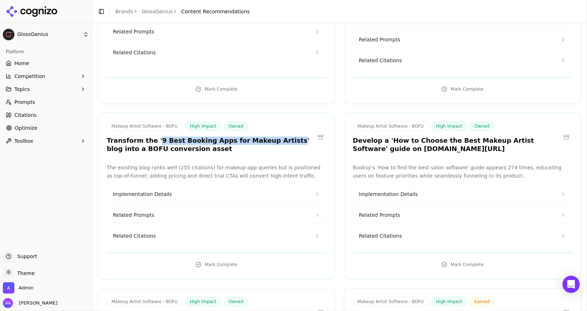
drag, startPoint x: 154, startPoint y: 129, endPoint x: 273, endPoint y: 129, distance: 118.7
click at [273, 137] on h3 "Transform the '9 Best Booking Apps for Makeup Artists' blog into a BOFU convers…" at bounding box center [211, 145] width 208 height 16
copy h3 "9 Best Booking Apps for Makeup Artists"
click at [309, 144] on div "Makeup Artist Software - BOFU High Impact Owned Transform the '9 Best Booking A…" at bounding box center [216, 138] width 237 height 33
click at [322, 132] on button at bounding box center [321, 138] width 12 height 12
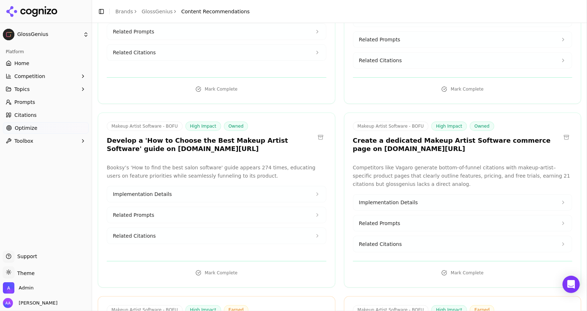
click at [389, 137] on h3 "Create a dedicated Makeup Artist Software commerce page on glossgenius.com/pro/…" at bounding box center [457, 145] width 208 height 16
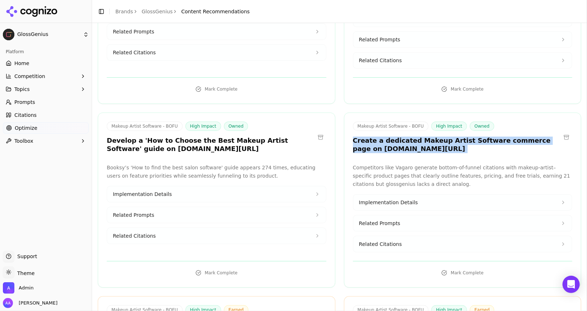
click at [389, 137] on h3 "Create a dedicated Makeup Artist Software commerce page on glossgenius.com/pro/…" at bounding box center [457, 145] width 208 height 16
click at [416, 143] on div "Makeup Artist Software - BOFU High Impact Owned Create a dedicated Makeup Artis…" at bounding box center [463, 138] width 237 height 33
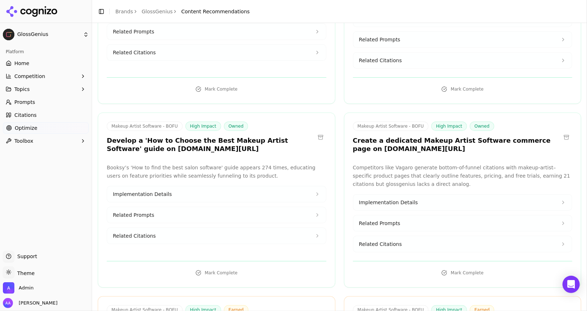
click at [190, 137] on h3 "Develop a 'How to Choose the Best Makeup Artist Software' guide on glossgenius.…" at bounding box center [211, 145] width 208 height 16
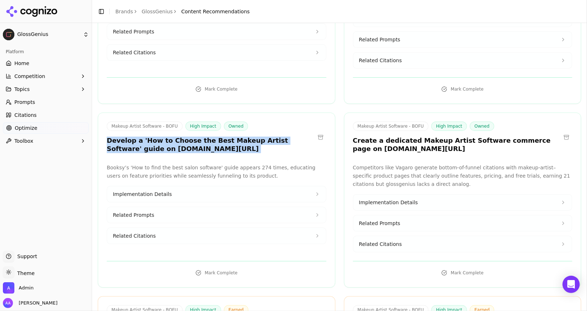
click at [190, 137] on h3 "Develop a 'How to Choose the Best Makeup Artist Software' guide on glossgenius.…" at bounding box center [211, 145] width 208 height 16
click at [199, 140] on h3 "Develop a 'How to Choose the Best Makeup Artist Software' guide on glossgenius.…" at bounding box center [211, 145] width 208 height 16
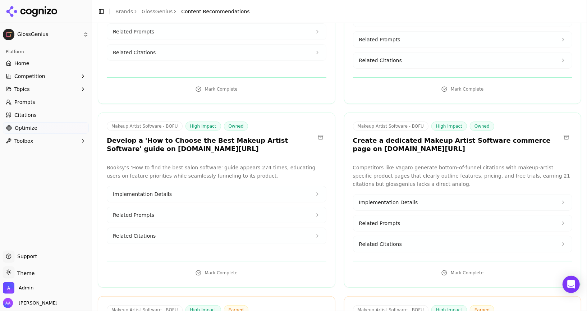
click at [199, 140] on h3 "Develop a 'How to Choose the Best Makeup Artist Software' guide on glossgenius.…" at bounding box center [211, 145] width 208 height 16
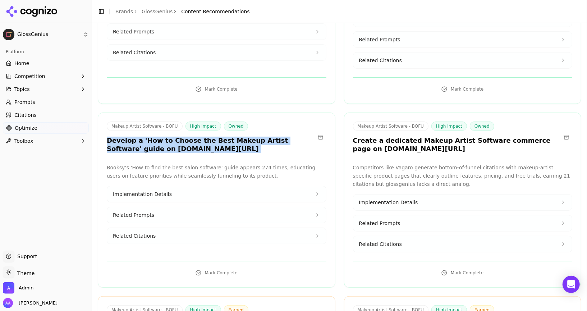
click at [199, 140] on h3 "Develop a 'How to Choose the Best Makeup Artist Software' guide on glossgenius.…" at bounding box center [211, 145] width 208 height 16
copy div "Develop a 'How to Choose the Best Makeup Artist Software' guide on glossgenius.…"
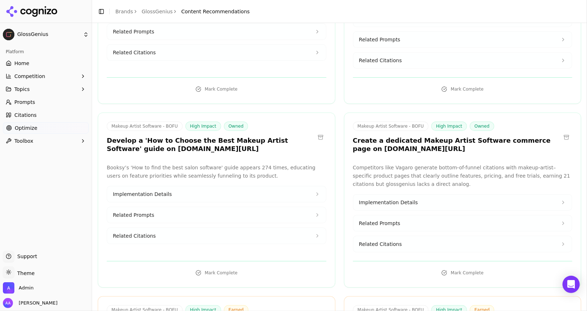
click at [409, 139] on h3 "Create a dedicated Makeup Artist Software commerce page on glossgenius.com/pro/…" at bounding box center [457, 145] width 208 height 16
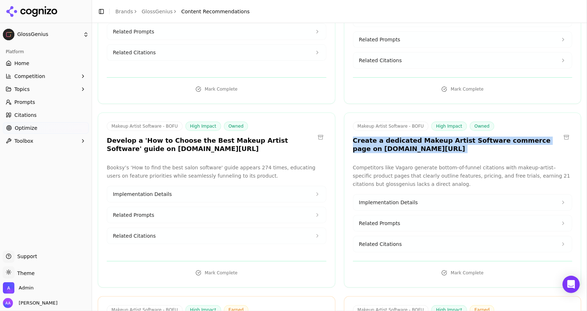
click at [409, 139] on h3 "Create a dedicated Makeup Artist Software commerce page on glossgenius.com/pro/…" at bounding box center [457, 145] width 208 height 16
click at [440, 144] on div "Makeup Artist Software - BOFU High Impact Owned Create a dedicated Makeup Artis…" at bounding box center [463, 138] width 237 height 33
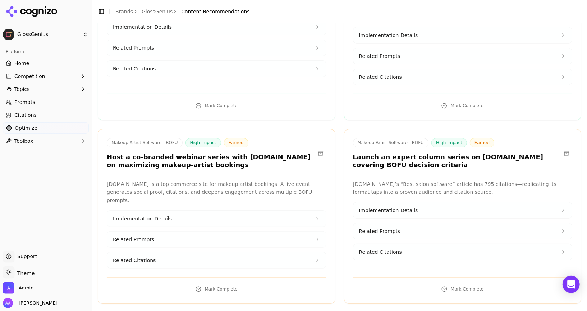
scroll to position [318, 0]
click at [188, 153] on h3 "Host a co-branded webinar series with Biz.Booksy.com on maximizing makeup-artis…" at bounding box center [211, 161] width 208 height 16
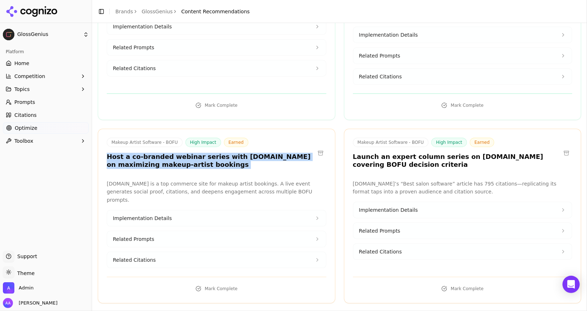
click at [188, 153] on h3 "Host a co-branded webinar series with Biz.Booksy.com on maximizing makeup-artis…" at bounding box center [211, 161] width 208 height 16
click at [225, 156] on h3 "Host a co-branded webinar series with Biz.Booksy.com on maximizing makeup-artis…" at bounding box center [211, 161] width 208 height 16
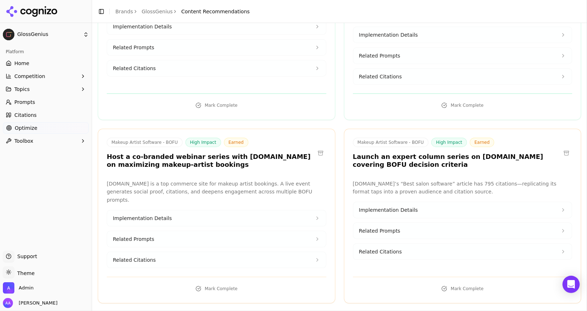
click at [249, 153] on h3 "Host a co-branded webinar series with Biz.Booksy.com on maximizing makeup-artis…" at bounding box center [211, 161] width 208 height 16
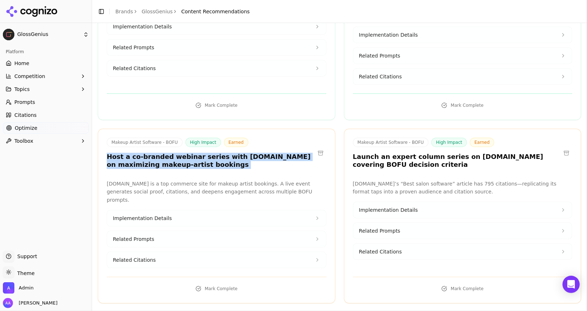
click at [249, 153] on h3 "Host a co-branded webinar series with Biz.Booksy.com on maximizing makeup-artis…" at bounding box center [211, 161] width 208 height 16
click at [268, 155] on h3 "Host a co-branded webinar series with Biz.Booksy.com on maximizing makeup-artis…" at bounding box center [211, 161] width 208 height 16
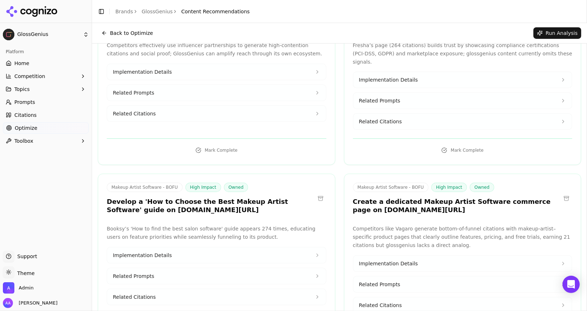
scroll to position [0, 0]
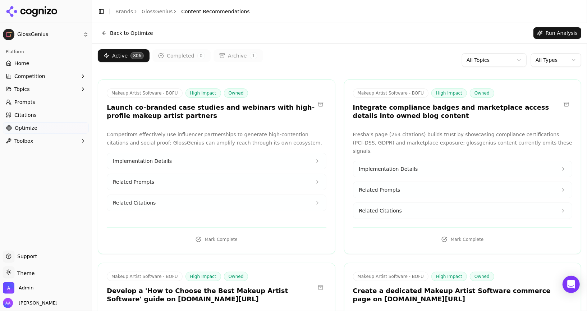
click at [553, 59] on html "GlossGenius Platform Home Competition Topics Prompts Citations Optimize Toolbox…" at bounding box center [293, 155] width 587 height 311
click at [561, 59] on html "GlossGenius Platform Home Competition Topics Prompts Citations Optimize Toolbox…" at bounding box center [293, 155] width 587 height 311
click at [562, 58] on html "GlossGenius Platform Home Competition Topics Prompts Citations Optimize Toolbox…" at bounding box center [293, 155] width 587 height 311
click at [564, 60] on html "GlossGenius Platform Home Competition Topics Prompts Citations Optimize Toolbox…" at bounding box center [293, 155] width 587 height 311
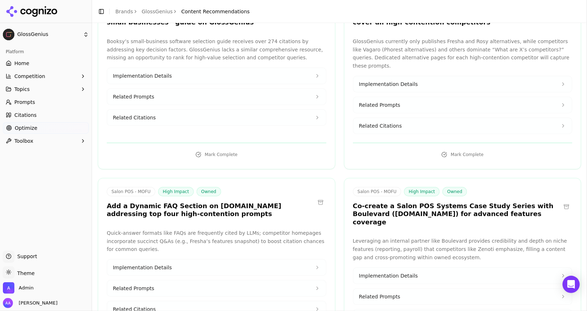
scroll to position [1187, 0]
click at [421, 201] on h3 "Co-create a Salon POS Systems Case Study Series with Boulevard (joinblvd.com) f…" at bounding box center [457, 213] width 208 height 24
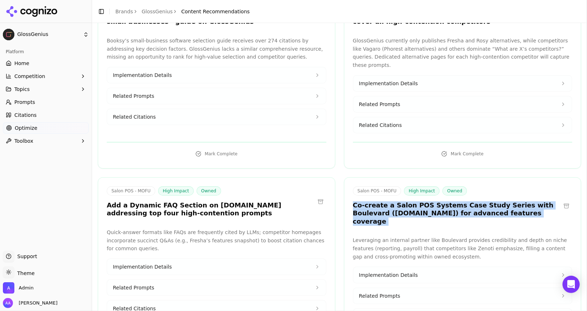
click at [421, 201] on h3 "Co-create a Salon POS Systems Case Study Series with Boulevard (joinblvd.com) f…" at bounding box center [457, 213] width 208 height 24
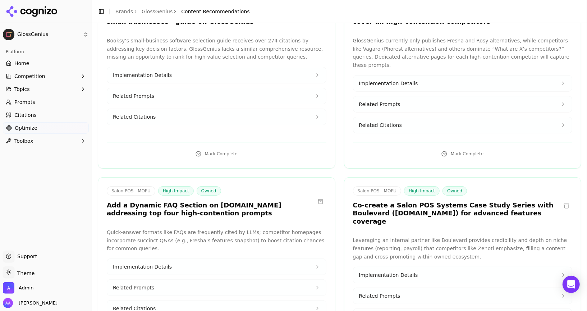
click at [247, 201] on h3 "Add a Dynamic FAQ Section on glossgenius.com addressing top four high-contentio…" at bounding box center [211, 209] width 208 height 16
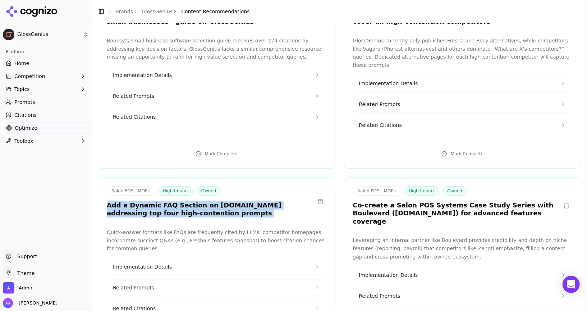
click at [247, 201] on h3 "Add a Dynamic FAQ Section on glossgenius.com addressing top four high-contentio…" at bounding box center [211, 209] width 208 height 16
click at [254, 201] on h3 "Add a Dynamic FAQ Section on glossgenius.com addressing top four high-contentio…" at bounding box center [211, 209] width 208 height 16
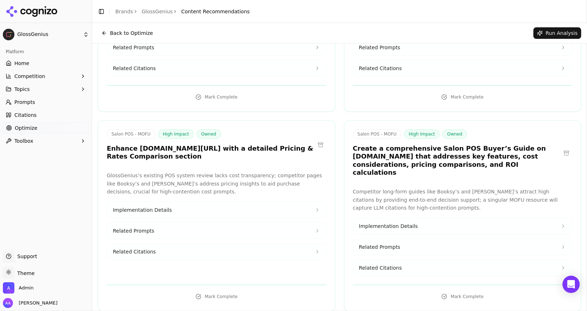
scroll to position [1619, 0]
click at [179, 145] on h3 "Enhance glossgenius.com/blog/salon-pos-system with a detailed Pricing & Rates C…" at bounding box center [211, 153] width 208 height 16
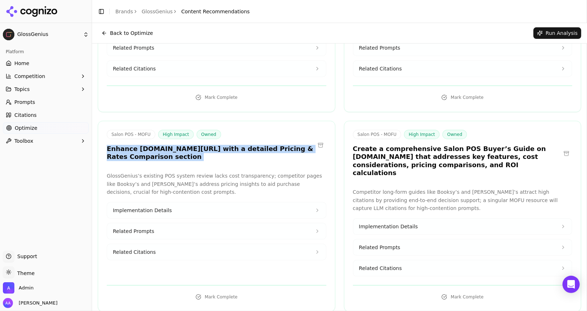
click at [179, 145] on h3 "Enhance glossgenius.com/blog/salon-pos-system with a detailed Pricing & Rates C…" at bounding box center [211, 153] width 208 height 16
copy div "Enhance glossgenius.com/blog/salon-pos-system with a detailed Pricing & Rates C…"
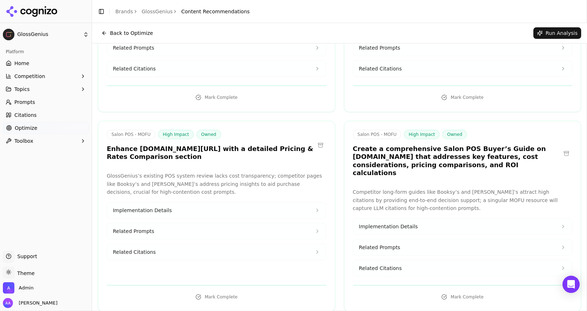
click at [199, 172] on p "GlossGenius’s existing POS system review lacks cost transparency; competitor pa…" at bounding box center [217, 184] width 220 height 24
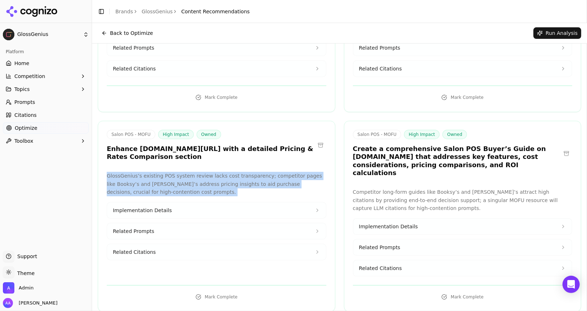
click at [199, 172] on p "GlossGenius’s existing POS system review lacks cost transparency; competitor pa…" at bounding box center [217, 184] width 220 height 24
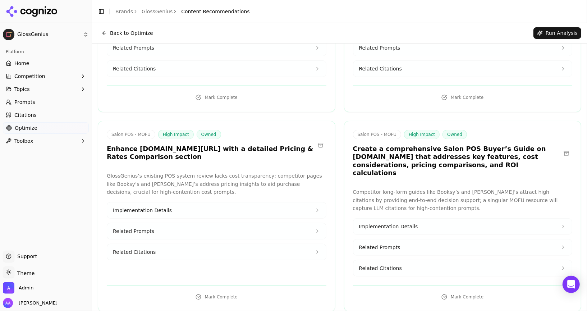
click at [198, 145] on h3 "Enhance glossgenius.com/blog/salon-pos-system with a detailed Pricing & Rates C…" at bounding box center [211, 153] width 208 height 16
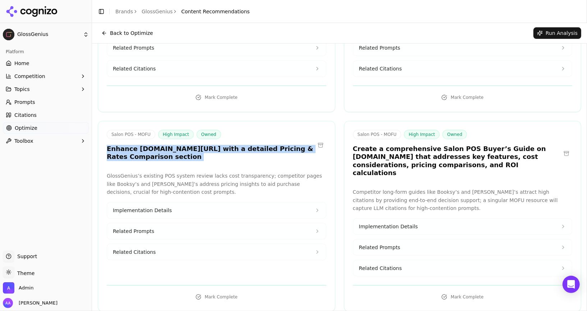
click at [198, 145] on h3 "Enhance glossgenius.com/blog/salon-pos-system with a detailed Pricing & Rates C…" at bounding box center [211, 153] width 208 height 16
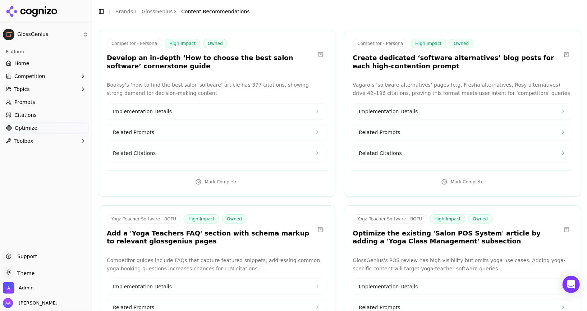
scroll to position [2611, 0]
click at [160, 230] on h3 "Add a 'Yoga Teachers FAQ' section with schema markup to relevant glossgenius pa…" at bounding box center [211, 238] width 208 height 16
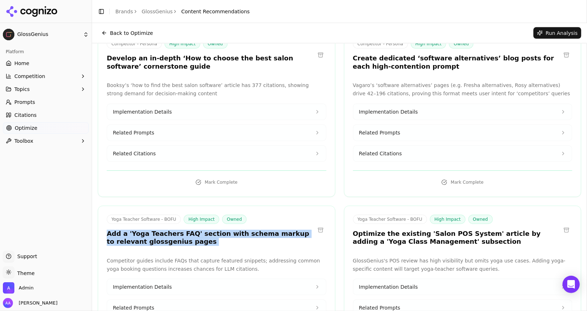
click at [160, 230] on h3 "Add a 'Yoga Teachers FAQ' section with schema markup to relevant glossgenius pa…" at bounding box center [211, 238] width 208 height 16
copy div "Add a 'Yoga Teachers FAQ' section with schema markup to relevant glossgenius pa…"
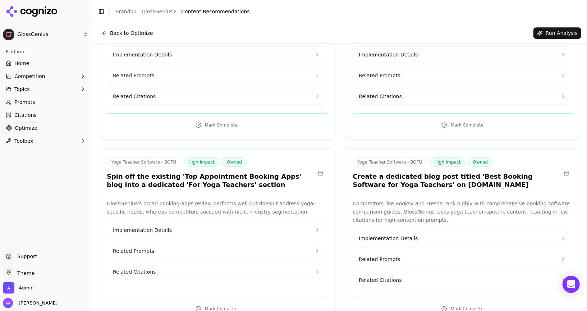
scroll to position [3190, 0]
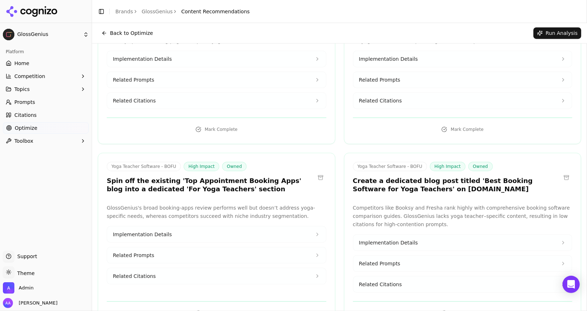
click at [195, 177] on h3 "Spin off the existing 'Top Appointment Booking Apps' blog into a dedicated 'For…" at bounding box center [211, 185] width 208 height 16
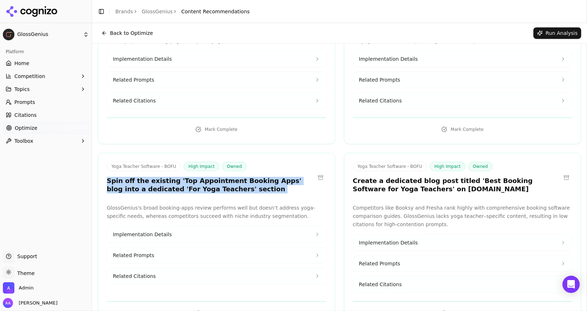
click at [195, 177] on h3 "Spin off the existing 'Top Appointment Booking Apps' blog into a dedicated 'For…" at bounding box center [211, 185] width 208 height 16
click at [214, 177] on h3 "Spin off the existing 'Top Appointment Booking Apps' blog into a dedicated 'For…" at bounding box center [211, 185] width 208 height 16
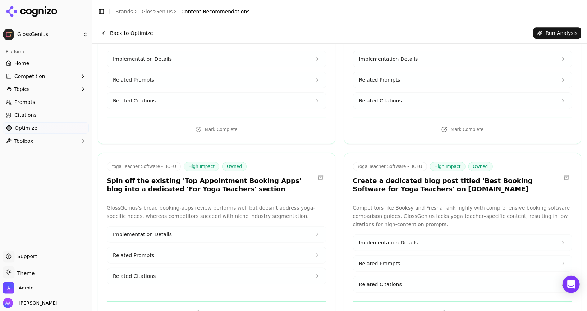
click at [372, 177] on h3 "Create a dedicated blog post titled 'Best Booking Software for Yoga Teachers' o…" at bounding box center [457, 185] width 208 height 16
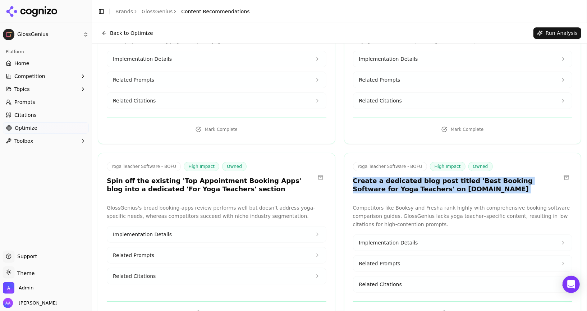
click at [372, 177] on h3 "Create a dedicated blog post titled 'Best Booking Software for Yoga Teachers' o…" at bounding box center [457, 185] width 208 height 16
click at [421, 177] on h3 "Create a dedicated blog post titled 'Best Booking Software for Yoga Teachers' o…" at bounding box center [457, 185] width 208 height 16
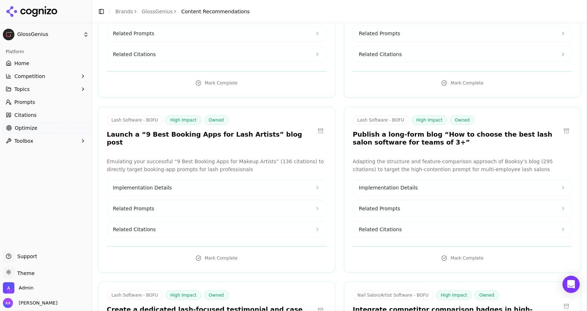
scroll to position [3770, 0]
click at [416, 306] on h3 "Integrate competitor comparison badges in high-authority pages" at bounding box center [457, 314] width 208 height 16
click at [58, 105] on link "Prompts" at bounding box center [46, 102] width 86 height 12
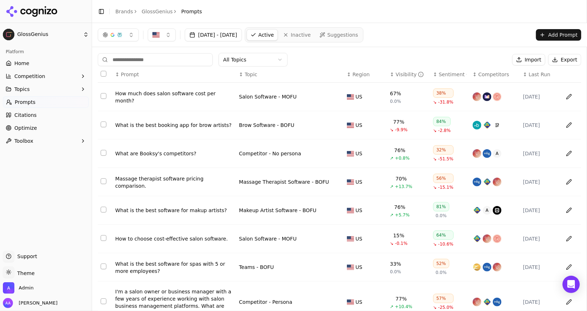
scroll to position [89, 0]
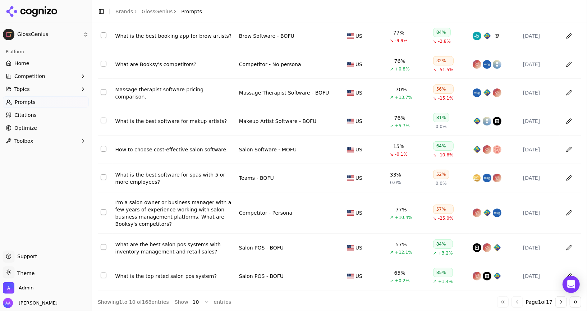
click at [32, 127] on span "Optimize" at bounding box center [25, 127] width 23 height 7
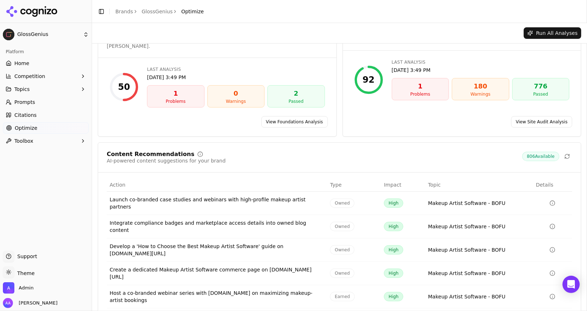
scroll to position [38, 0]
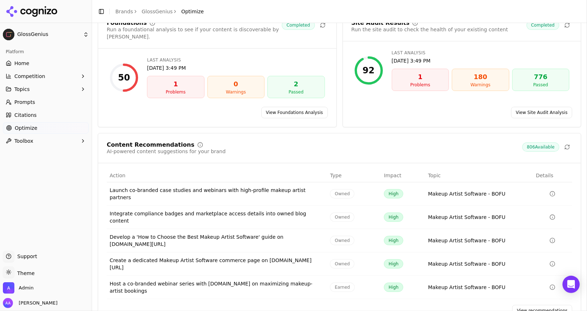
click at [518, 305] on link "View recommendations" at bounding box center [543, 311] width 60 height 12
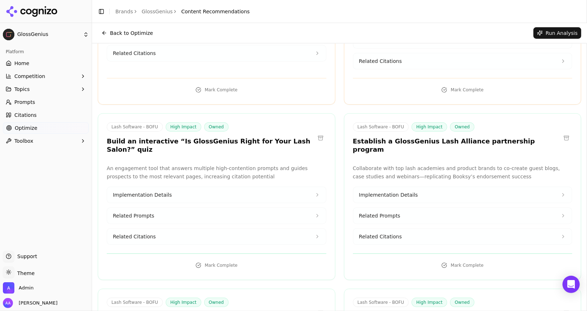
scroll to position [5831, 0]
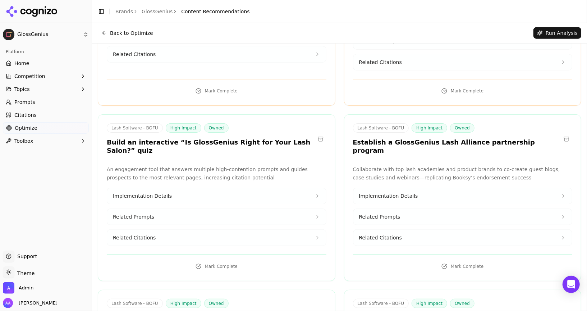
copy div "Add lash-specific sections and quick-jump filters to the existing “Top 10 Appoi…"
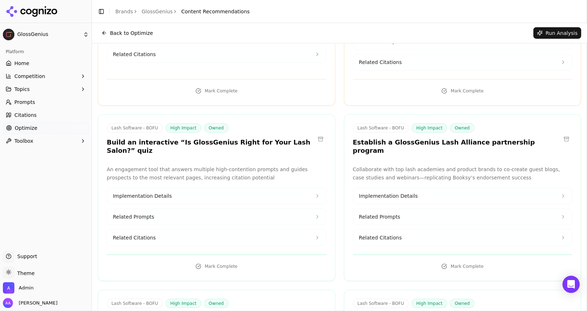
copy div "Add lash-specific sections and quick-jump filters to the existing “Top 10 Appoi…"
drag, startPoint x: 118, startPoint y: 8, endPoint x: 237, endPoint y: 60, distance: 129.7
click at [118, 9] on link "Brands" at bounding box center [124, 12] width 18 height 6
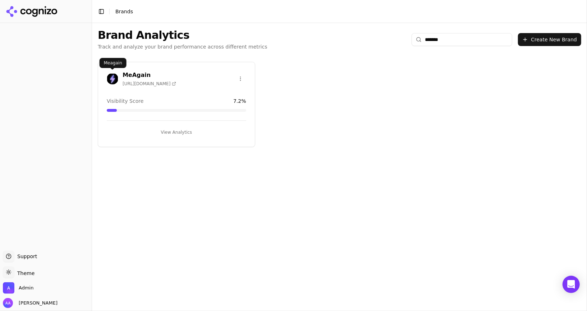
type input "*******"
click at [107, 76] on img at bounding box center [113, 79] width 12 height 12
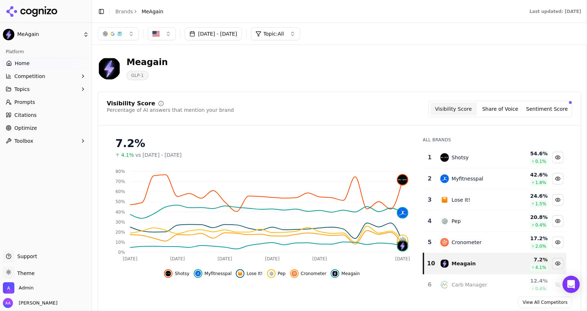
click at [478, 159] on div "Shotsy" at bounding box center [473, 157] width 65 height 9
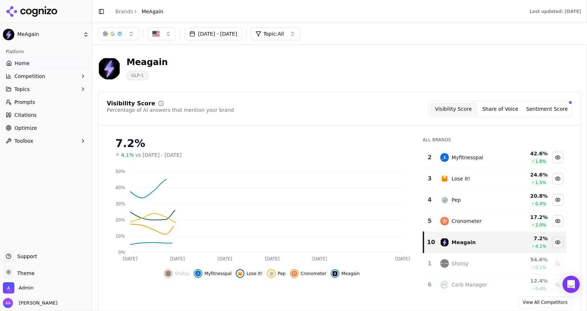
click at [478, 159] on div "Myfitnesspal" at bounding box center [468, 157] width 32 height 7
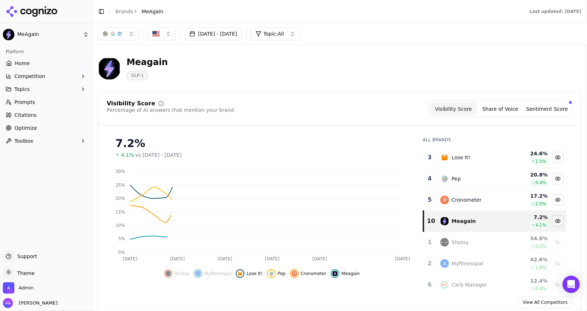
click at [478, 159] on div "Lose It!" at bounding box center [473, 157] width 65 height 9
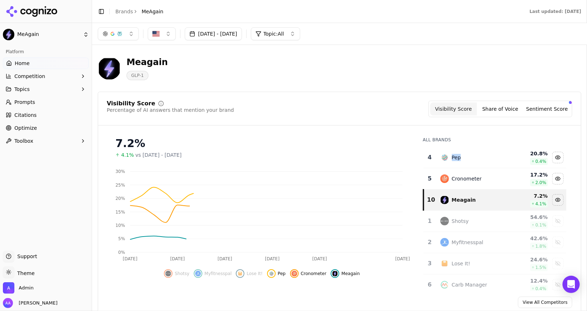
click at [478, 159] on div "Pep" at bounding box center [473, 157] width 65 height 9
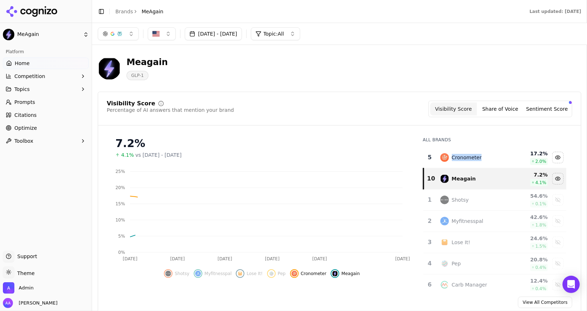
click at [478, 159] on div "Cronometer" at bounding box center [467, 157] width 30 height 7
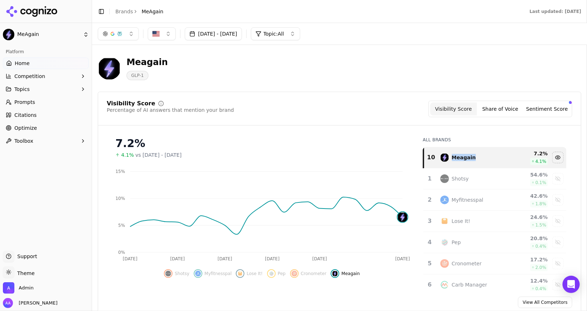
click at [242, 32] on button "[DATE] - [DATE]" at bounding box center [213, 33] width 57 height 13
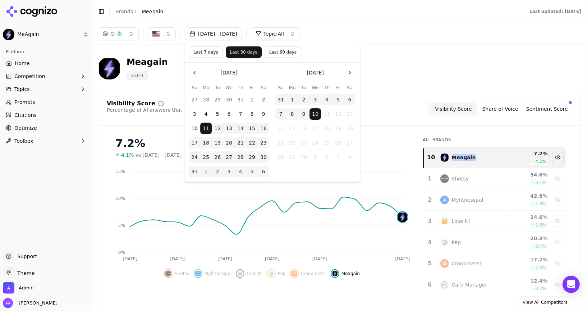
click at [282, 54] on button "Last 60 days" at bounding box center [283, 52] width 37 height 12
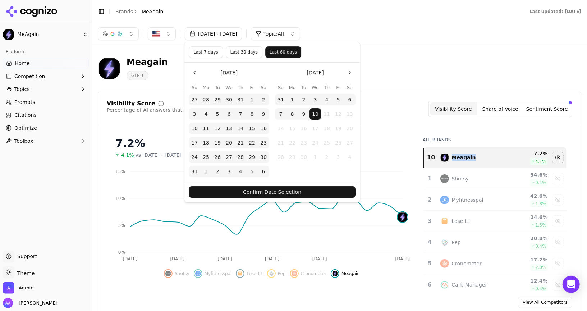
click at [299, 188] on button "Confirm Date Selection" at bounding box center [272, 192] width 167 height 12
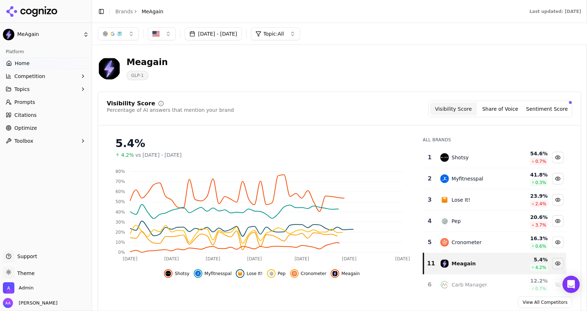
click at [483, 159] on div "Shotsy" at bounding box center [473, 157] width 65 height 9
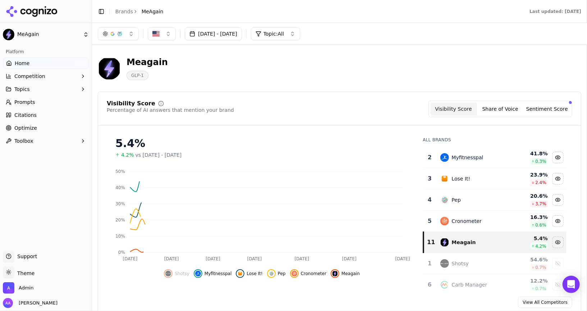
click at [483, 159] on div "Myfitnesspal" at bounding box center [473, 157] width 65 height 9
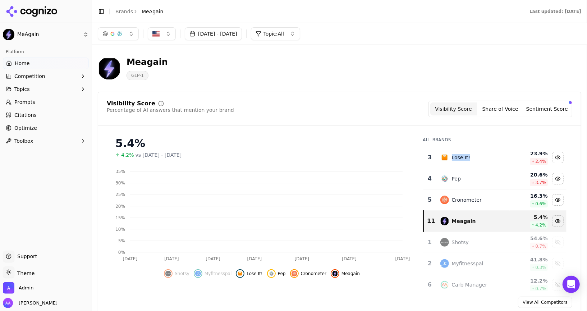
click at [483, 159] on div "Lose It!" at bounding box center [473, 157] width 65 height 9
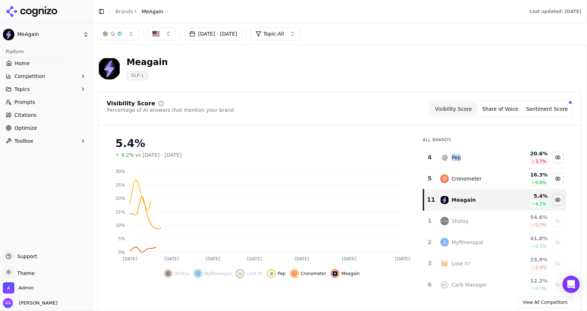
click at [483, 159] on div "Pep" at bounding box center [473, 157] width 65 height 9
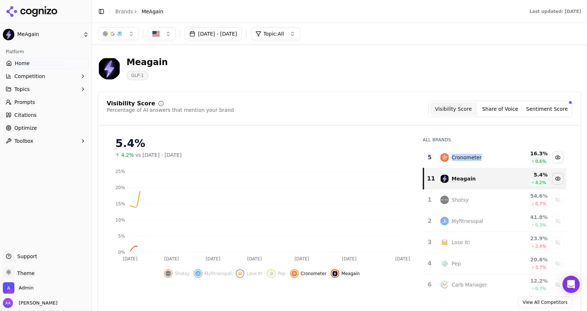
click at [483, 159] on div "Cronometer" at bounding box center [473, 157] width 65 height 9
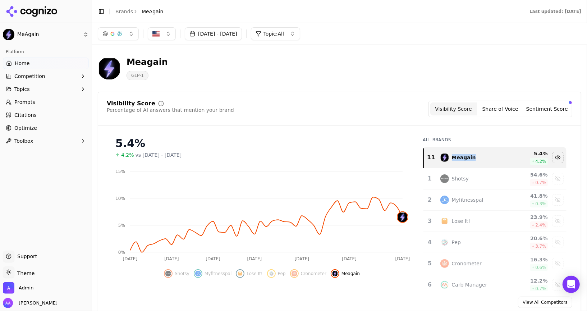
click at [51, 128] on link "Optimize" at bounding box center [46, 128] width 86 height 12
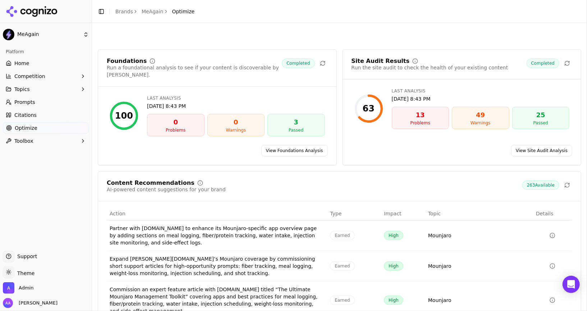
scroll to position [99, 0]
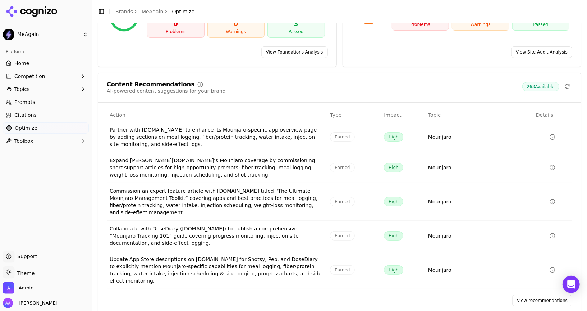
click at [550, 295] on link "View recommendations" at bounding box center [543, 301] width 60 height 12
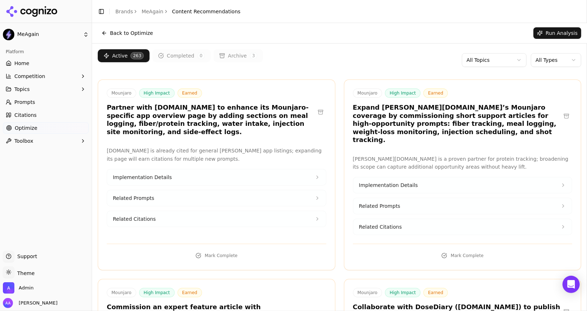
click at [553, 55] on html "MeAgain Platform Home Competition Topics Prompts Citations Optimize Toolbox Sup…" at bounding box center [293, 155] width 587 height 311
click at [492, 75] on html "MeAgain Platform Home Competition Topics Prompts Citations Optimize Toolbox Sup…" at bounding box center [293, 155] width 587 height 311
click at [124, 6] on div "Toggle Sidebar Brands MeAgain Content Recommendations" at bounding box center [169, 11] width 154 height 10
click at [124, 9] on link "Brands" at bounding box center [124, 12] width 18 height 6
click at [128, 14] on html "MeAgain Platform Home Competition Topics Prompts Citations Optimize Toolbox Sup…" at bounding box center [293, 155] width 587 height 311
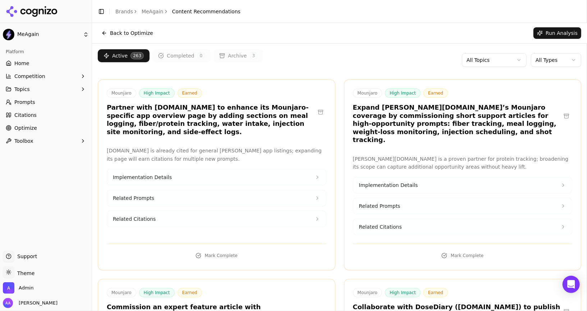
click at [126, 13] on html "MeAgain Platform Home Competition Topics Prompts Citations Optimize Toolbox Sup…" at bounding box center [293, 155] width 587 height 311
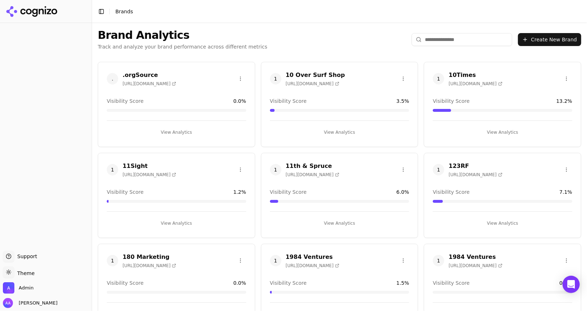
click at [450, 40] on html "Support Support Toggle theme Theme Admin Alp Aysan Toggle Sidebar Brands Brand …" at bounding box center [293, 155] width 587 height 311
click at [450, 37] on input "search" at bounding box center [462, 39] width 101 height 13
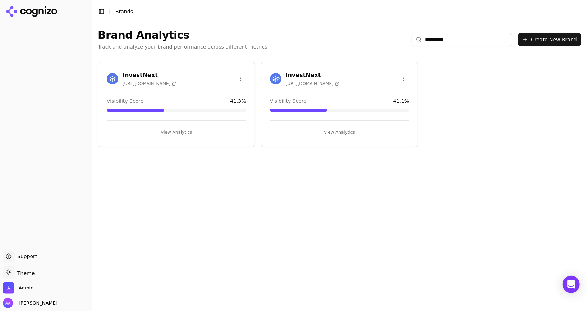
type input "**********"
click at [108, 82] on div at bounding box center [113, 79] width 12 height 12
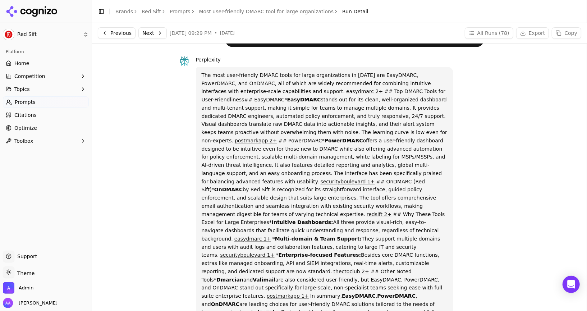
scroll to position [18, 0]
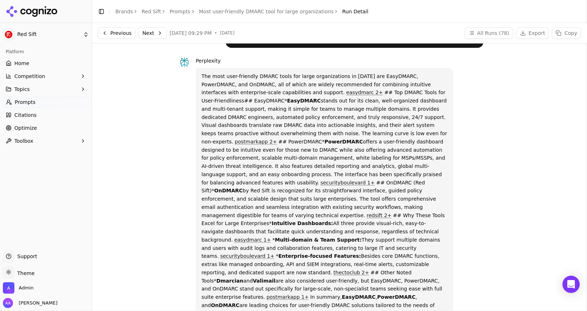
click at [269, 183] on p "The most user-friendly DMARC tools for large organizations in [DATE] are EasyDM…" at bounding box center [325, 199] width 246 height 254
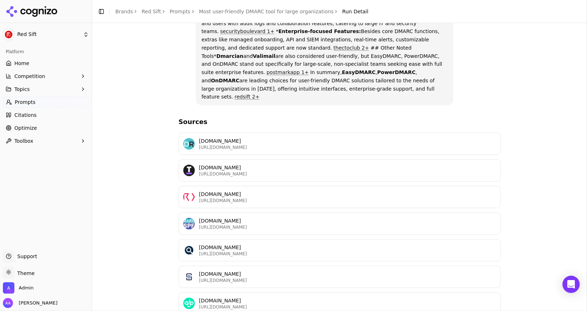
scroll to position [304, 0]
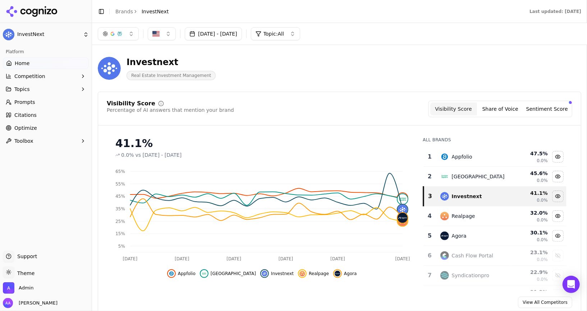
click at [44, 104] on link "Prompts" at bounding box center [46, 102] width 86 height 12
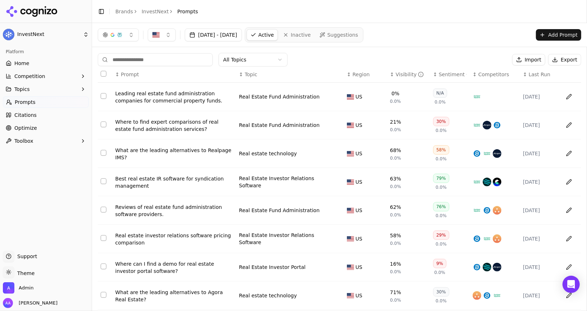
click at [167, 128] on div "Where to find expert comparisons of real estate fund administration services?" at bounding box center [174, 125] width 118 height 14
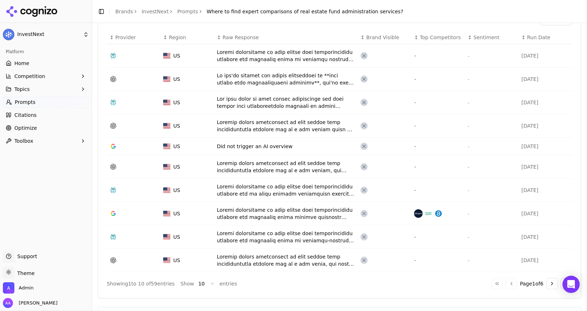
scroll to position [267, 0]
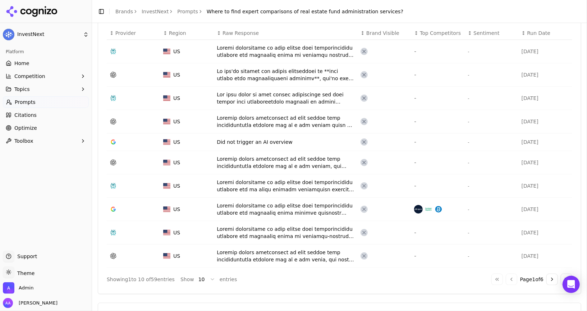
click at [478, 33] on span "Sentiment" at bounding box center [487, 33] width 26 height 7
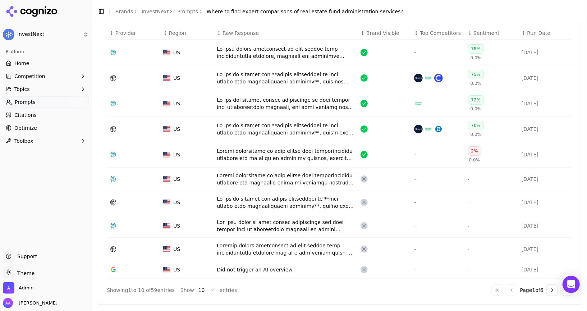
click at [268, 156] on div "Data table" at bounding box center [286, 155] width 138 height 14
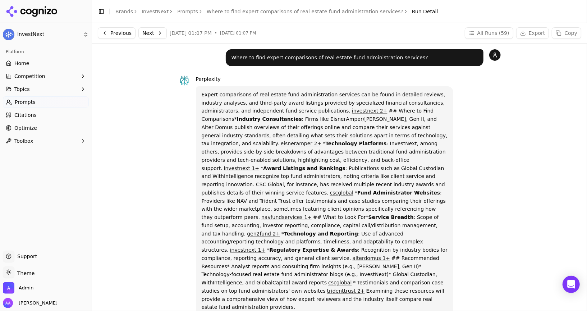
click at [278, 113] on p "Expert comparisons of real estate fund administration services can be found in …" at bounding box center [325, 201] width 246 height 221
click at [262, 9] on link "Where to find expert comparisons of real estate fund administration services?" at bounding box center [305, 11] width 197 height 7
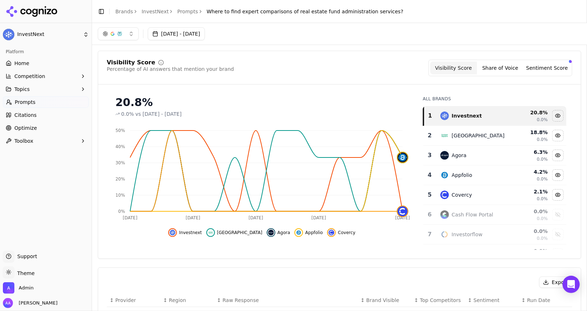
click at [559, 65] on button "Sentiment Score" at bounding box center [547, 68] width 47 height 13
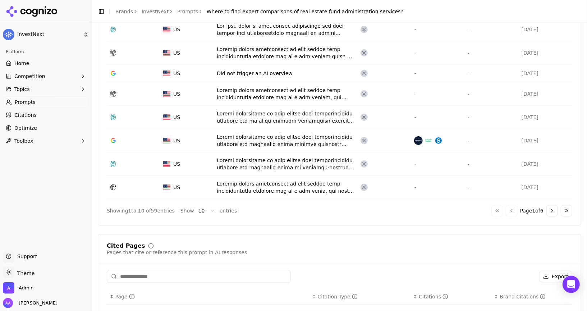
scroll to position [325, 0]
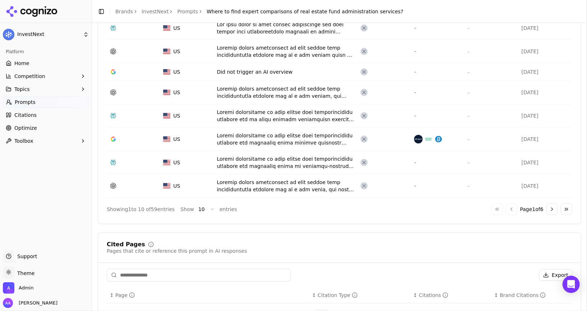
click at [552, 208] on button "Go to next page" at bounding box center [553, 210] width 12 height 12
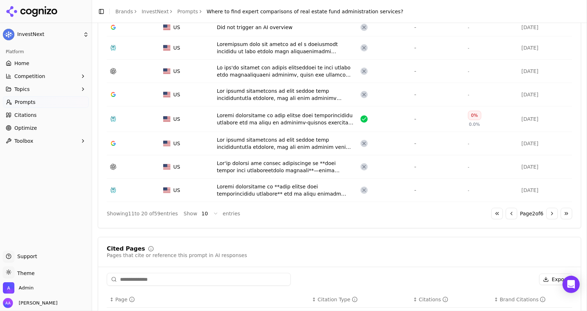
click at [292, 115] on div "Data table" at bounding box center [286, 119] width 138 height 14
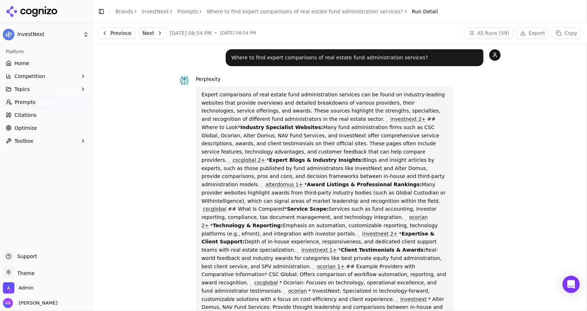
click at [20, 100] on span "Prompts" at bounding box center [25, 102] width 21 height 7
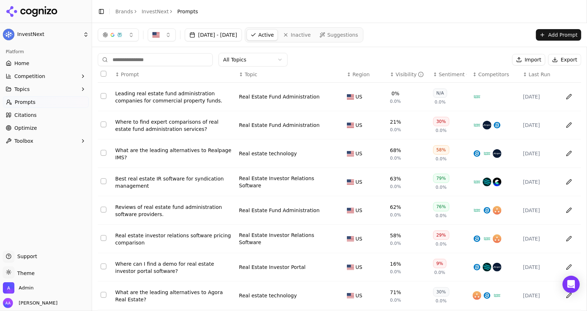
click at [45, 130] on link "Optimize" at bounding box center [46, 128] width 86 height 12
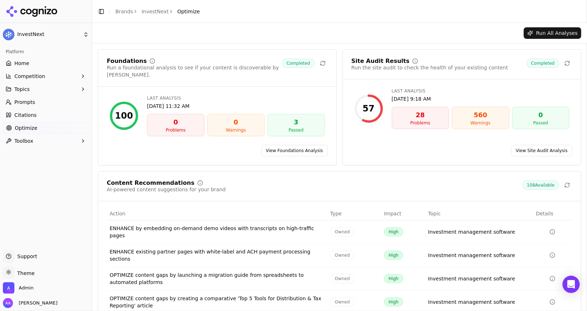
scroll to position [38, 0]
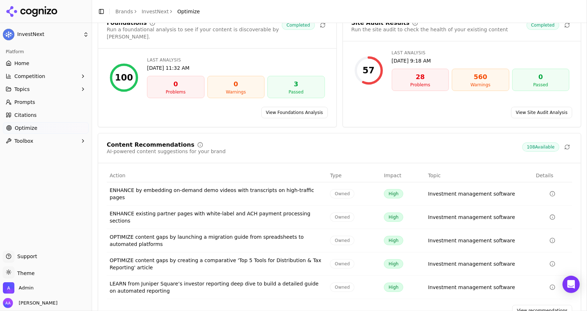
click at [536, 305] on link "View recommendations" at bounding box center [543, 311] width 60 height 12
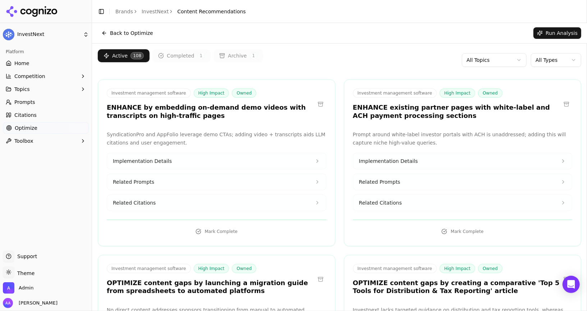
click at [223, 108] on h3 "ENHANCE by embedding on-demand demo videos with transcripts on high-traffic pag…" at bounding box center [211, 112] width 208 height 16
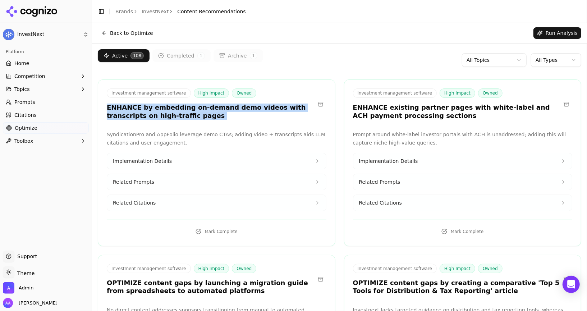
click at [223, 108] on h3 "ENHANCE by embedding on-demand demo videos with transcripts on high-traffic pag…" at bounding box center [211, 112] width 208 height 16
click at [259, 118] on h3 "ENHANCE by embedding on-demand demo videos with transcripts on high-traffic pag…" at bounding box center [211, 112] width 208 height 16
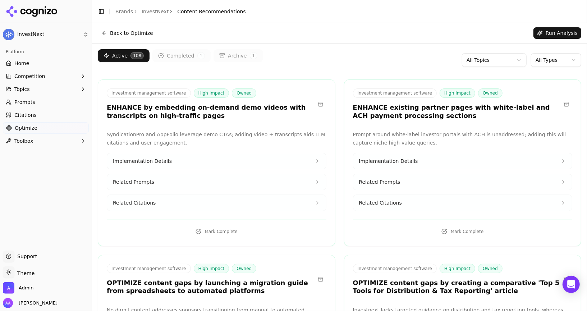
click at [282, 118] on h3 "ENHANCE by embedding on-demand demo videos with transcripts on high-traffic pag…" at bounding box center [211, 112] width 208 height 16
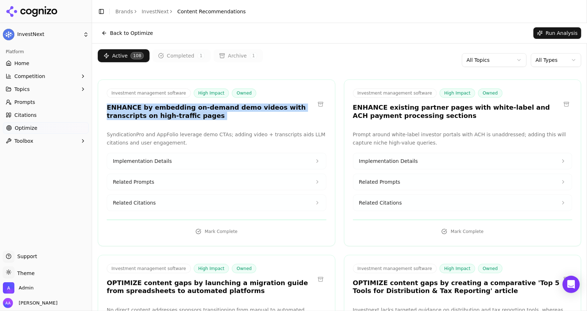
click at [282, 118] on h3 "ENHANCE by embedding on-demand demo videos with transcripts on high-traffic pag…" at bounding box center [211, 112] width 208 height 16
click at [291, 111] on h3 "ENHANCE by embedding on-demand demo videos with transcripts on high-traffic pag…" at bounding box center [211, 112] width 208 height 16
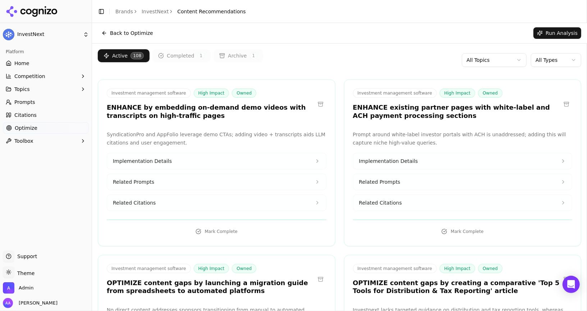
click at [291, 111] on h3 "ENHANCE by embedding on-demand demo videos with transcripts on high-traffic pag…" at bounding box center [211, 112] width 208 height 16
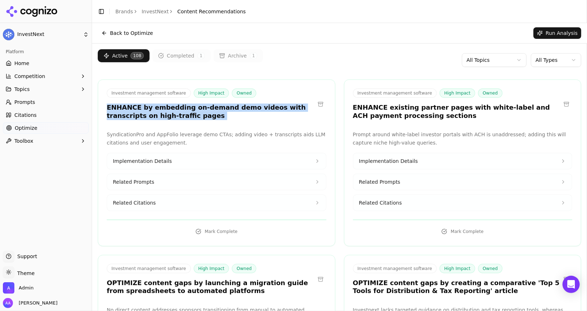
click at [298, 111] on h3 "ENHANCE by embedding on-demand demo videos with transcripts on high-traffic pag…" at bounding box center [211, 112] width 208 height 16
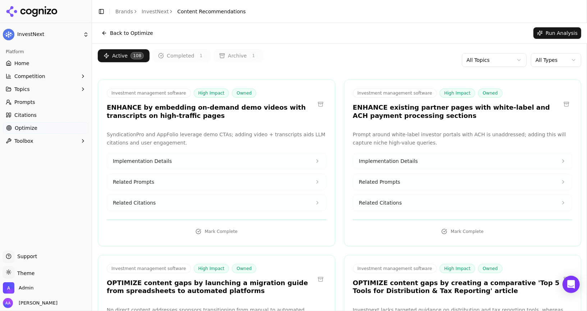
click at [298, 111] on h3 "ENHANCE by embedding on-demand demo videos with transcripts on high-traffic pag…" at bounding box center [211, 112] width 208 height 16
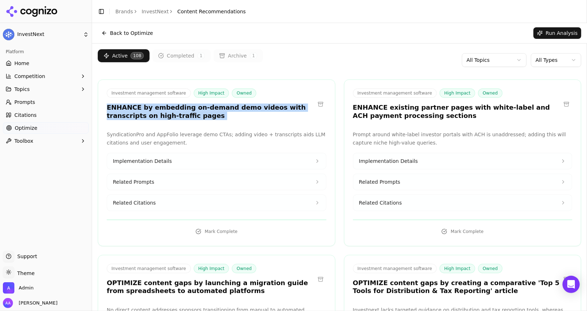
click at [298, 111] on h3 "ENHANCE by embedding on-demand demo videos with transcripts on high-traffic pag…" at bounding box center [211, 112] width 208 height 16
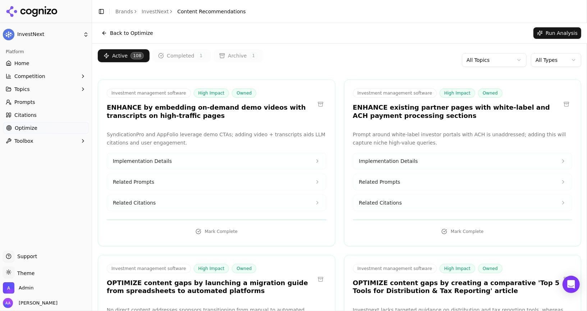
click at [425, 104] on h3 "ENHANCE existing partner pages with white-label and ACH payment processing sect…" at bounding box center [457, 112] width 208 height 16
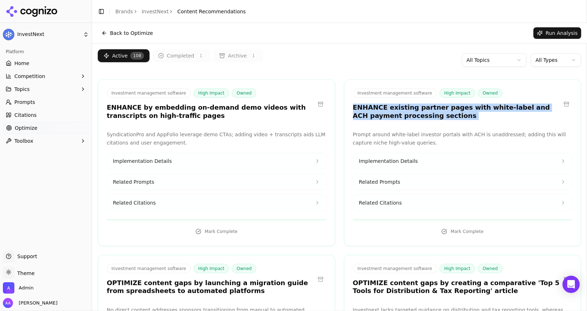
click at [425, 104] on h3 "ENHANCE existing partner pages with white-label and ACH payment processing sect…" at bounding box center [457, 112] width 208 height 16
click at [442, 112] on h3 "ENHANCE existing partner pages with white-label and ACH payment processing sect…" at bounding box center [457, 112] width 208 height 16
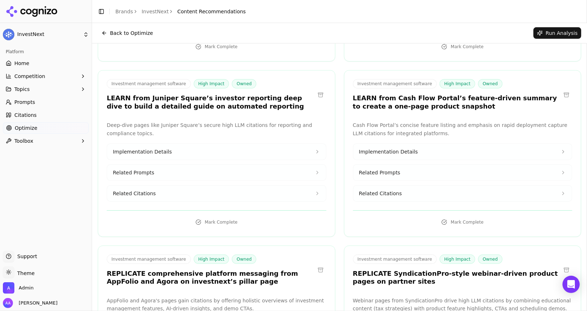
scroll to position [12, 0]
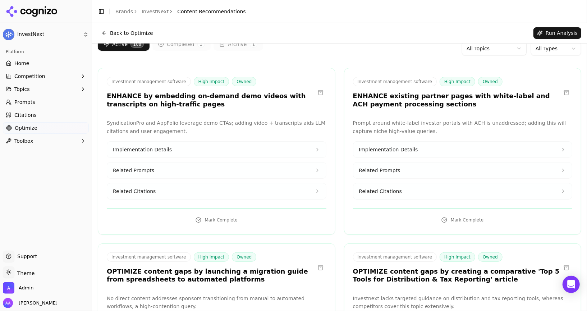
click at [544, 49] on html "InvestNext Platform Home Competition Topics Prompts Citations Optimize Toolbox …" at bounding box center [293, 155] width 587 height 311
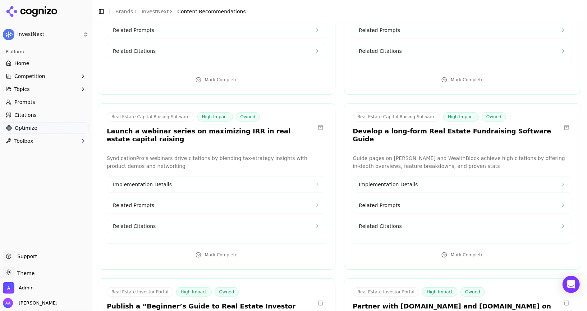
scroll to position [1211, 0]
